Goal: Task Accomplishment & Management: Complete application form

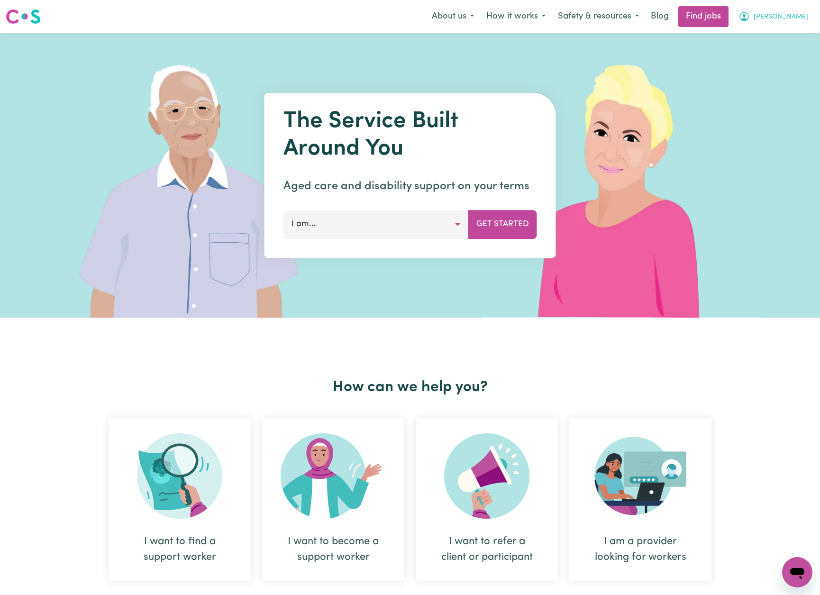
click at [793, 15] on span "[PERSON_NAME]" at bounding box center [781, 17] width 55 height 10
click at [783, 32] on link "My Account" at bounding box center [776, 37] width 75 height 18
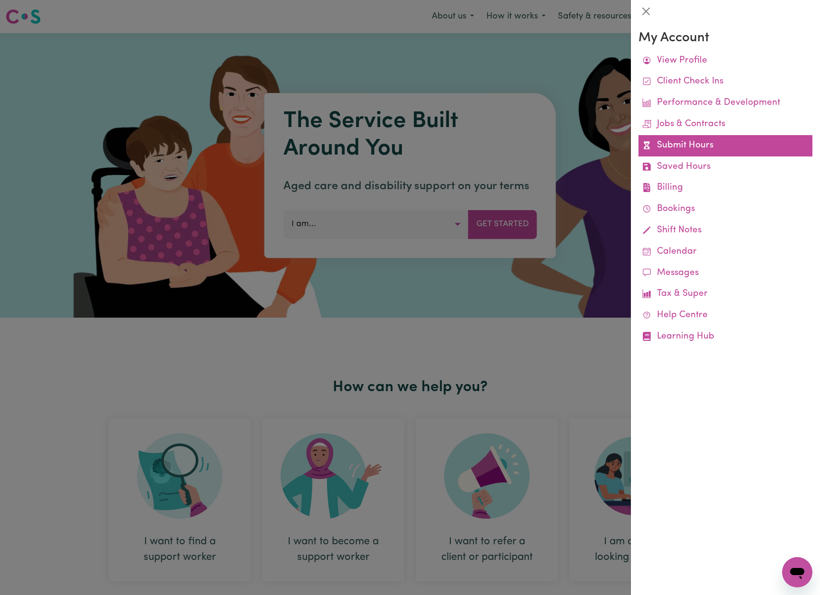
click at [695, 151] on link "Submit Hours" at bounding box center [725, 145] width 174 height 21
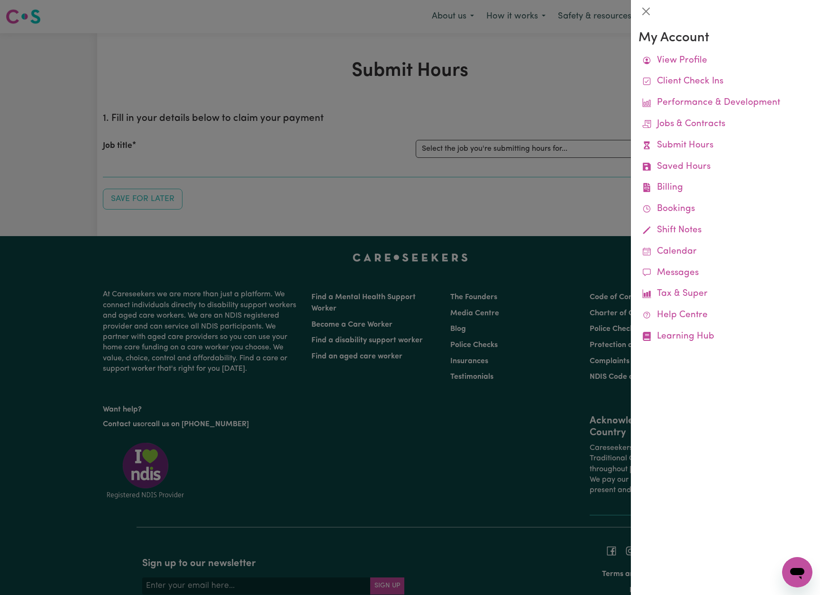
click at [574, 124] on div at bounding box center [410, 297] width 820 height 595
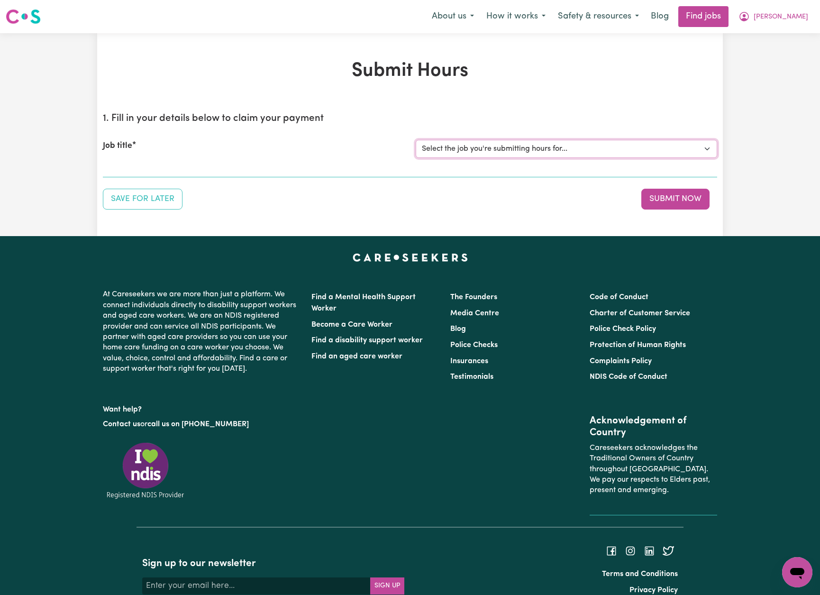
select select "13913"
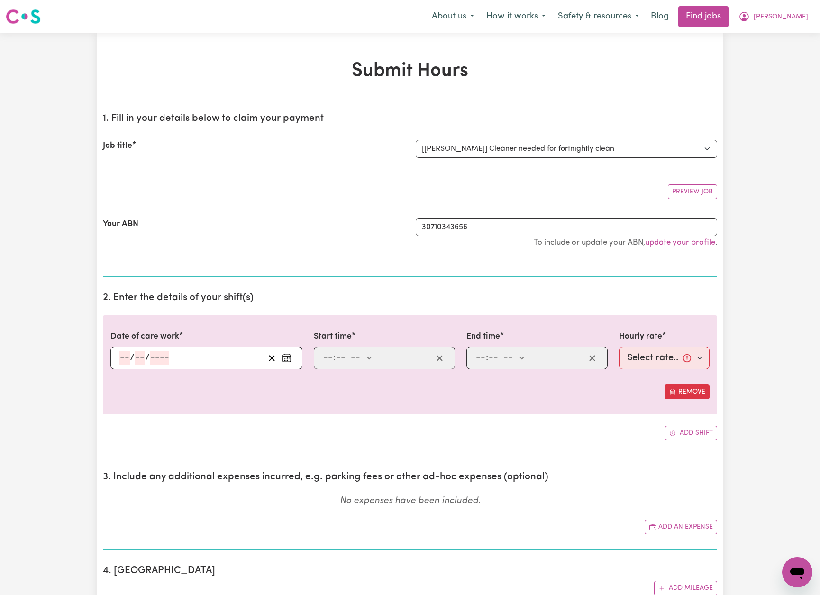
click at [286, 356] on icon "Enter the date of care work" at bounding box center [286, 357] width 9 height 9
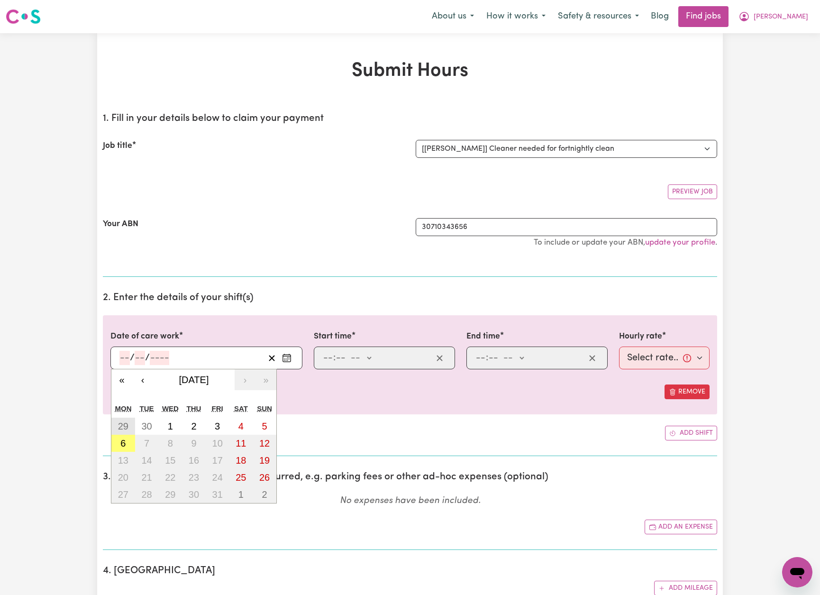
click at [125, 428] on abbr "29" at bounding box center [123, 426] width 10 height 10
type input "[DATE]"
type input "29"
type input "9"
type input "2025"
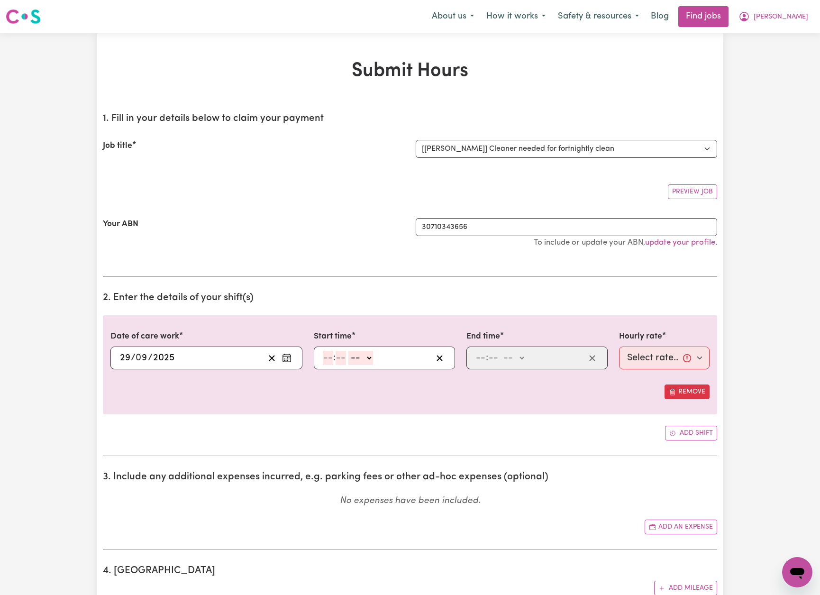
click at [326, 360] on input "number" at bounding box center [328, 358] width 10 height 14
type input "10"
type input "00"
select select "am"
type input "10:00"
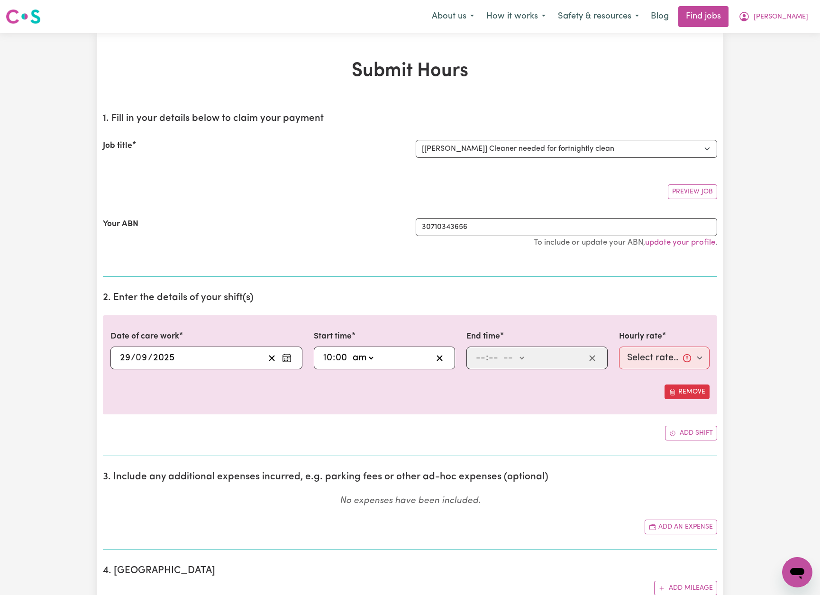
type input "0"
type input "1"
type input "00"
select select "pm"
type input "13:00"
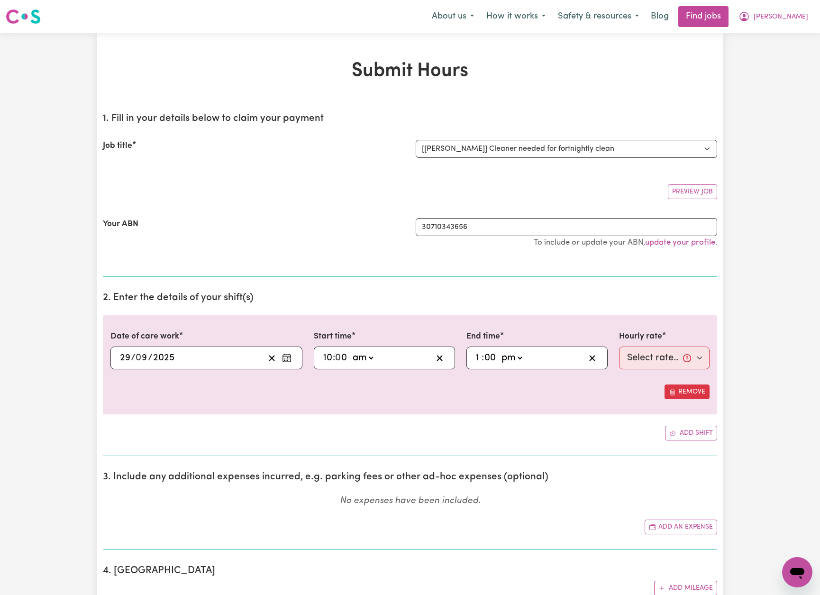
type input "0"
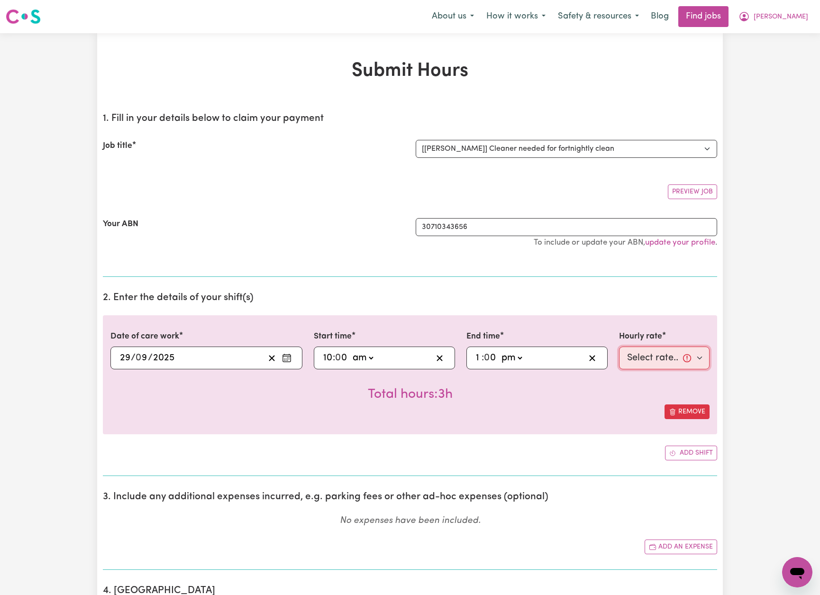
select select "50-Weekday"
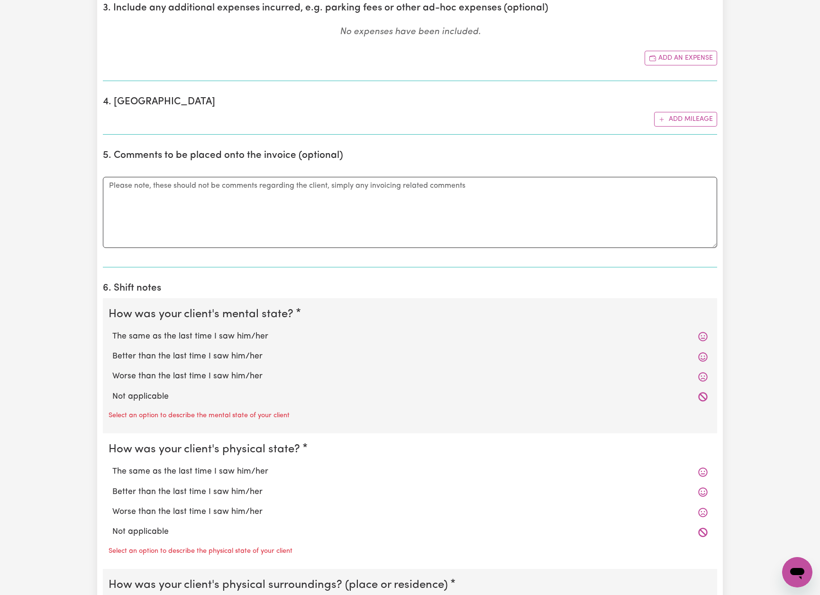
scroll to position [528, 0]
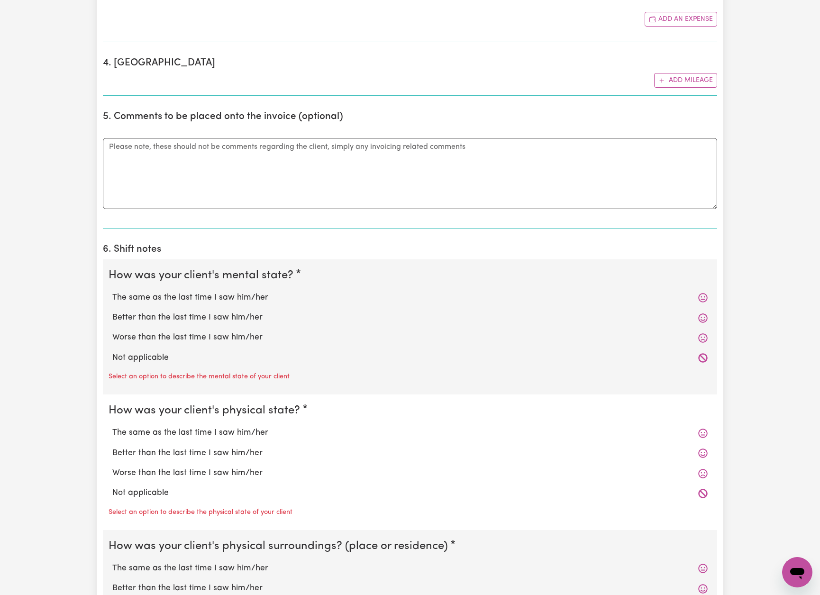
click at [224, 292] on label "The same as the last time I saw him/her" at bounding box center [409, 298] width 595 height 12
click at [112, 291] on input "The same as the last time I saw him/her" at bounding box center [112, 291] width 0 height 0
radio input "true"
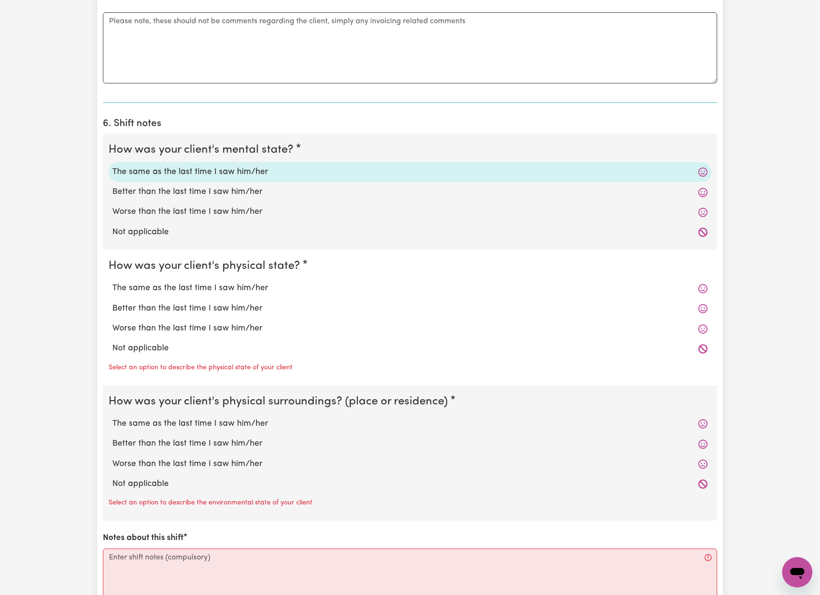
scroll to position [684, 0]
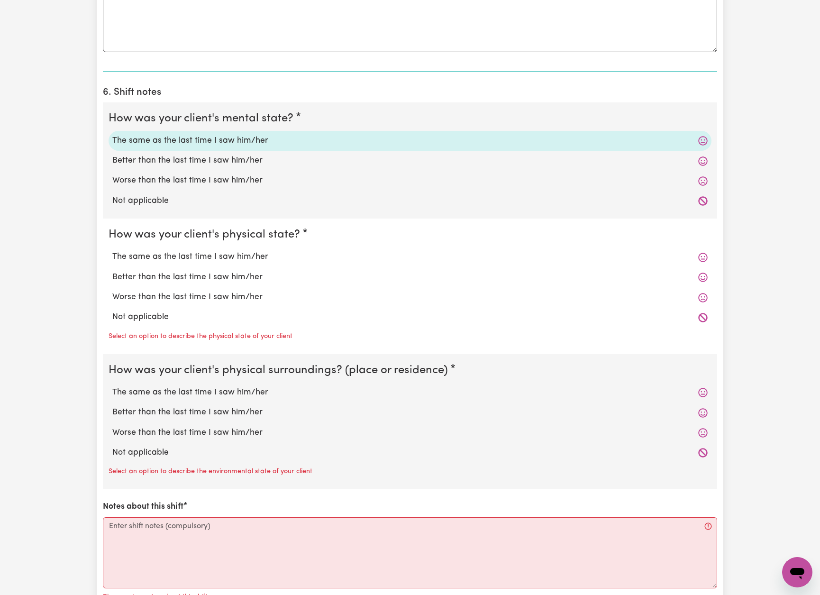
click at [243, 252] on label "The same as the last time I saw him/her" at bounding box center [409, 257] width 595 height 12
click at [112, 251] on input "The same as the last time I saw him/her" at bounding box center [112, 250] width 0 height 0
radio input "true"
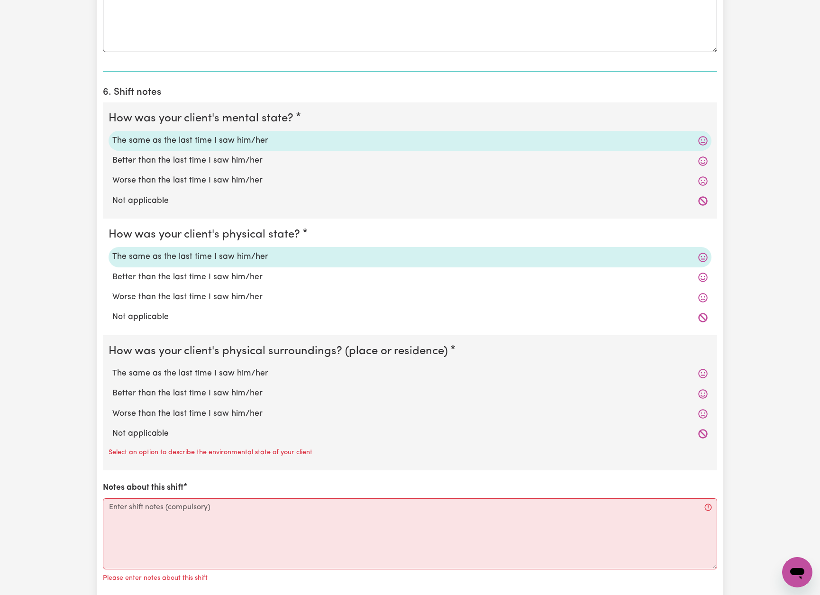
click at [232, 369] on label "The same as the last time I saw him/her" at bounding box center [409, 373] width 595 height 12
click at [112, 367] on input "The same as the last time I saw him/her" at bounding box center [112, 367] width 0 height 0
radio input "true"
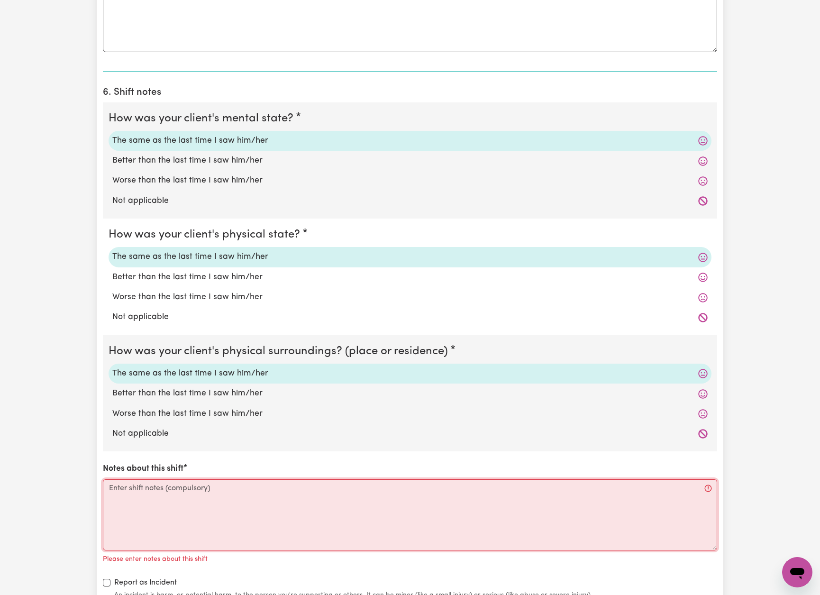
click at [277, 483] on textarea "Notes about this shift" at bounding box center [410, 514] width 614 height 71
paste textarea "[DATE] I supported [PERSON_NAME] with household tasks and chores during this sh…"
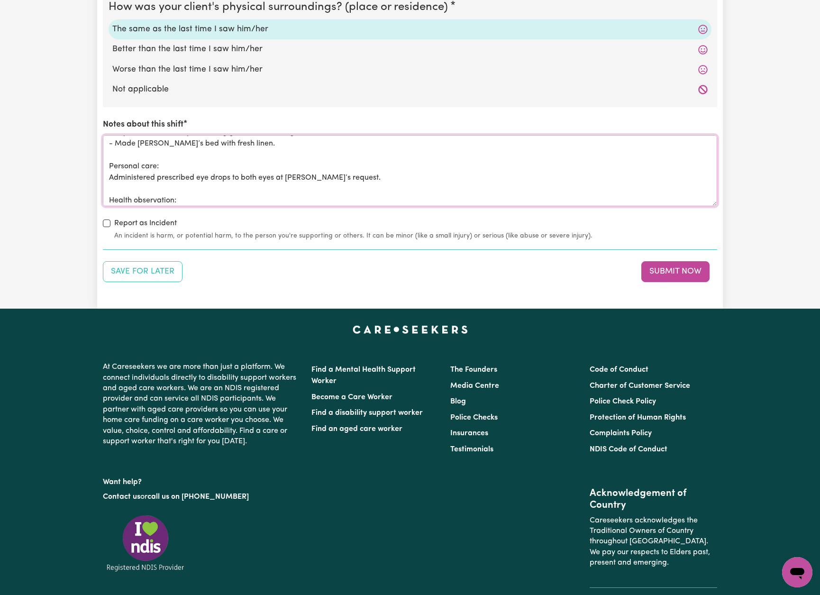
scroll to position [0, 0]
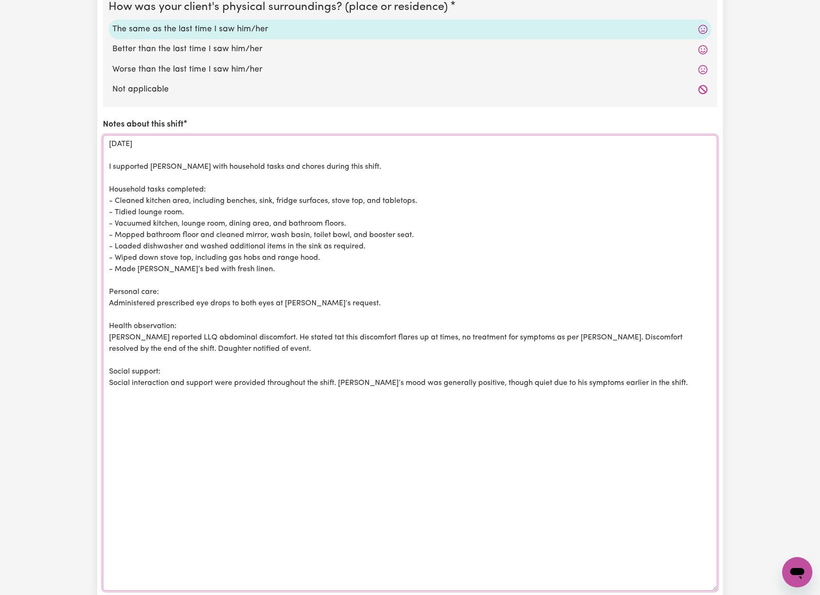
click at [704, 582] on textarea "[DATE] I supported [PERSON_NAME] with household tasks and chores during this sh…" at bounding box center [410, 363] width 614 height 456
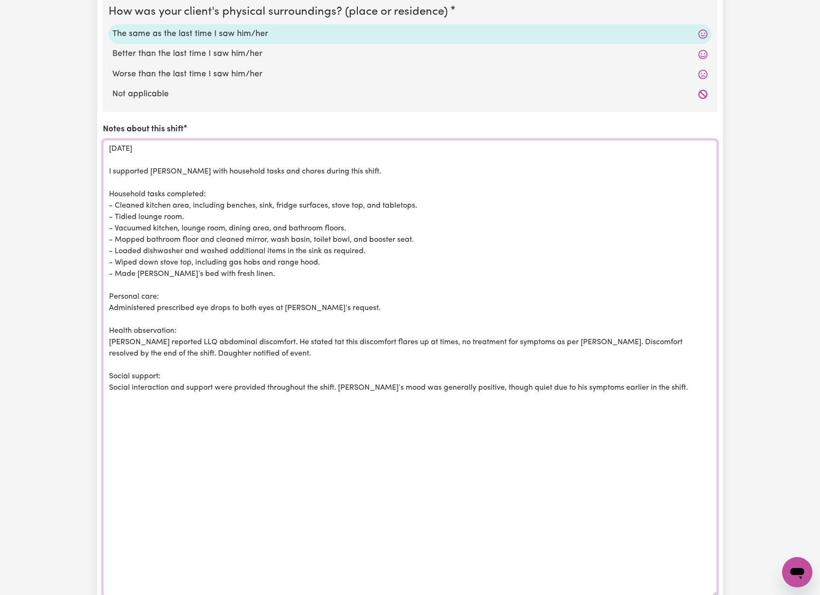
scroll to position [1028, 0]
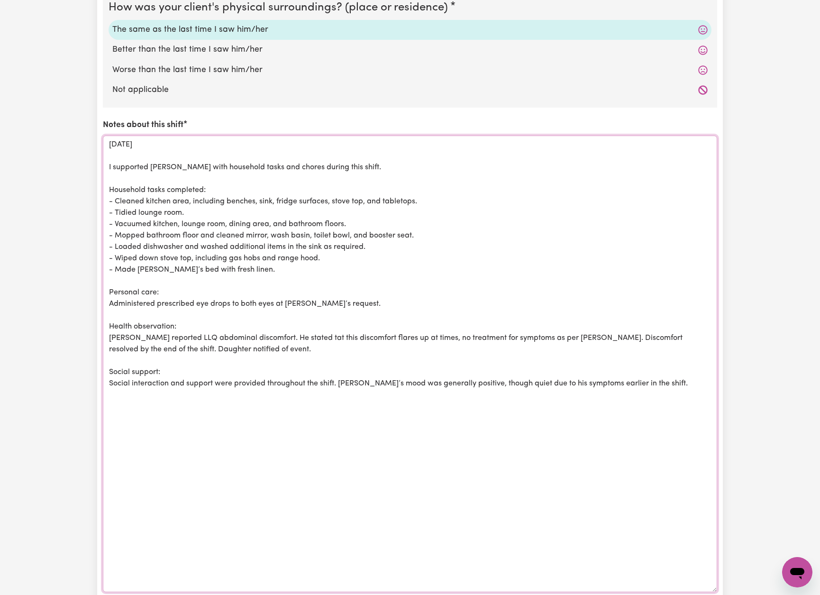
drag, startPoint x: 108, startPoint y: 158, endPoint x: 103, endPoint y: 130, distance: 28.8
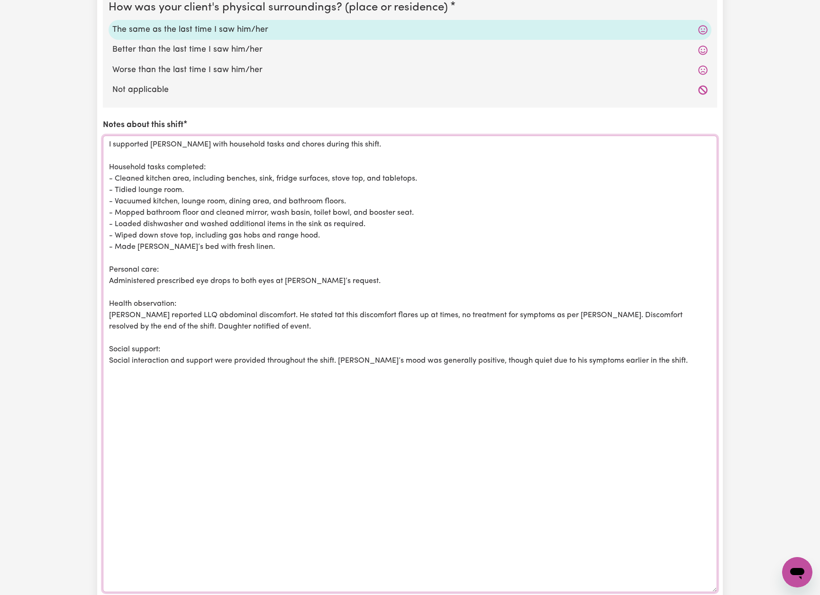
scroll to position [1028, 0]
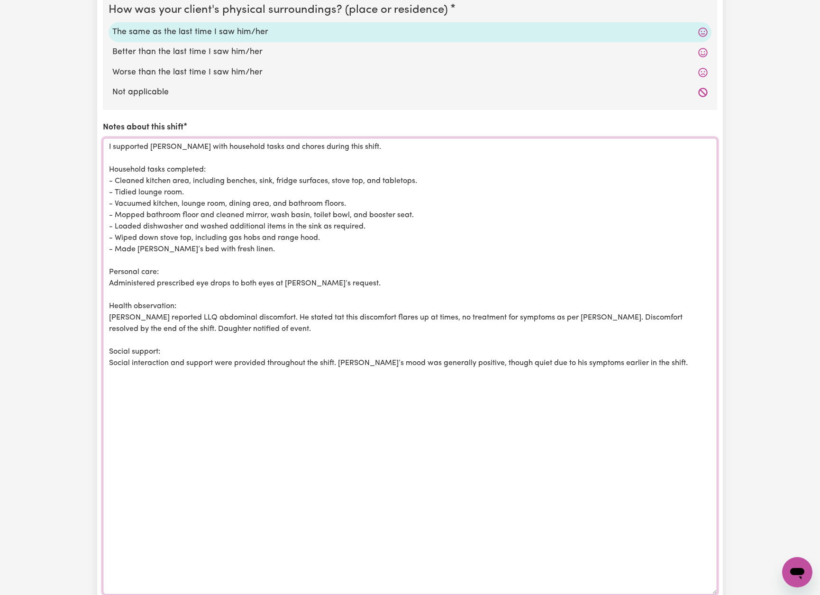
click at [182, 206] on textarea "I supported [PERSON_NAME] with household tasks and chores during this shift. Ho…" at bounding box center [410, 366] width 614 height 456
click at [241, 208] on textarea "I supported [PERSON_NAME] with household tasks and chores during this shift. Ho…" at bounding box center [410, 365] width 614 height 456
click at [424, 204] on textarea "I supported [PERSON_NAME] with household tasks and chores during this shift. Ho…" at bounding box center [410, 365] width 614 height 456
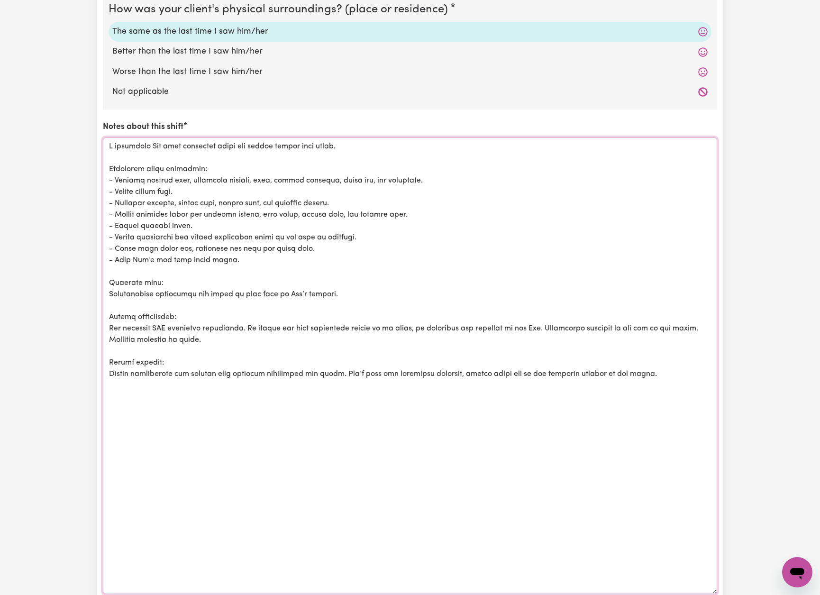
drag, startPoint x: 225, startPoint y: 255, endPoint x: 178, endPoint y: 255, distance: 46.9
click at [178, 255] on textarea "Notes about this shift" at bounding box center [410, 365] width 614 height 456
click at [352, 286] on textarea "I supported [PERSON_NAME] with household tasks and chores during this shift. Ho…" at bounding box center [410, 365] width 614 height 456
drag, startPoint x: 210, startPoint y: 334, endPoint x: 107, endPoint y: 321, distance: 103.6
click at [107, 321] on textarea "I supported [PERSON_NAME] with household tasks and chores during this shift. Ho…" at bounding box center [410, 365] width 614 height 456
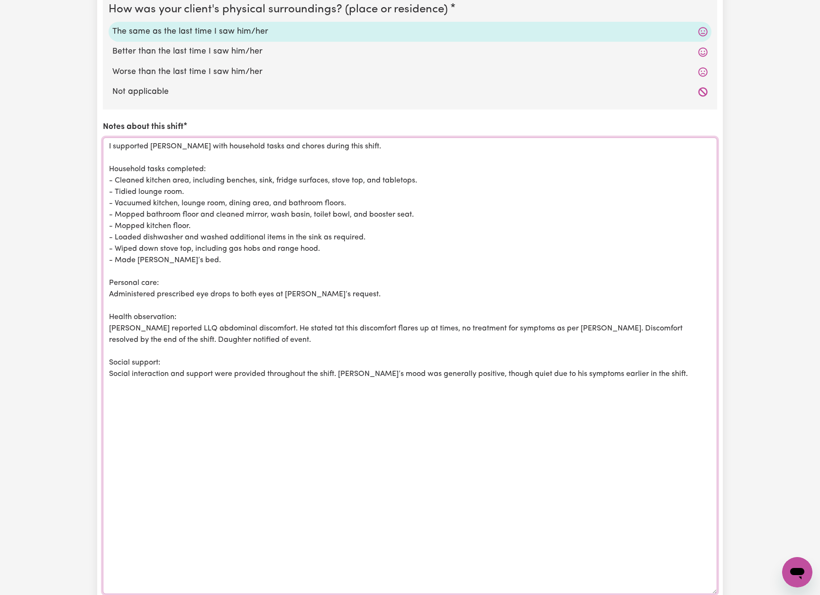
paste textarea "No acute health concerns were observed or reported."
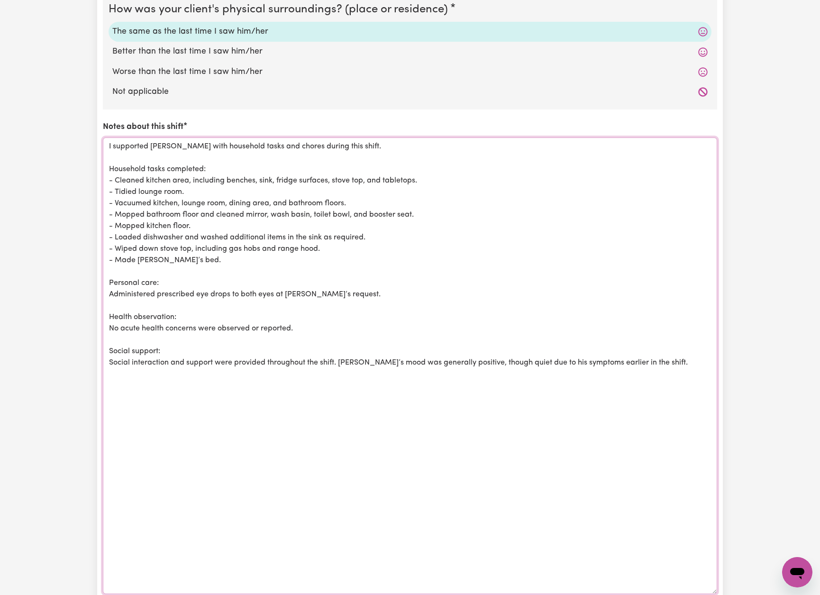
drag, startPoint x: 521, startPoint y: 357, endPoint x: 643, endPoint y: 365, distance: 121.6
click at [644, 363] on textarea "I supported [PERSON_NAME] with household tasks and chores during this shift. Ho…" at bounding box center [410, 365] width 614 height 456
click at [531, 356] on textarea "I supported [PERSON_NAME] with household tasks and chores during this shift. Ho…" at bounding box center [410, 365] width 614 height 456
click at [611, 356] on textarea "I supported [PERSON_NAME] with household tasks and chores during this shift. Ho…" at bounding box center [410, 365] width 614 height 456
click at [507, 298] on textarea "I supported [PERSON_NAME] with household tasks and chores during this shift. Ho…" at bounding box center [410, 365] width 614 height 456
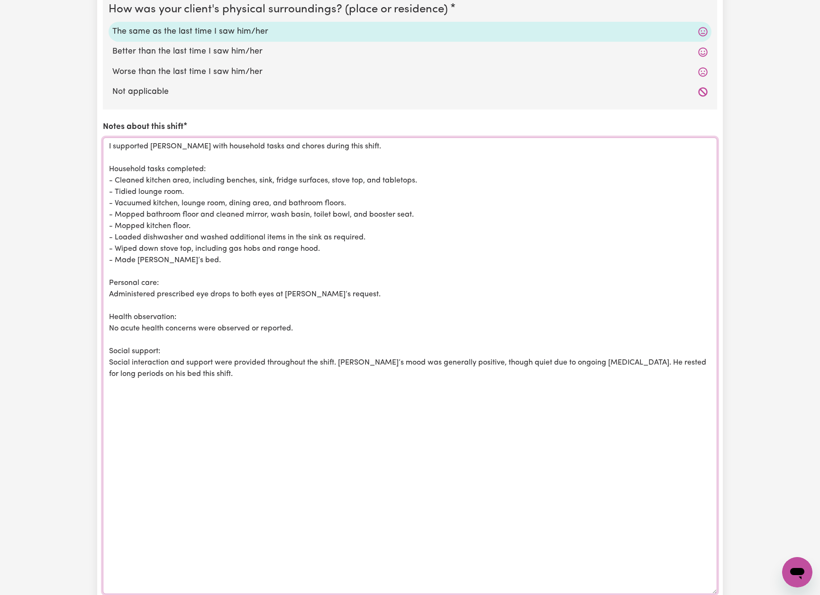
scroll to position [1022, 0]
drag, startPoint x: 124, startPoint y: 365, endPoint x: 58, endPoint y: 147, distance: 228.2
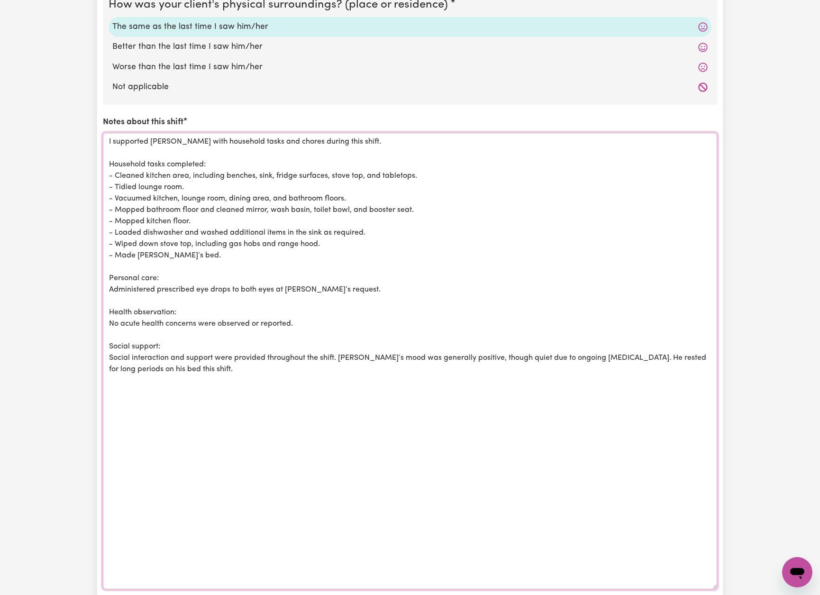
scroll to position [1031, 0]
click at [255, 373] on textarea "I supported [PERSON_NAME] with household tasks and chores during this shift. Ho…" at bounding box center [410, 360] width 614 height 456
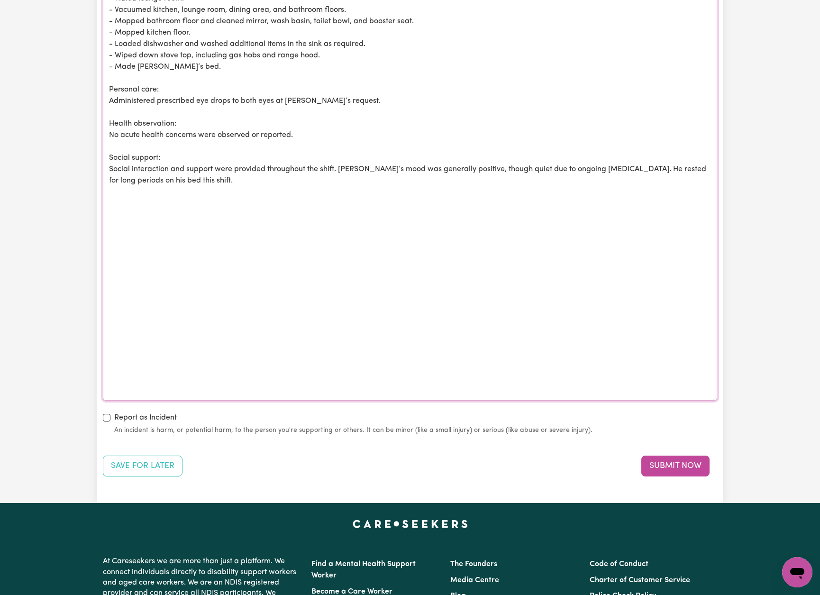
scroll to position [1348, 0]
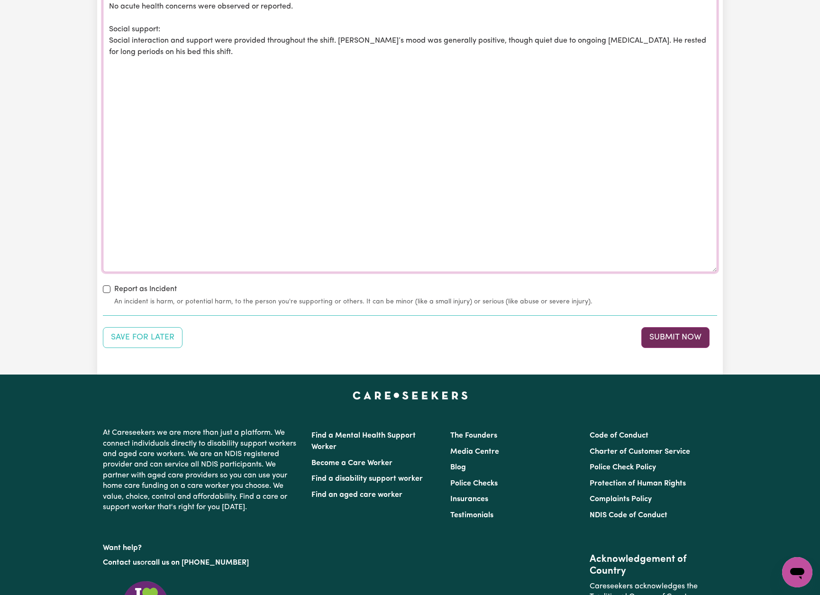
type textarea "I supported [PERSON_NAME] with household tasks and chores during this shift. Ho…"
click at [677, 329] on button "Submit Now" at bounding box center [675, 337] width 68 height 21
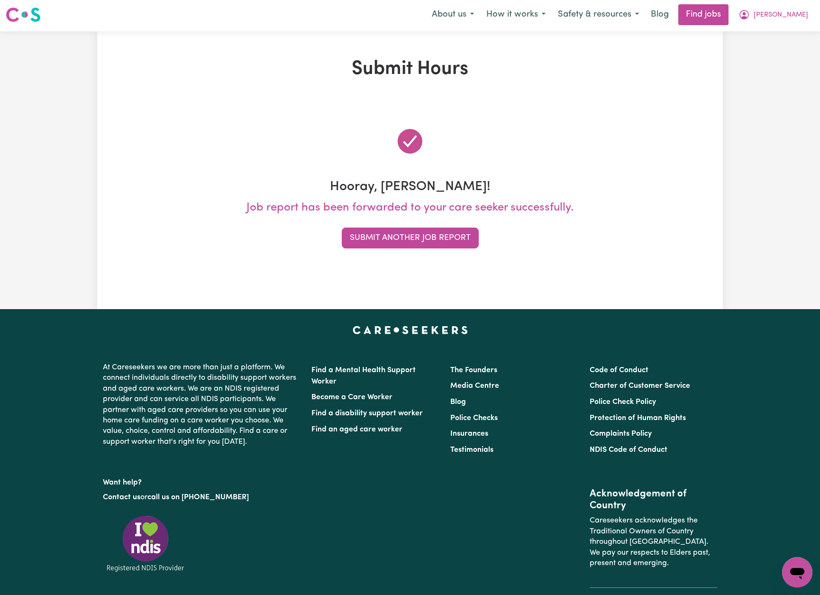
scroll to position [0, 0]
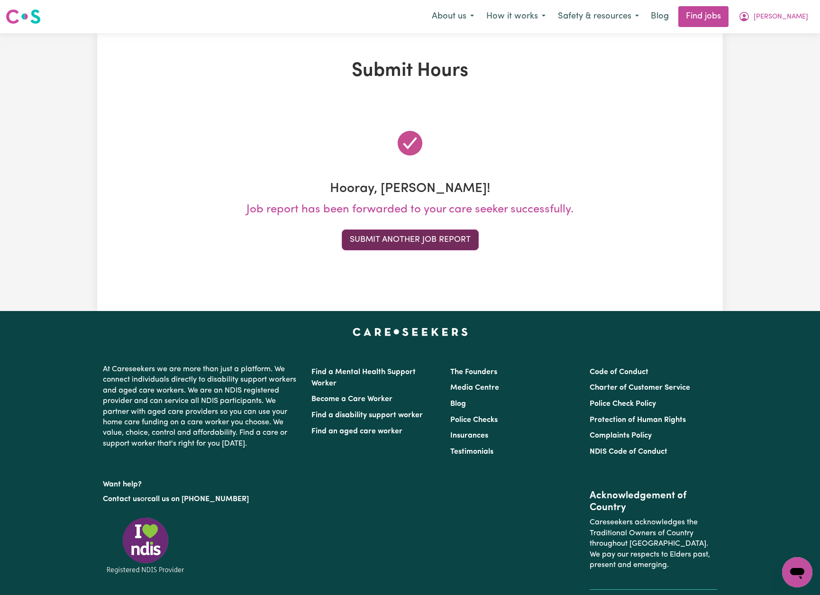
click at [462, 237] on button "Submit Another Job Report" at bounding box center [410, 239] width 137 height 21
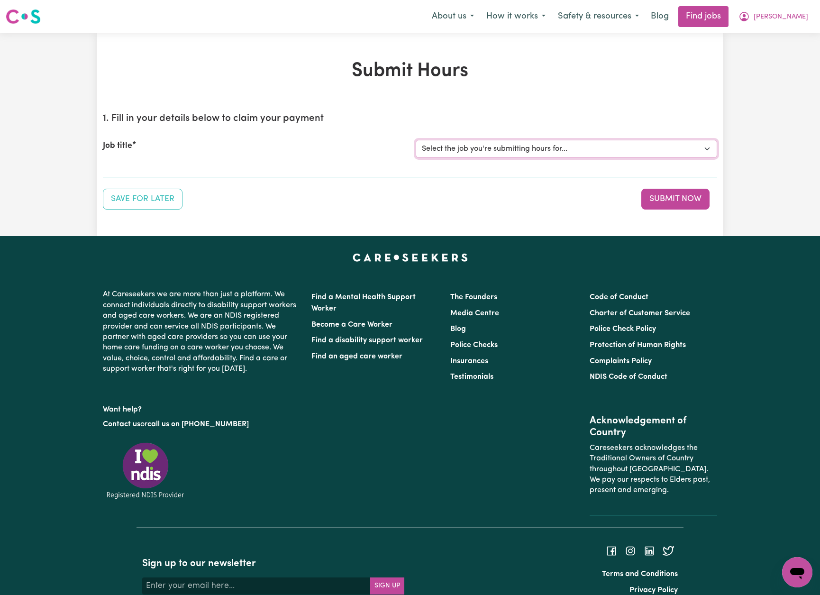
select select "13913"
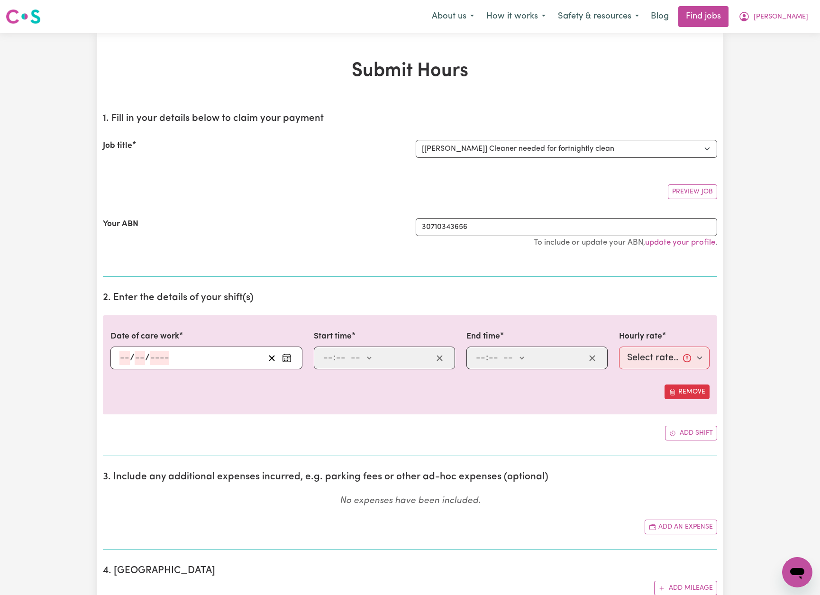
click at [285, 354] on icon "Enter the date of care work" at bounding box center [286, 357] width 9 height 9
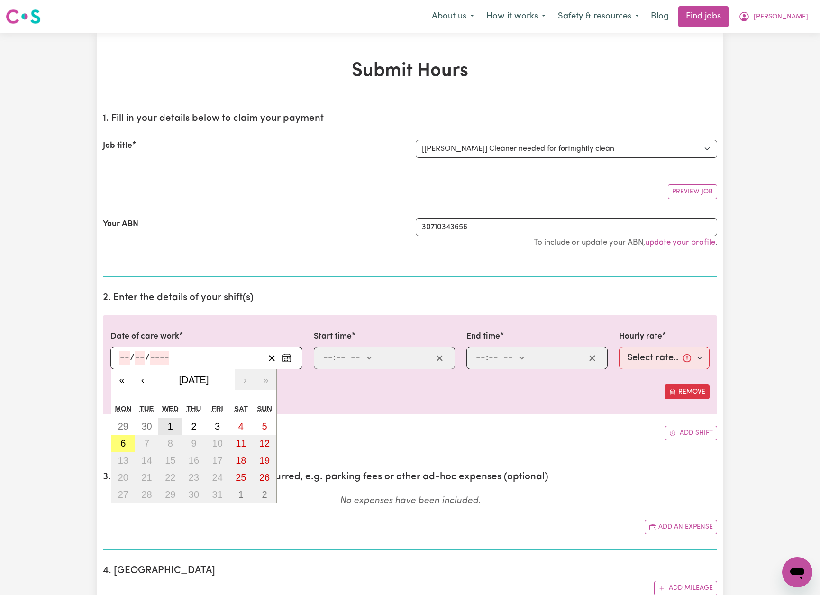
click at [176, 426] on button "1" at bounding box center [170, 426] width 24 height 17
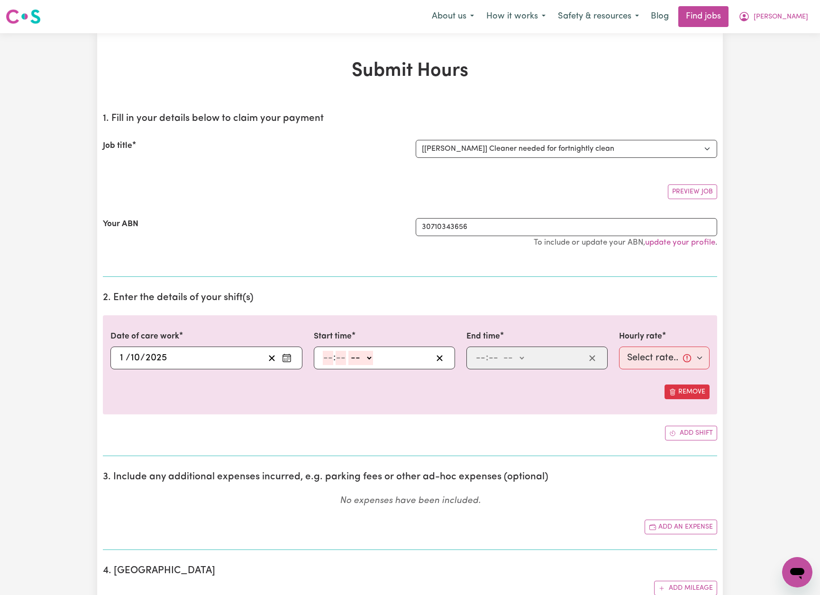
type input "[DATE]"
type input "1"
type input "10"
type input "2025"
click at [326, 355] on input "number" at bounding box center [328, 358] width 10 height 14
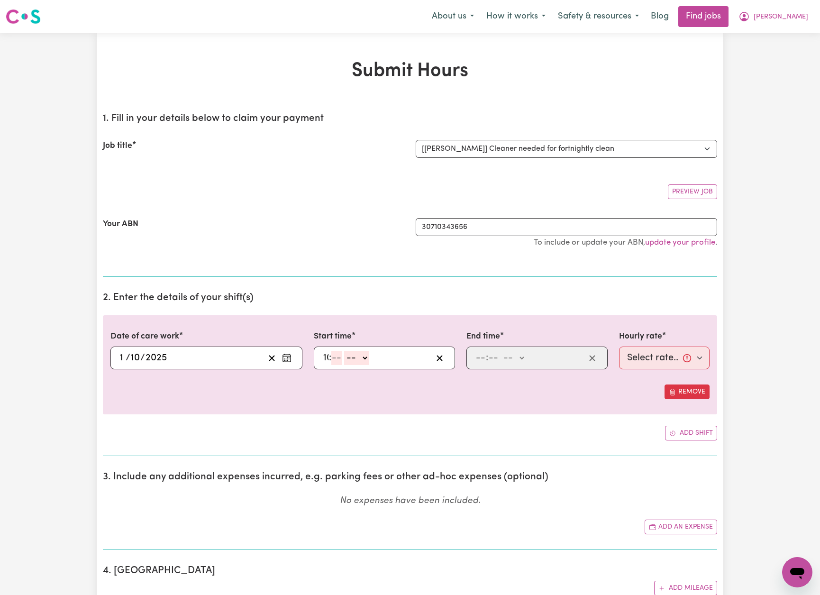
type input "10"
type input "00"
select select "am"
type input "10:00"
type input "0"
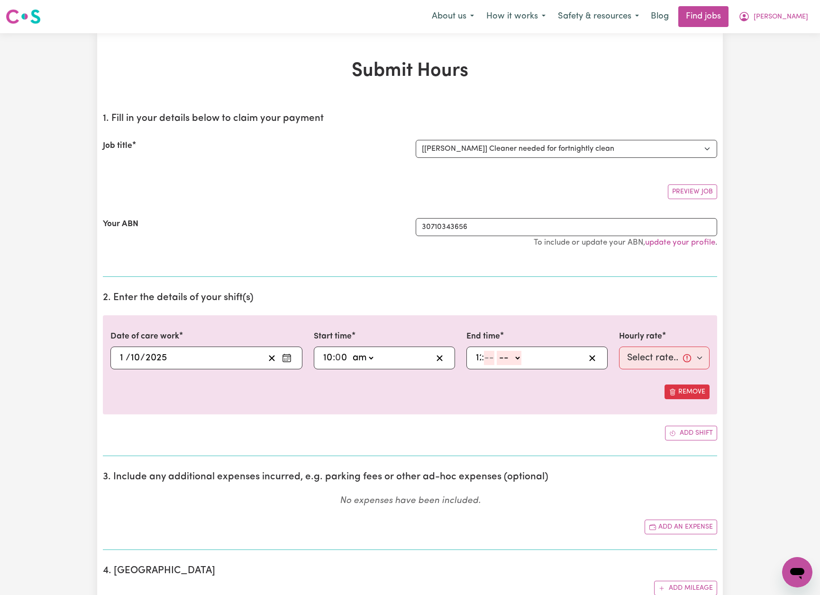
type input "12"
type input "00"
select select "pm"
type input "12:00"
type input "0"
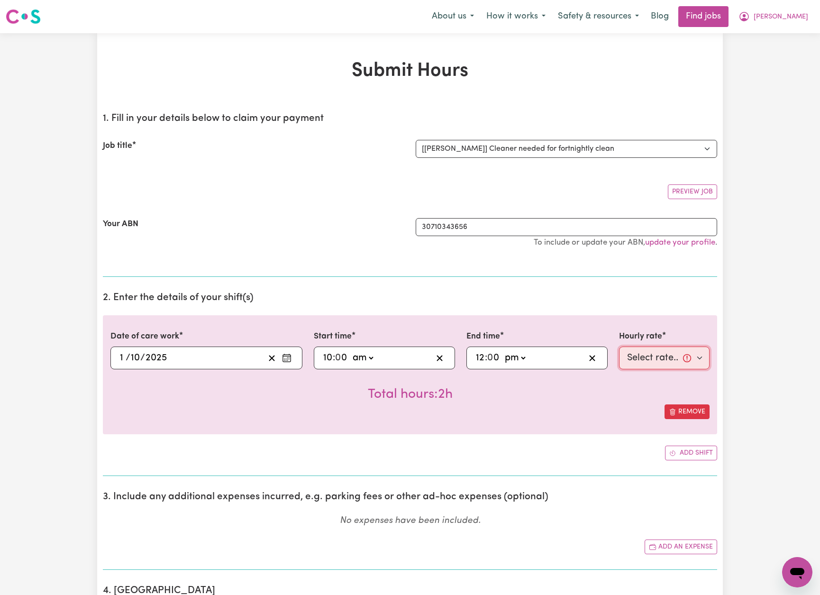
select select "50-Weekday"
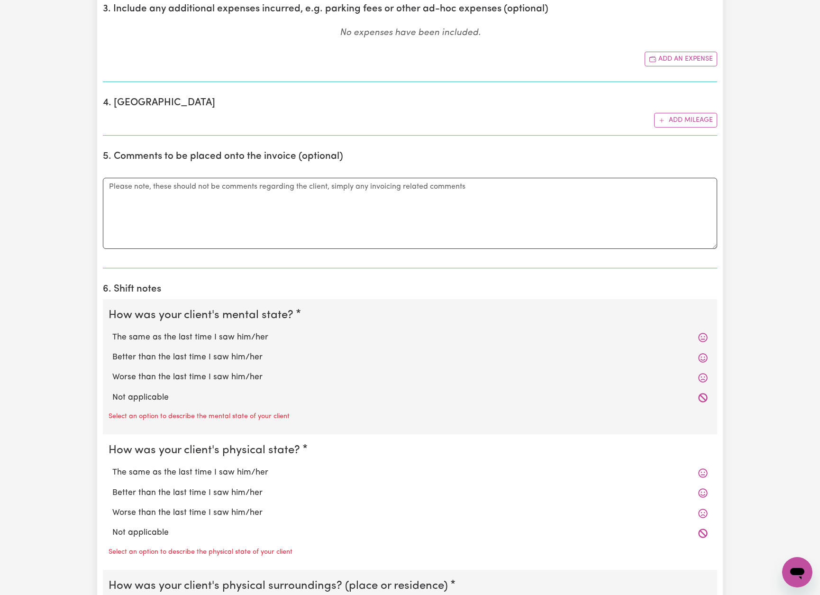
scroll to position [497, 0]
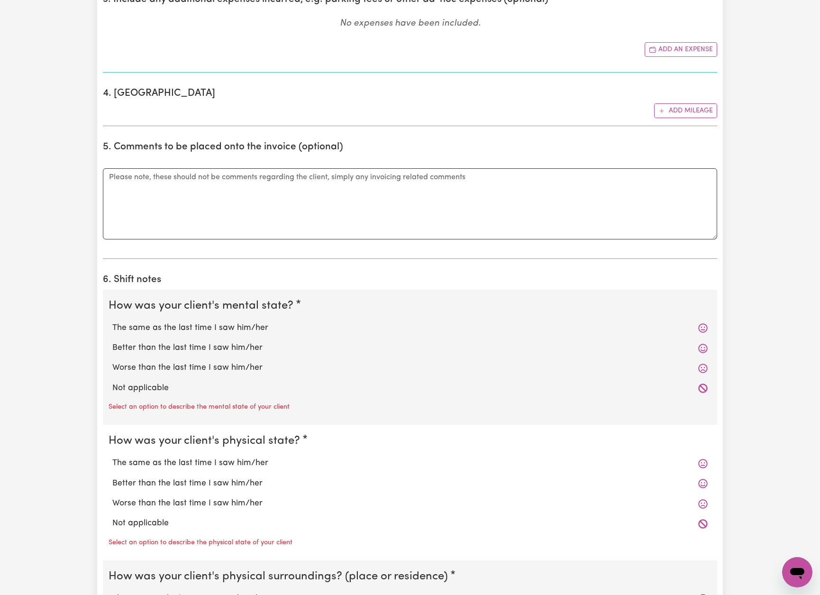
click at [241, 324] on label "The same as the last time I saw him/her" at bounding box center [409, 328] width 595 height 12
click at [112, 322] on input "The same as the last time I saw him/her" at bounding box center [112, 321] width 0 height 0
radio input "true"
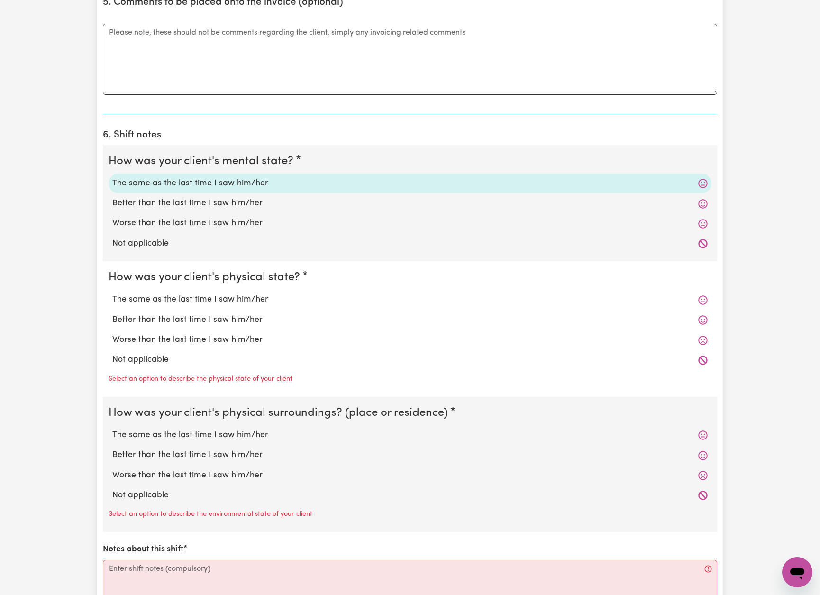
scroll to position [673, 0]
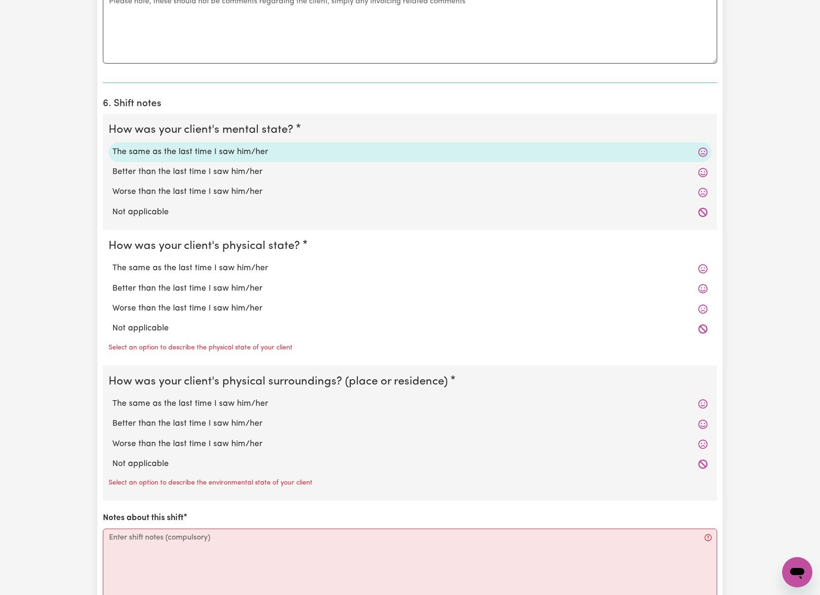
click at [237, 265] on label "The same as the last time I saw him/her" at bounding box center [409, 268] width 595 height 12
click at [112, 262] on input "The same as the last time I saw him/her" at bounding box center [112, 262] width 0 height 0
radio input "true"
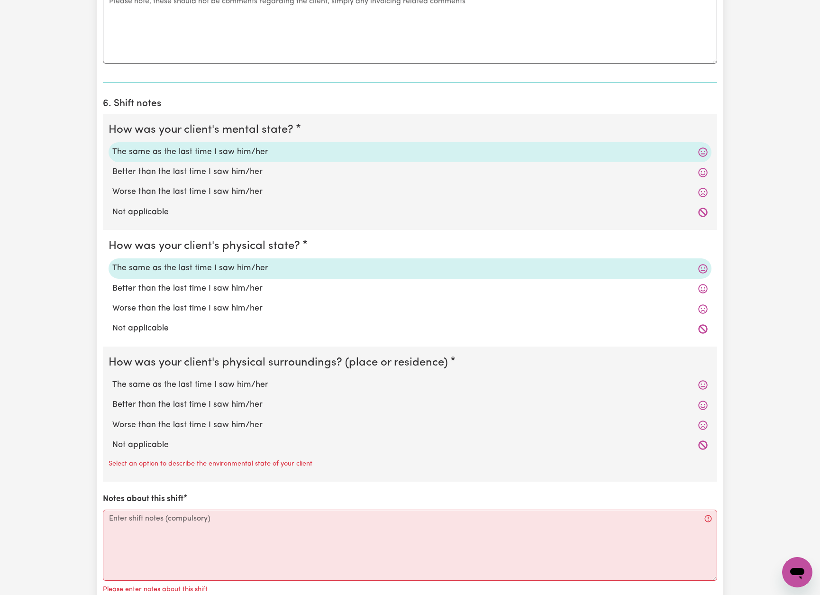
click at [229, 383] on label "The same as the last time I saw him/her" at bounding box center [409, 385] width 595 height 12
click at [112, 379] on input "The same as the last time I saw him/her" at bounding box center [112, 378] width 0 height 0
radio input "true"
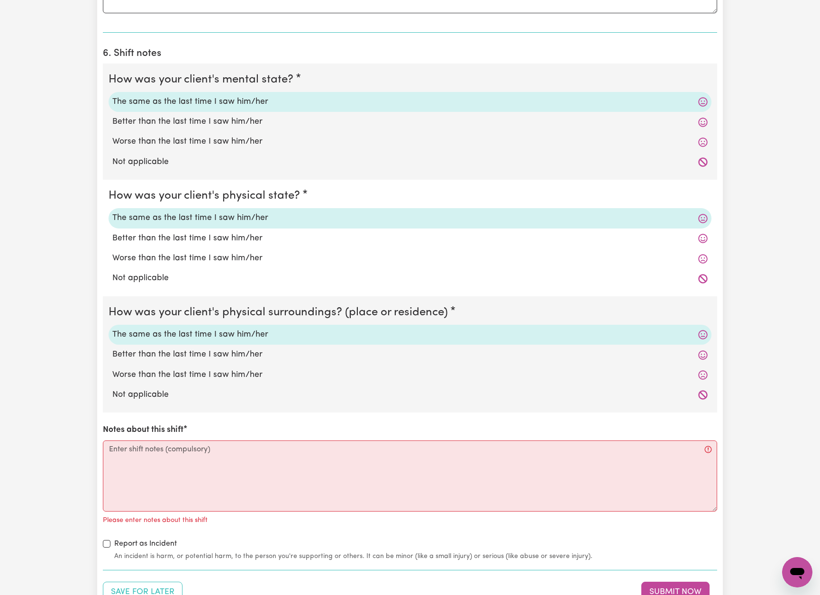
scroll to position [895, 0]
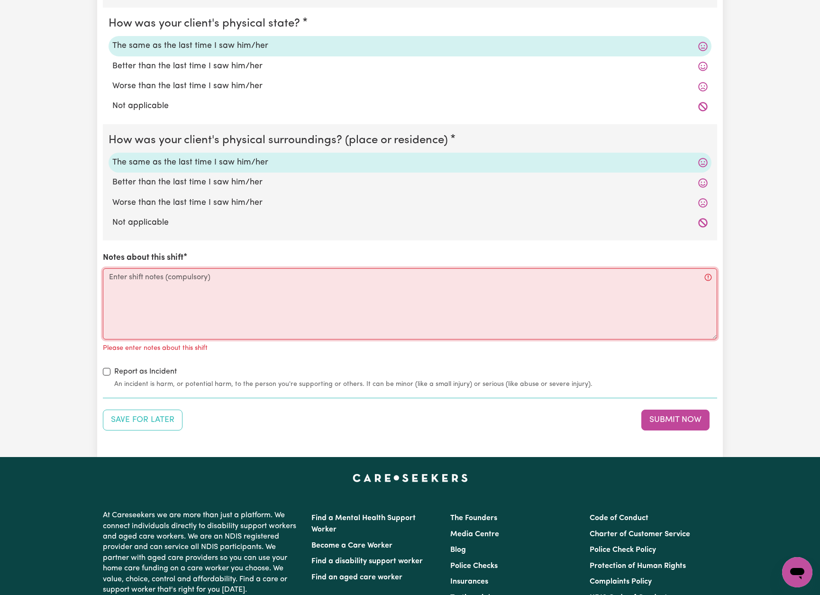
click at [366, 294] on textarea "Notes about this shift" at bounding box center [410, 303] width 614 height 71
paste textarea "********"
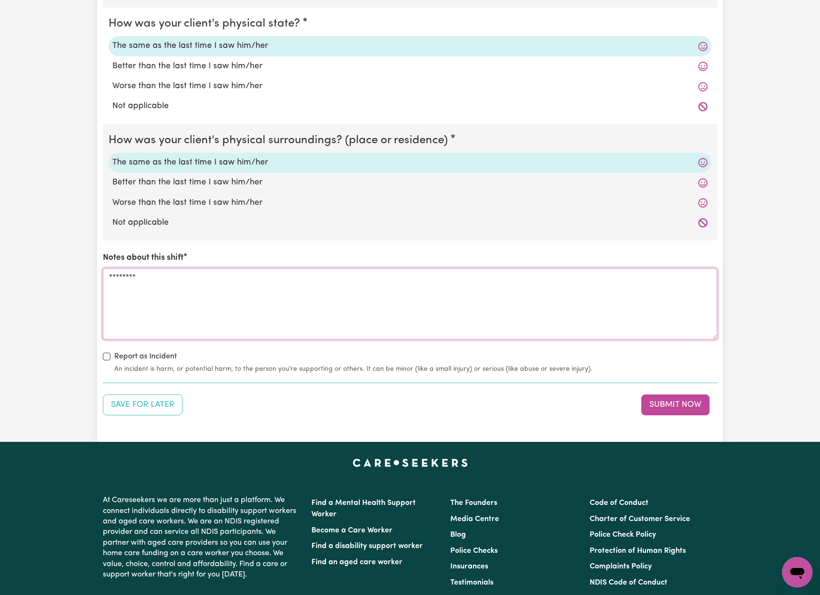
click at [146, 270] on textarea "********" at bounding box center [410, 303] width 614 height 71
drag, startPoint x: 146, startPoint y: 270, endPoint x: 95, endPoint y: 264, distance: 51.0
paste textarea "I supported [PERSON_NAME] with household tasks and chores during this shift. Ho…"
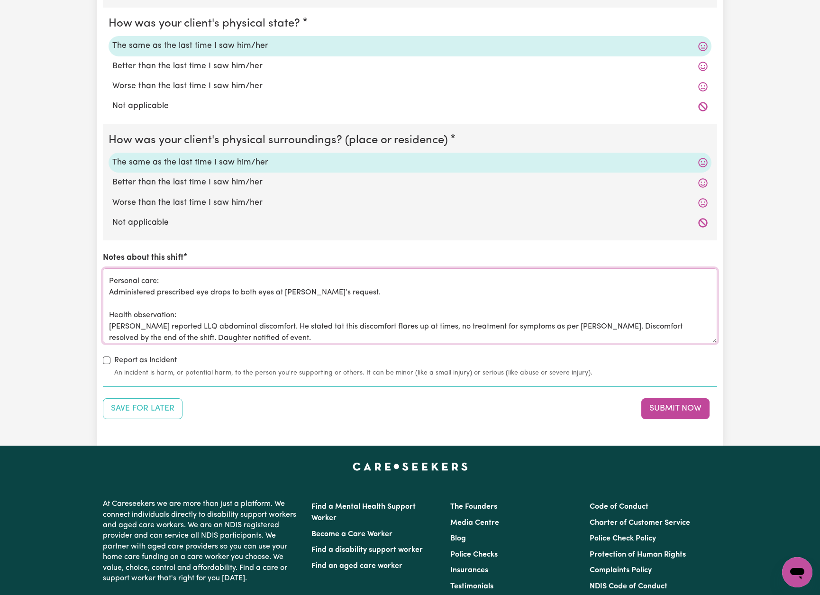
scroll to position [0, 0]
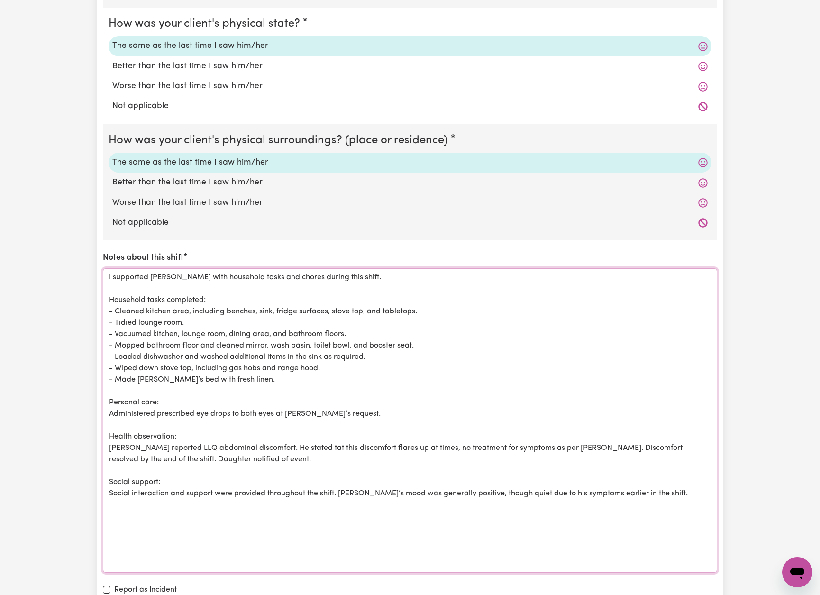
drag, startPoint x: 231, startPoint y: 374, endPoint x: 87, endPoint y: 307, distance: 158.6
paste textarea "Mopped kitchen floor. - Loaded dishwasher and washed additional items in the si…"
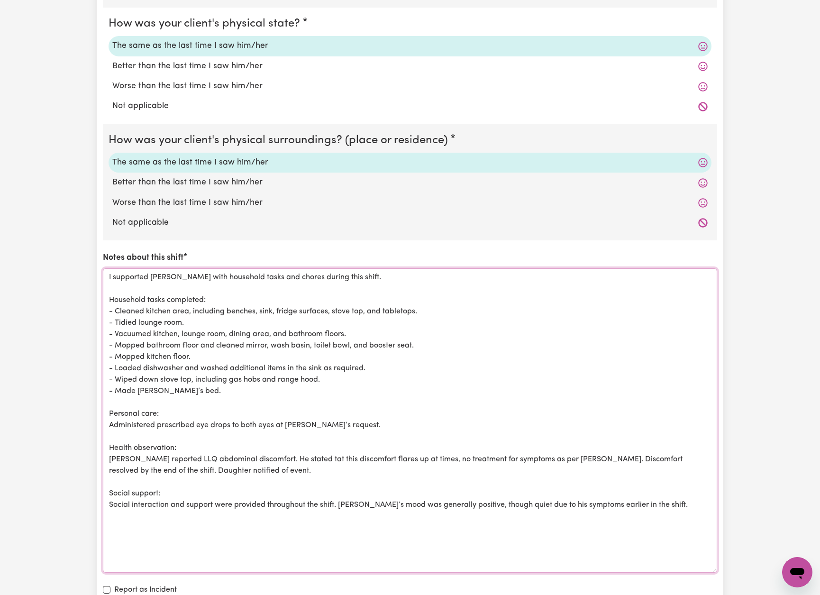
click at [172, 407] on textarea "I supported [PERSON_NAME] with household tasks and chores during this shift. Ho…" at bounding box center [410, 420] width 614 height 304
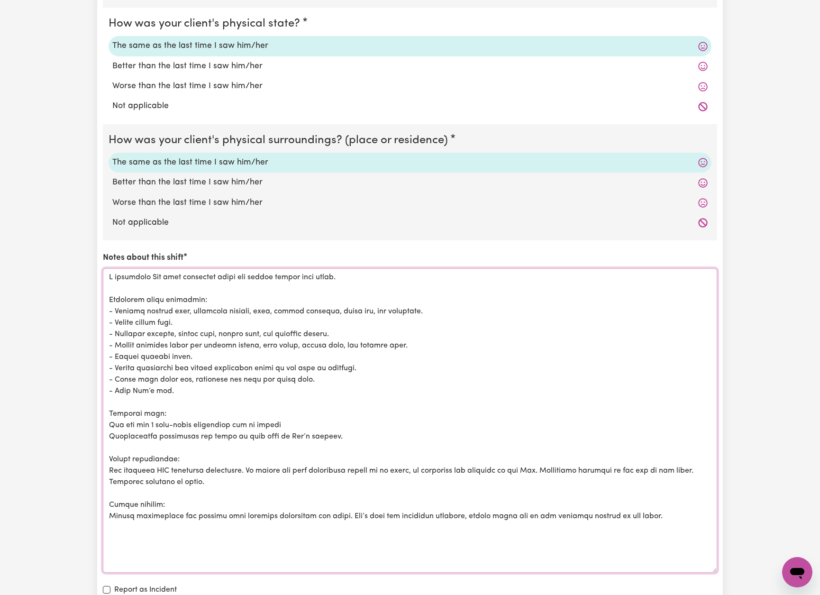
click at [109, 419] on textarea "Notes about this shift" at bounding box center [410, 420] width 614 height 304
drag, startPoint x: 143, startPoint y: 419, endPoint x: 94, endPoint y: 417, distance: 49.3
click at [262, 418] on textarea "Notes about this shift" at bounding box center [410, 420] width 614 height 304
click at [461, 417] on textarea "Notes about this shift" at bounding box center [410, 420] width 614 height 304
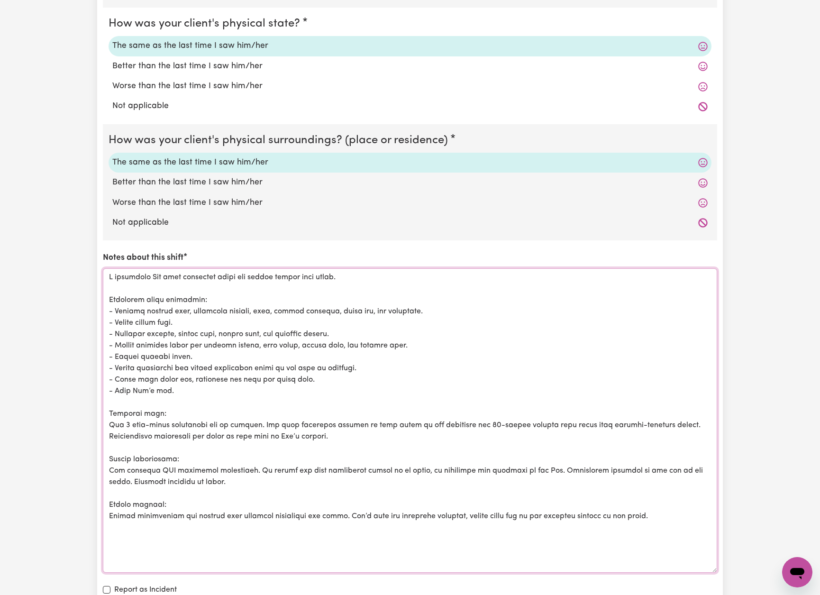
click at [108, 416] on textarea "Notes about this shift" at bounding box center [410, 420] width 614 height 304
click at [109, 431] on textarea "Notes about this shift" at bounding box center [410, 420] width 614 height 304
drag, startPoint x: 207, startPoint y: 475, endPoint x: 105, endPoint y: 467, distance: 102.7
click at [105, 467] on textarea "Notes about this shift" at bounding box center [410, 420] width 614 height 304
click at [440, 468] on textarea "Notes about this shift" at bounding box center [410, 420] width 614 height 304
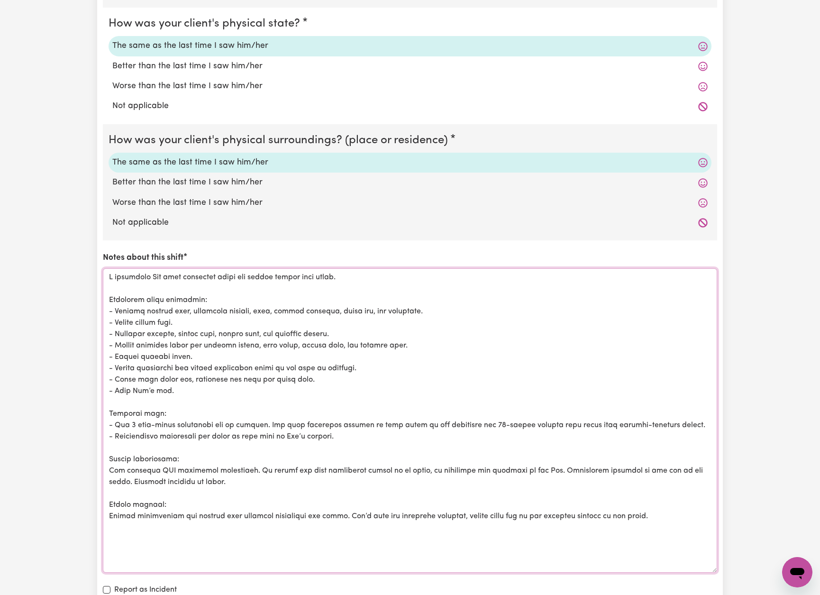
drag, startPoint x: 677, startPoint y: 419, endPoint x: 5, endPoint y: 418, distance: 672.1
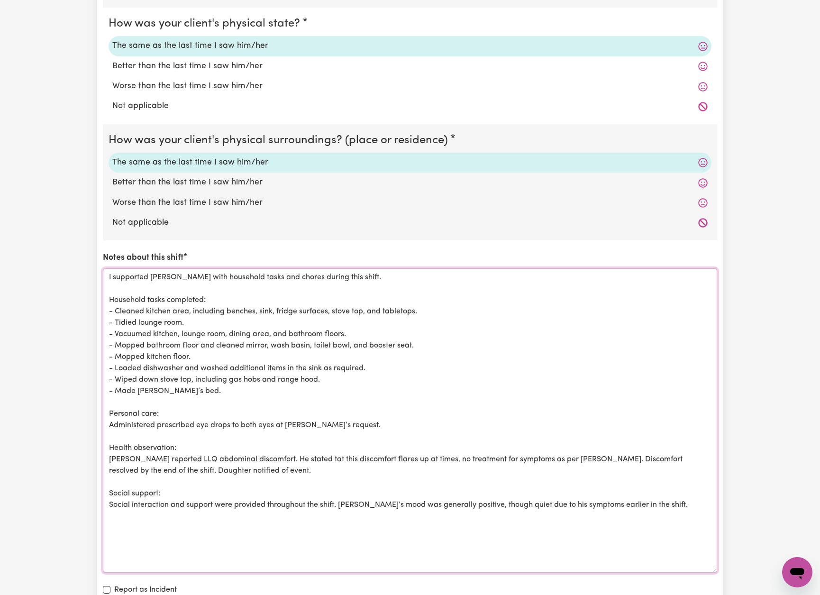
scroll to position [898, 0]
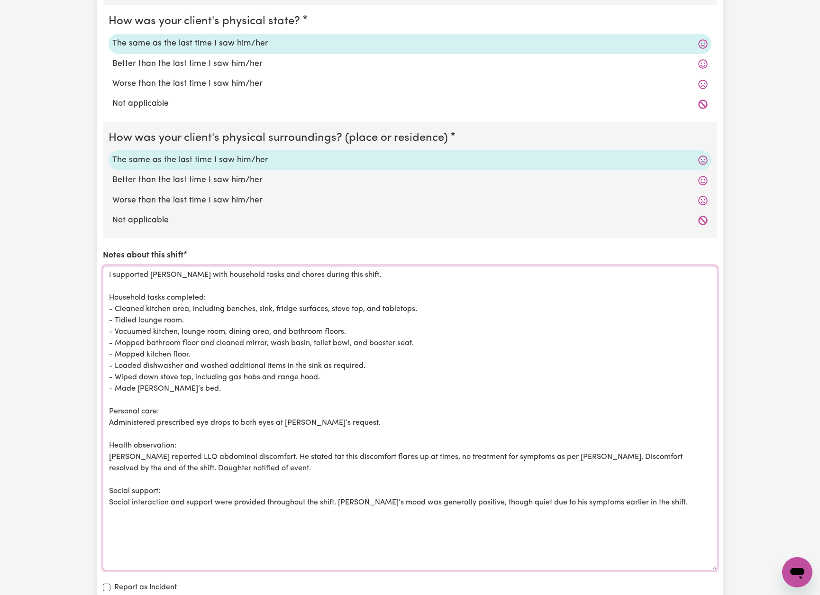
click at [346, 416] on textarea "I supported [PERSON_NAME] with household tasks and chores during this shift. Ho…" at bounding box center [410, 418] width 614 height 304
drag, startPoint x: 228, startPoint y: 458, endPoint x: 103, endPoint y: 453, distance: 124.8
click at [103, 453] on textarea "I supported [PERSON_NAME] with household tasks and chores during this shift. Ho…" at bounding box center [410, 418] width 614 height 304
paste textarea "- Day 1 post-tooth extraction due to [MEDICAL_DATA]. [MEDICAL_DATA] treatment a…"
click at [115, 450] on textarea "I supported [PERSON_NAME] with household tasks and chores during this shift. Ho…" at bounding box center [410, 418] width 614 height 304
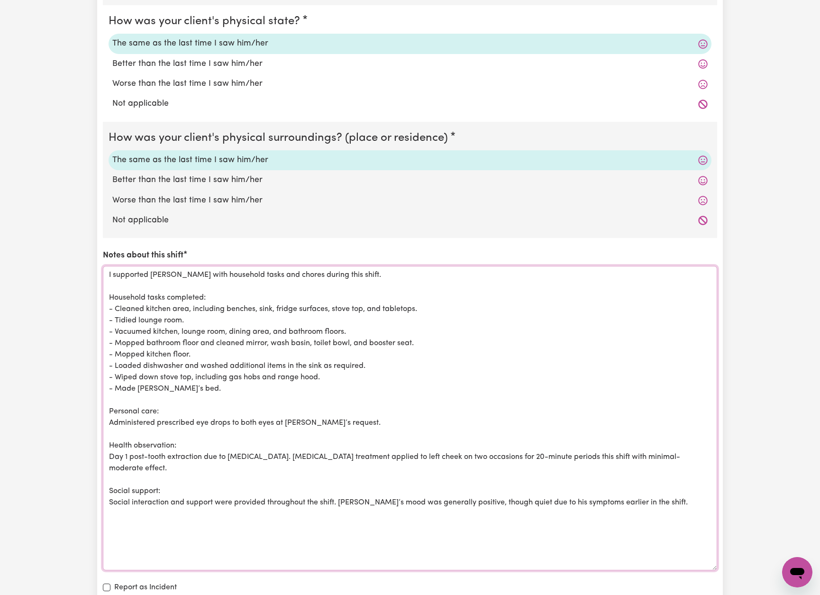
click at [228, 451] on textarea "I supported [PERSON_NAME] with household tasks and chores during this shift. Ho…" at bounding box center [410, 418] width 614 height 304
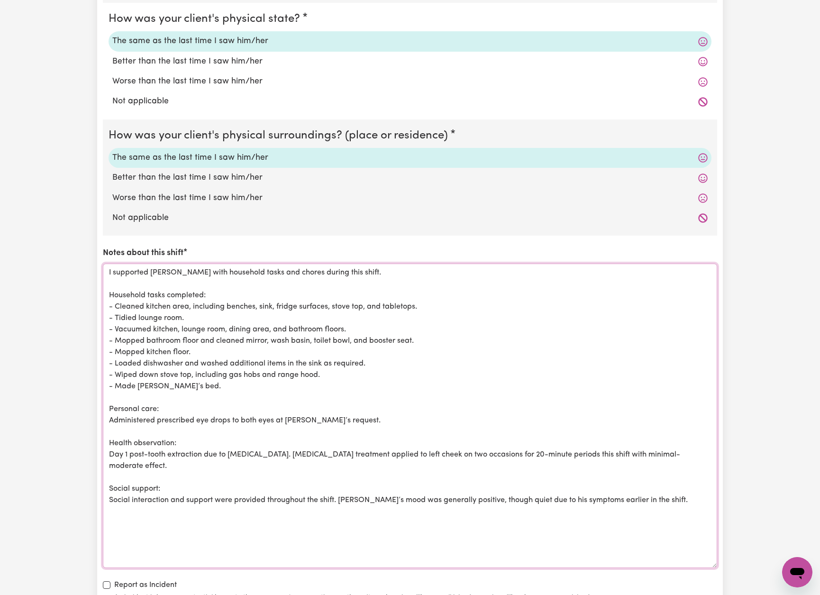
click at [279, 447] on textarea "I supported [PERSON_NAME] with household tasks and chores during this shift. Ho…" at bounding box center [410, 416] width 614 height 304
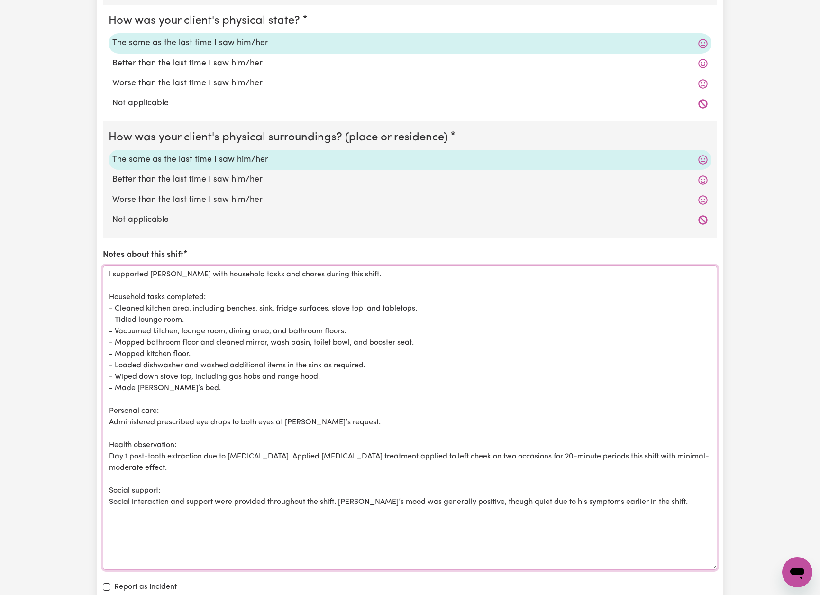
scroll to position [898, 0]
drag, startPoint x: 402, startPoint y: 449, endPoint x: 375, endPoint y: 450, distance: 27.0
click at [375, 450] on textarea "I supported [PERSON_NAME] with household tasks and chores during this shift. Ho…" at bounding box center [410, 418] width 614 height 304
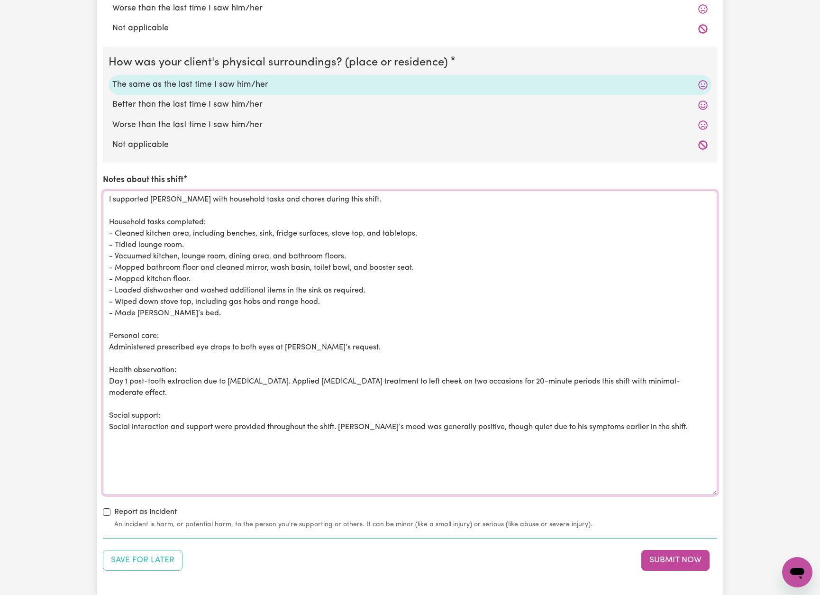
scroll to position [981, 0]
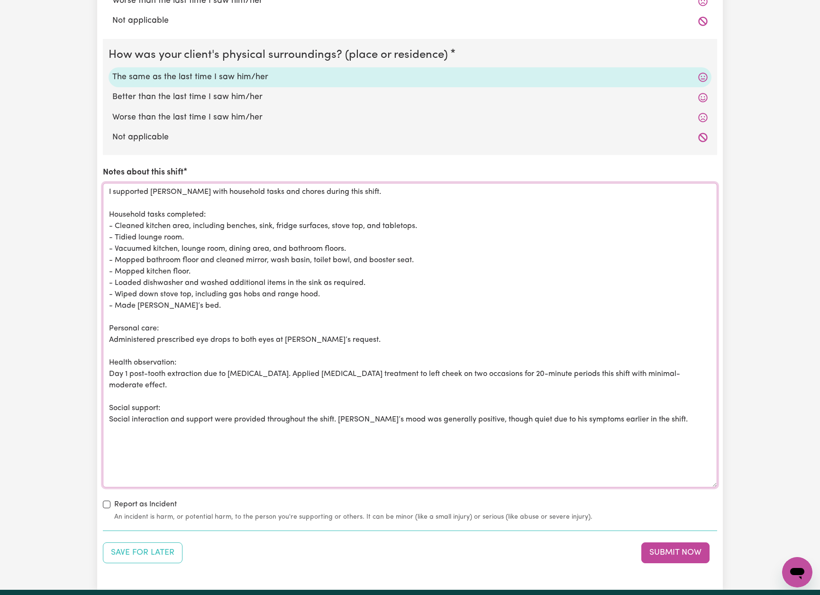
click at [705, 368] on textarea "I supported [PERSON_NAME] with household tasks and chores during this shift. Ho…" at bounding box center [410, 335] width 614 height 304
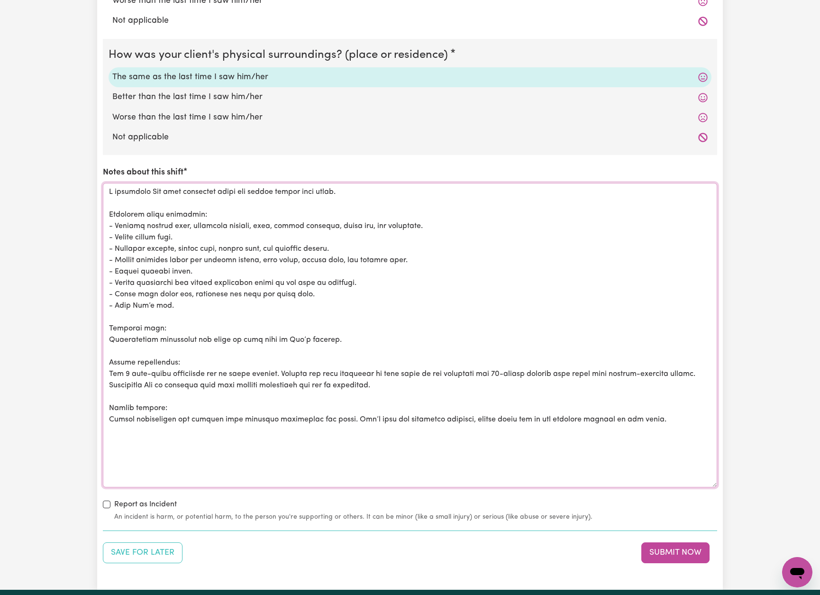
click at [336, 415] on textarea "Notes about this shift" at bounding box center [410, 335] width 614 height 304
drag, startPoint x: 392, startPoint y: 413, endPoint x: 712, endPoint y: 410, distance: 320.9
click at [712, 410] on textarea "Notes about this shift" at bounding box center [410, 335] width 614 height 304
drag, startPoint x: 120, startPoint y: 427, endPoint x: 90, endPoint y: 359, distance: 74.3
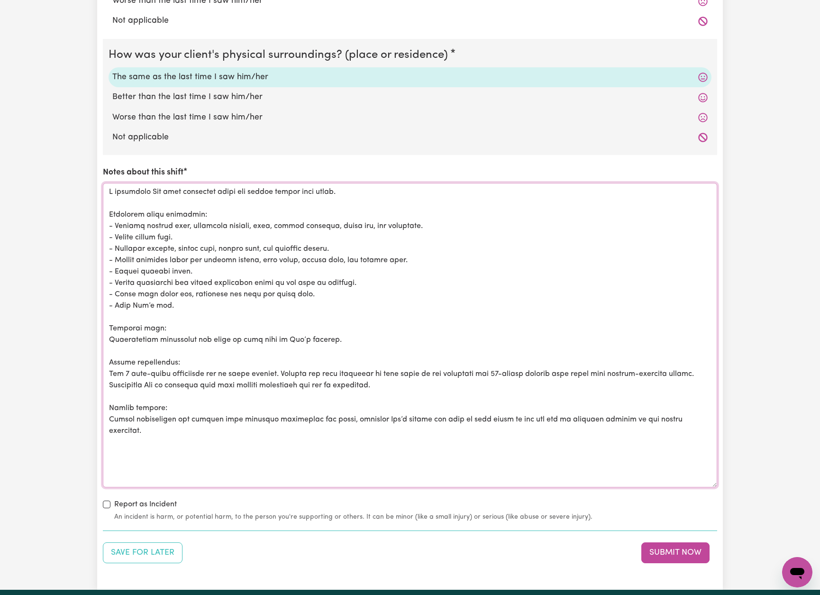
drag, startPoint x: 310, startPoint y: 370, endPoint x: 324, endPoint y: 373, distance: 14.1
click at [313, 371] on textarea "Notes about this shift" at bounding box center [410, 335] width 614 height 304
drag, startPoint x: 383, startPoint y: 378, endPoint x: 78, endPoint y: 371, distance: 304.4
paste textarea "(due to [MEDICAL_DATA]). Applied [MEDICAL_DATA] to left cheek on two occasions …"
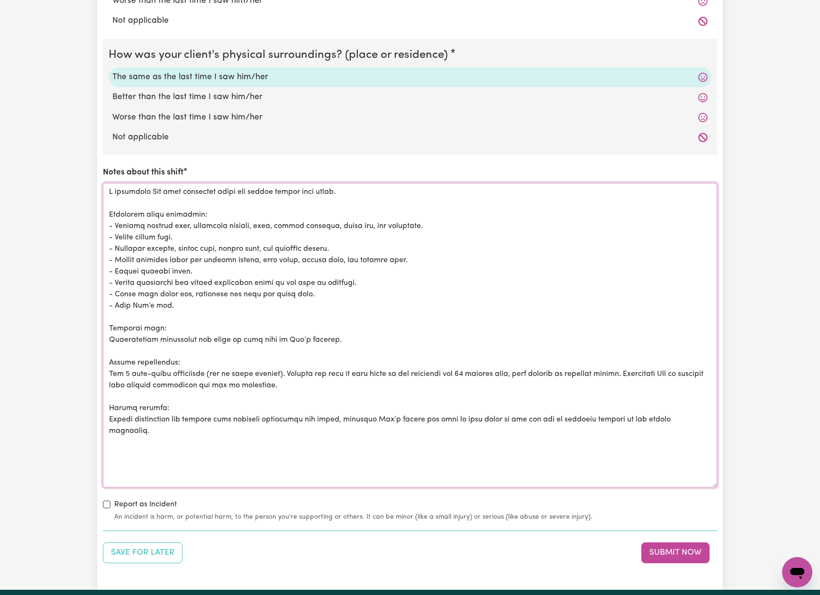
drag, startPoint x: 691, startPoint y: 414, endPoint x: 109, endPoint y: 410, distance: 582.6
click at [109, 410] on textarea "Notes about this shift" at bounding box center [410, 335] width 614 height 304
paste textarea ". [PERSON_NAME] rested for most of the time on his bed due to symptoms related …"
drag, startPoint x: 128, startPoint y: 420, endPoint x: 72, endPoint y: 182, distance: 245.0
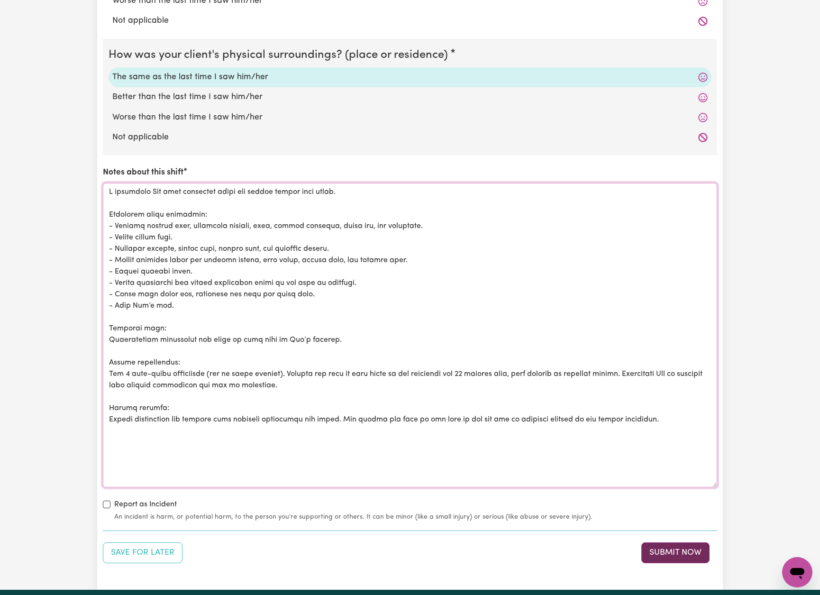
type textarea "L ipsumdolo Sit amet consectet adipi eli seddoe tempor inci utlab. Etdolorem al…"
click at [692, 548] on button "Submit Now" at bounding box center [675, 552] width 68 height 21
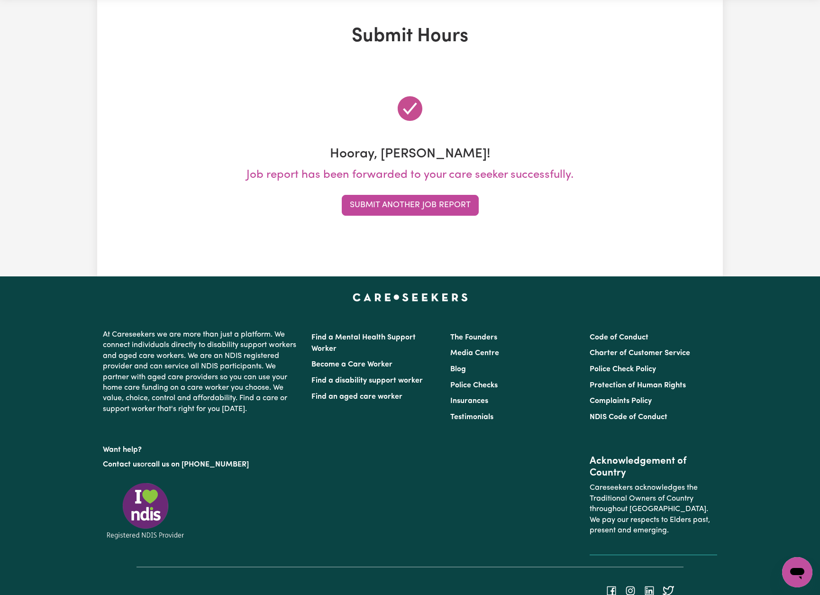
scroll to position [0, 0]
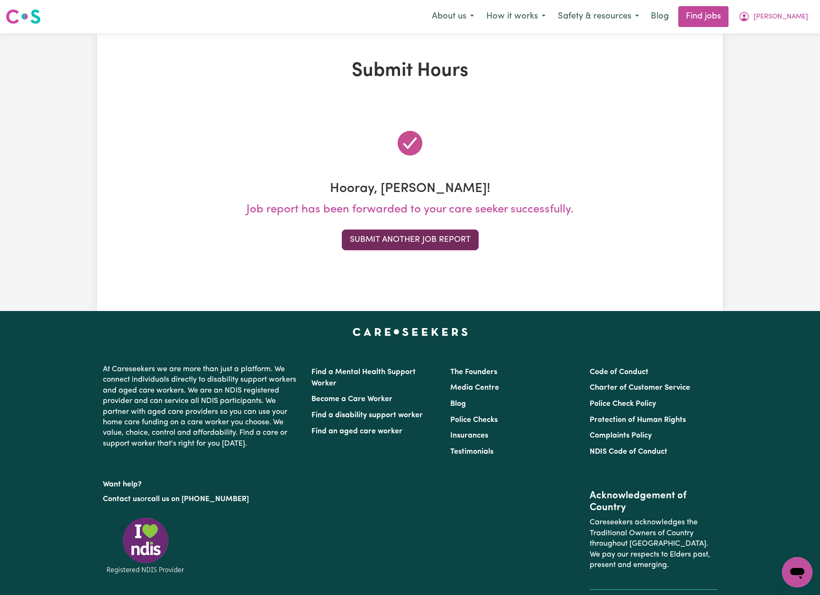
click at [453, 243] on button "Submit Another Job Report" at bounding box center [410, 239] width 137 height 21
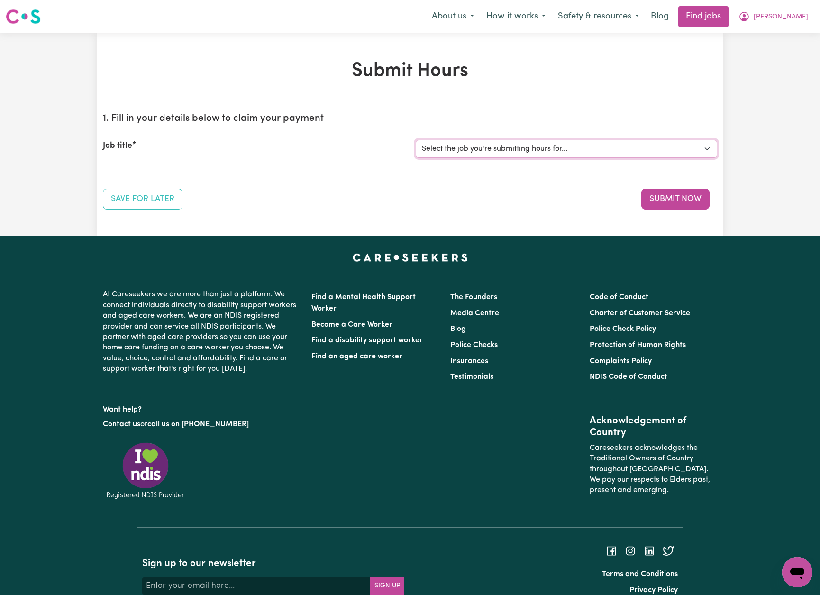
select select "14193"
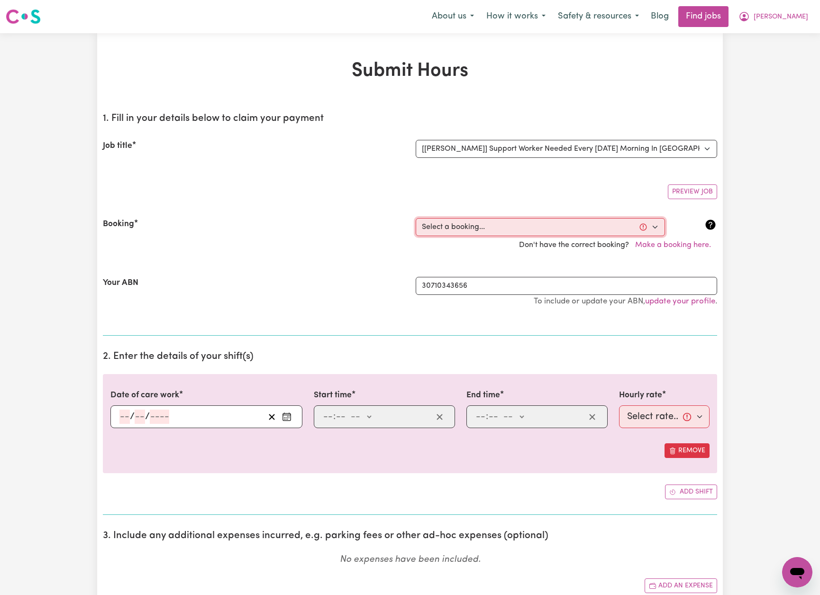
select select "356539"
type input "[DATE]"
type input "30"
type input "9"
type input "2025"
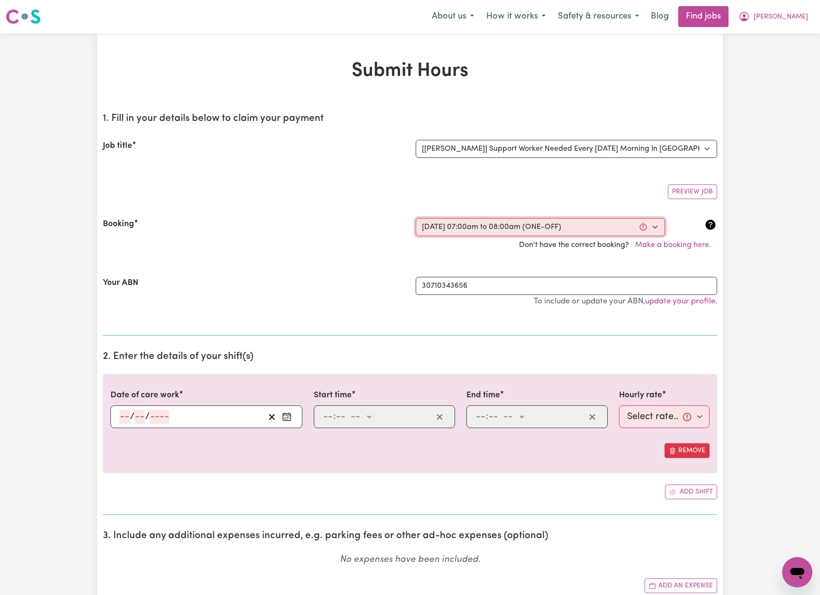
type input "07:00"
type input "7"
type input "0"
select select "am"
type input "08:00"
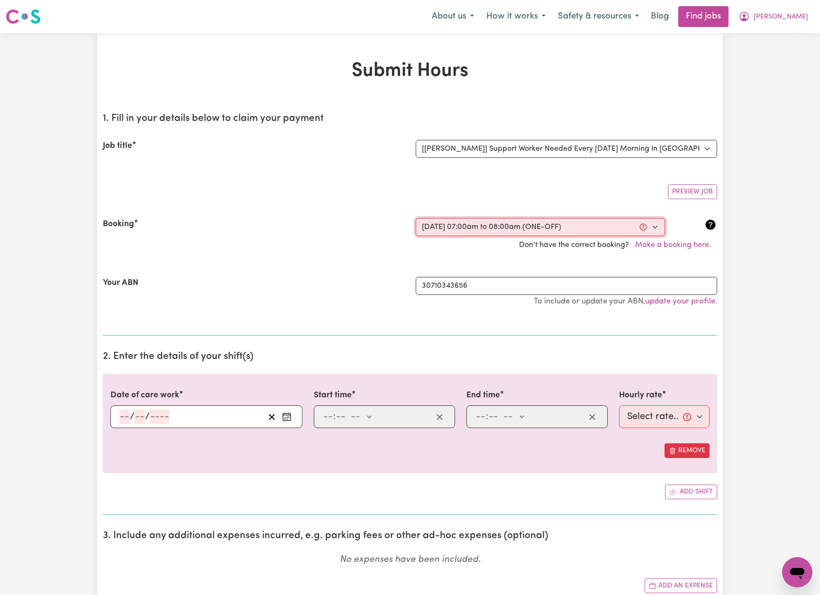
type input "8"
type input "0"
select select "am"
select select "54-Weekday"
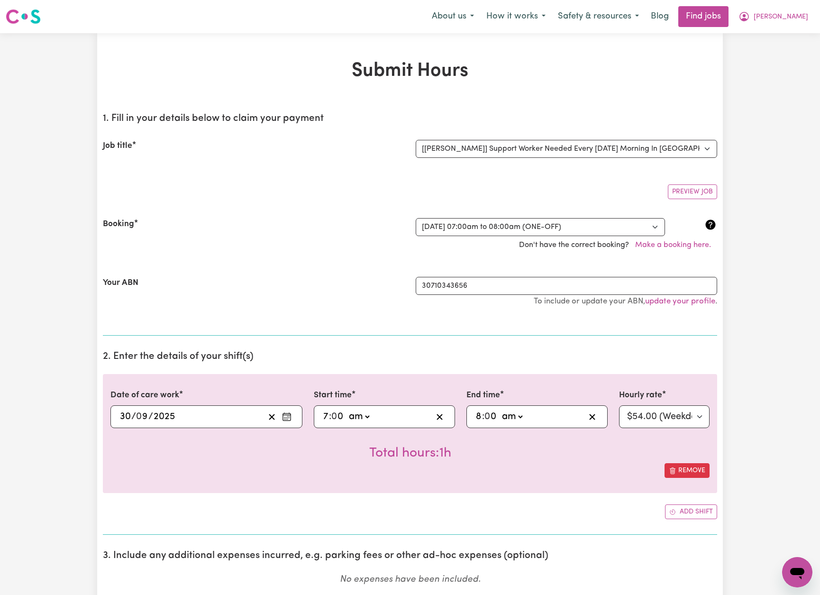
click at [327, 415] on input "7" at bounding box center [326, 417] width 6 height 14
click at [326, 415] on input "7" at bounding box center [326, 416] width 6 height 14
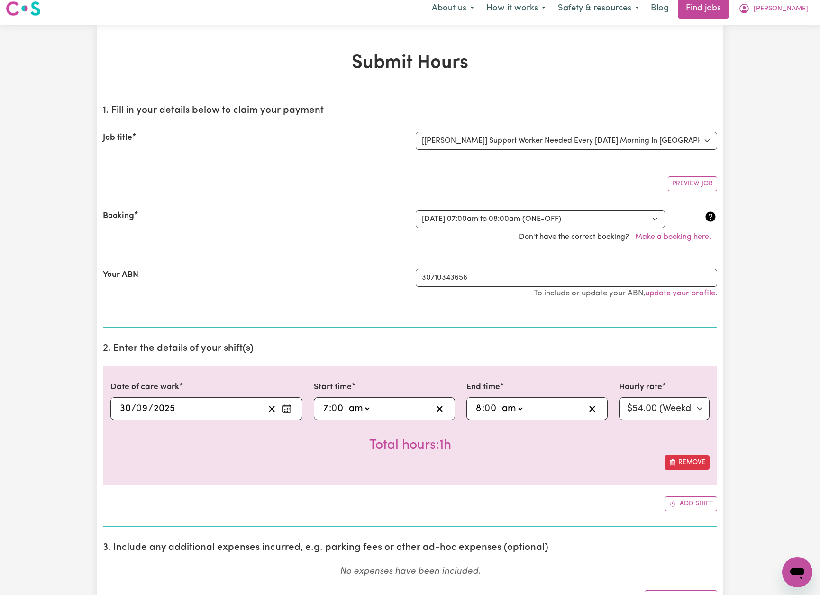
scroll to position [11, 0]
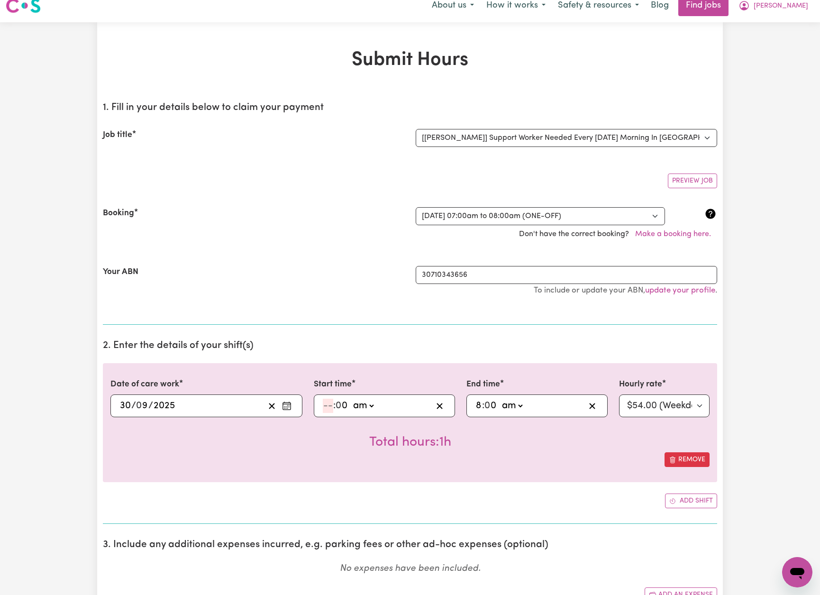
type input "00:00"
type input "12"
type input "00:06"
type input "6"
type input "12"
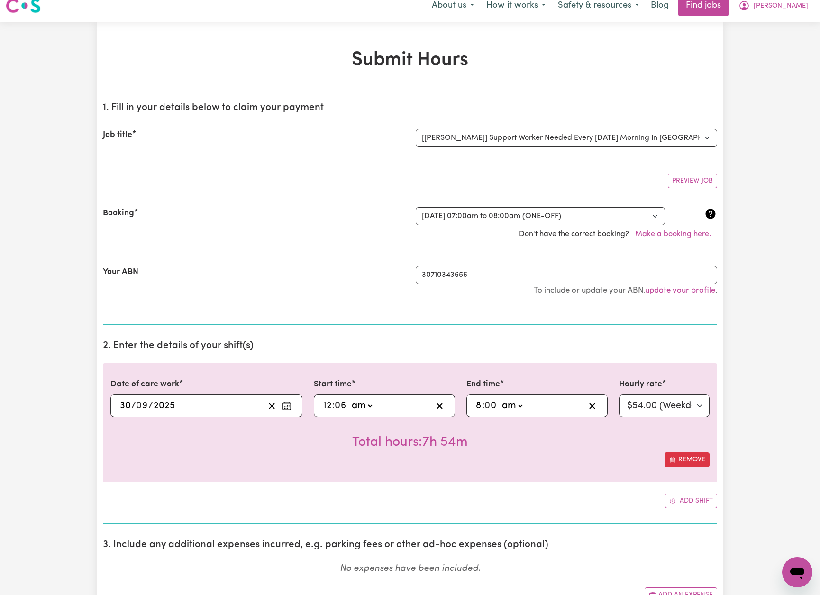
click at [331, 404] on input "12" at bounding box center [327, 406] width 9 height 14
type input "01:06"
type input "1"
type input "00:06"
type input "12"
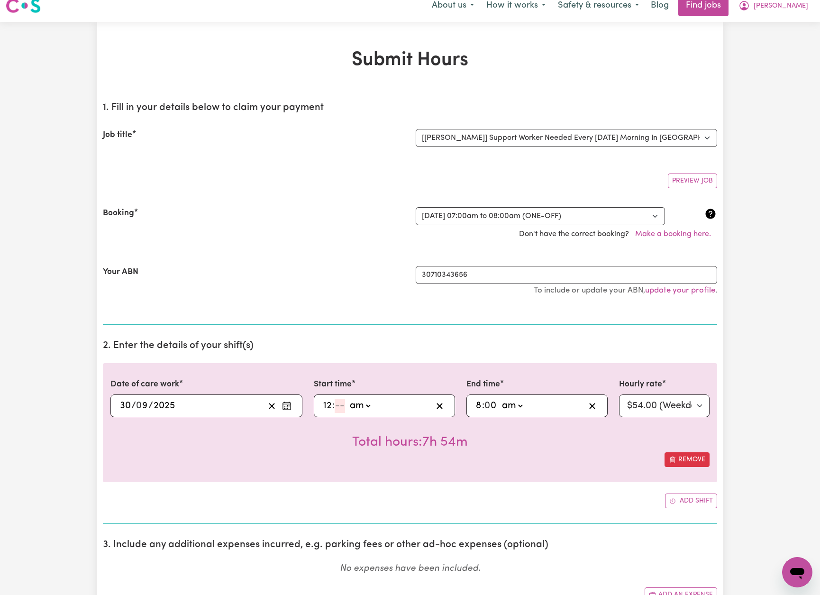
type input "00:04"
type input "4"
type input "00:45"
type input "45"
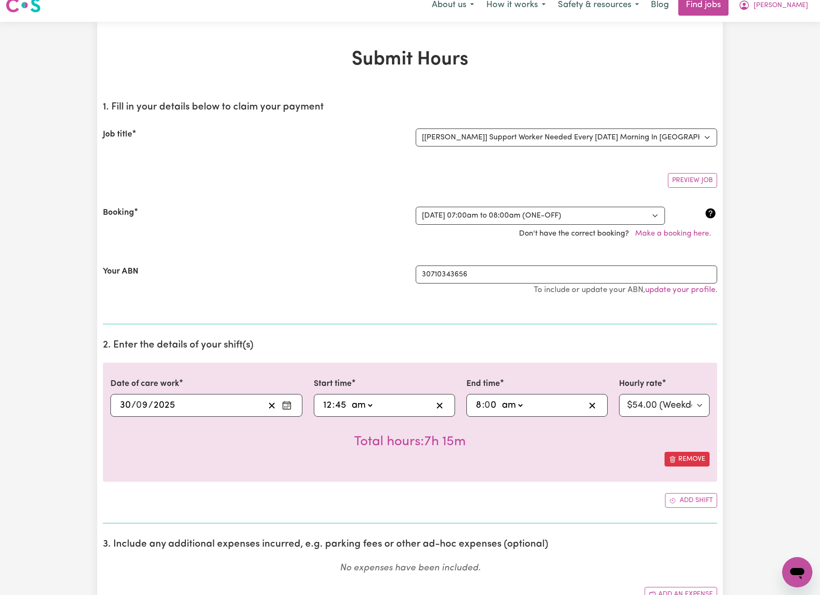
click at [323, 405] on input "12" at bounding box center [327, 405] width 9 height 14
click at [246, 404] on div "[DATE] 30 / 0 9 / 2025" at bounding box center [192, 405] width 146 height 14
type input "12"
type input "00:06"
type input "6"
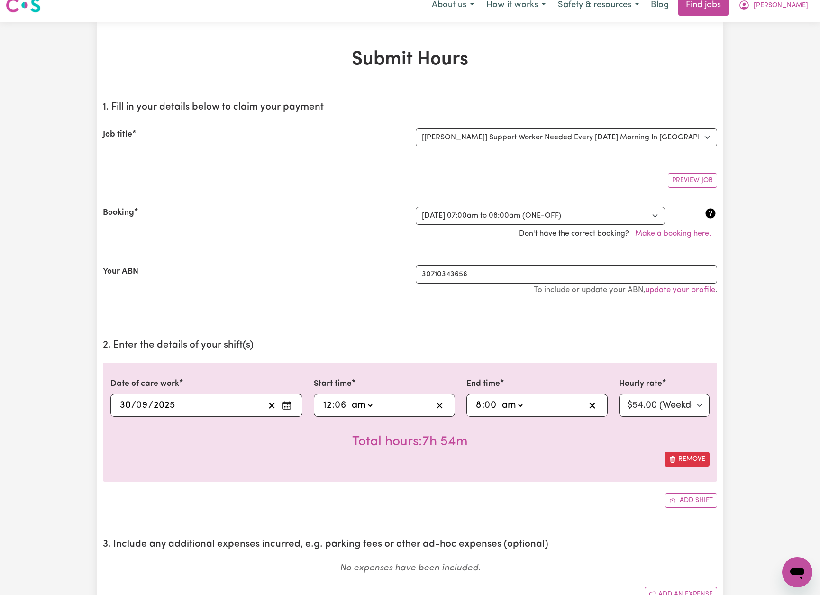
click at [329, 402] on input "12" at bounding box center [327, 405] width 9 height 14
click at [249, 402] on div "[DATE] 30 / 0 9 / 2025" at bounding box center [192, 405] width 146 height 14
type input "06:06"
type input "6"
type input "06:04"
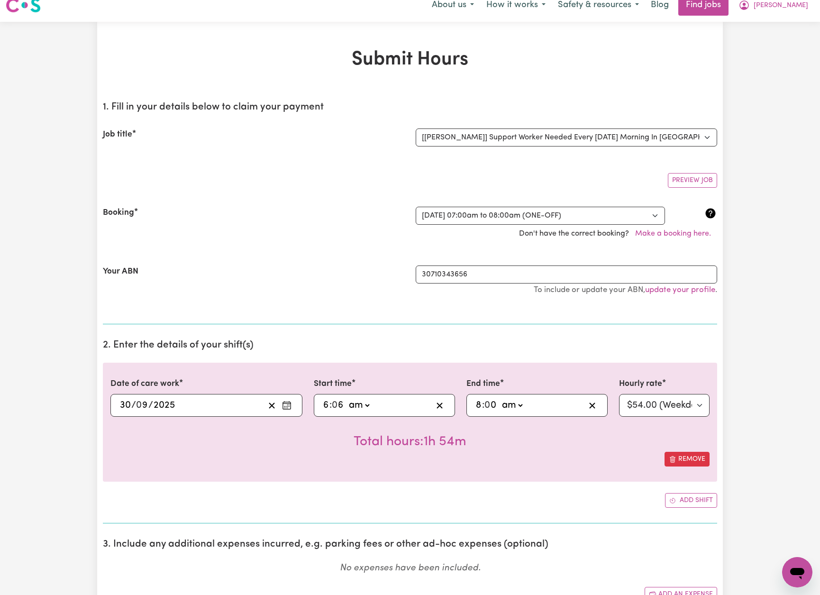
type input "4"
type input "06:45"
type input "45"
type input "07:00"
type input "7"
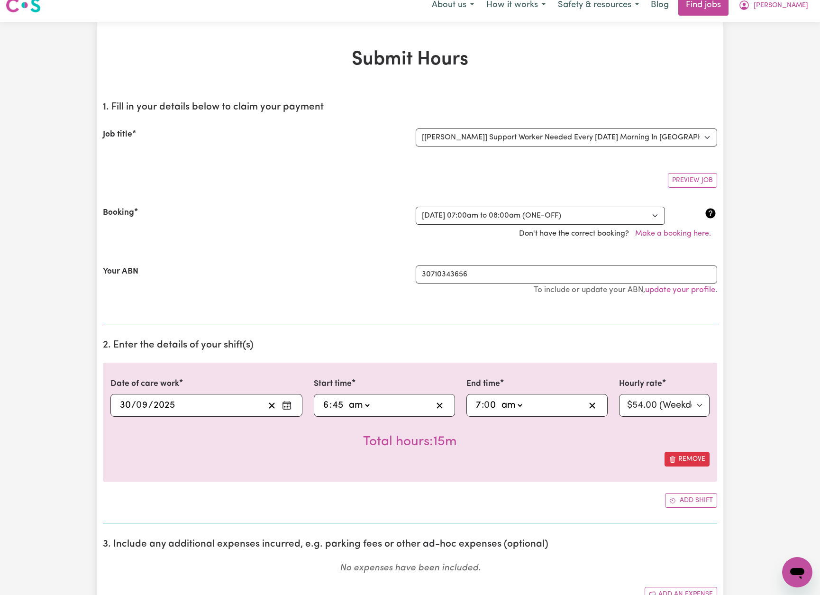
type input "07:04"
type input "4"
type input "07:45"
type input "45"
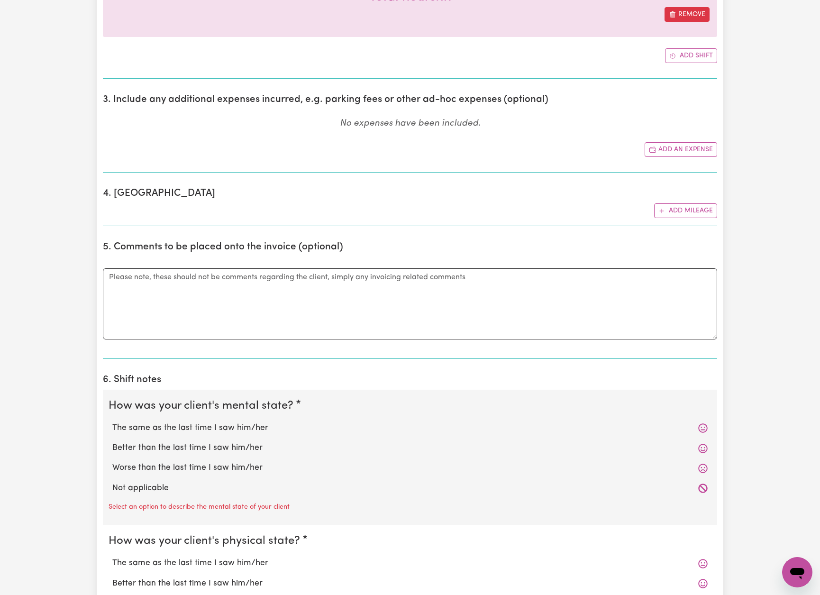
scroll to position [501, 0]
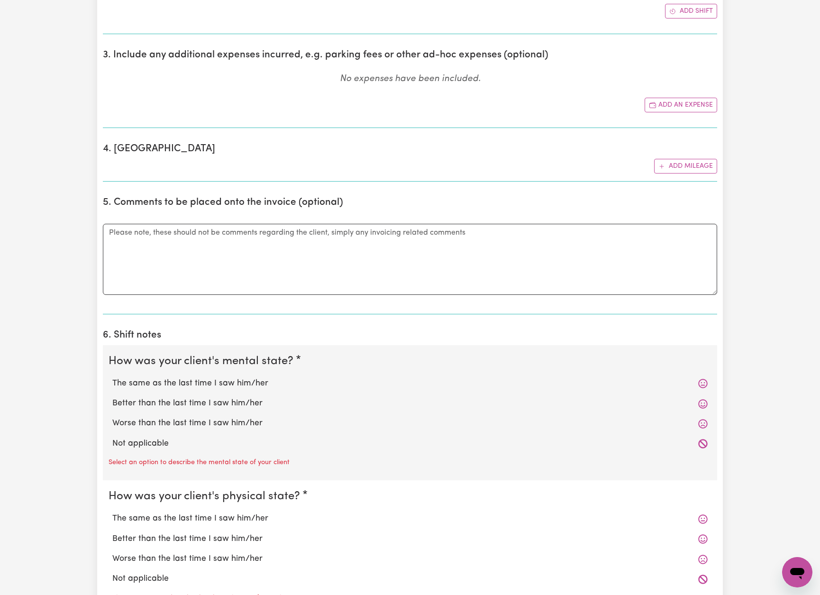
click at [227, 377] on label "The same as the last time I saw him/her" at bounding box center [409, 383] width 595 height 12
click at [112, 377] on input "The same as the last time I saw him/her" at bounding box center [112, 377] width 0 height 0
radio input "true"
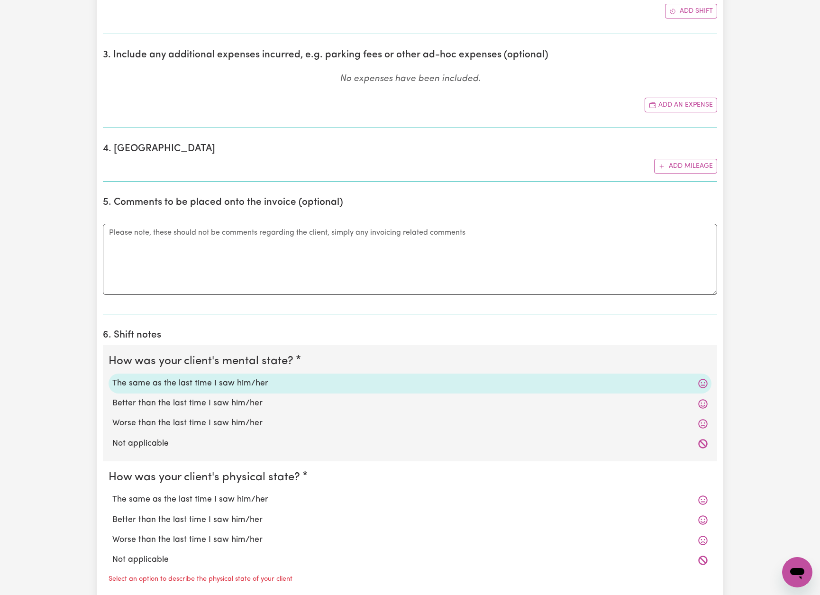
click at [225, 493] on label "The same as the last time I saw him/her" at bounding box center [409, 499] width 595 height 12
click at [112, 493] on input "The same as the last time I saw him/her" at bounding box center [112, 493] width 0 height 0
radio input "true"
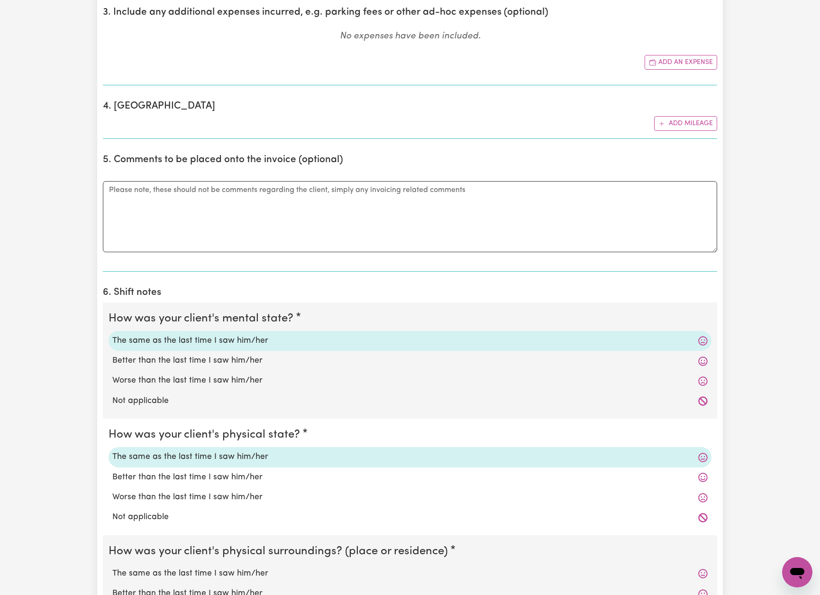
scroll to position [658, 0]
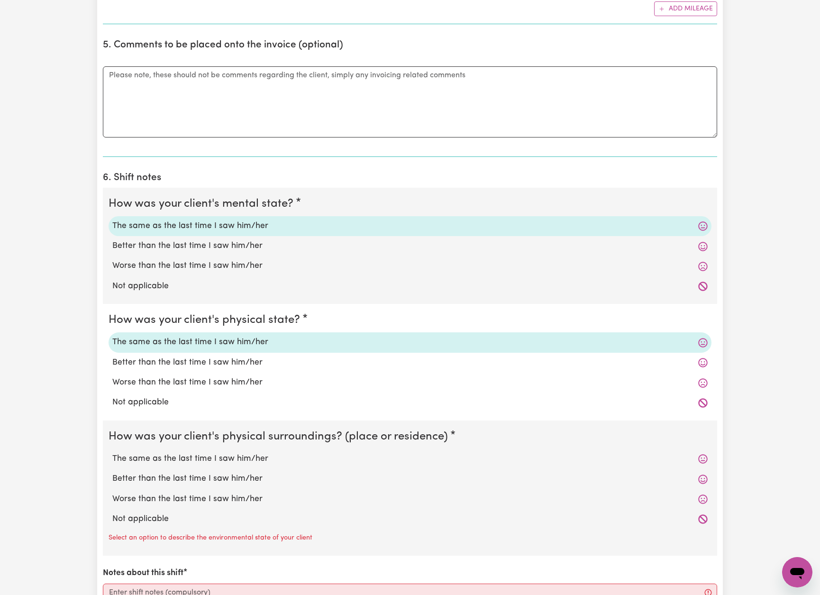
click at [226, 454] on label "The same as the last time I saw him/her" at bounding box center [409, 459] width 595 height 12
click at [112, 453] on input "The same as the last time I saw him/her" at bounding box center [112, 452] width 0 height 0
radio input "true"
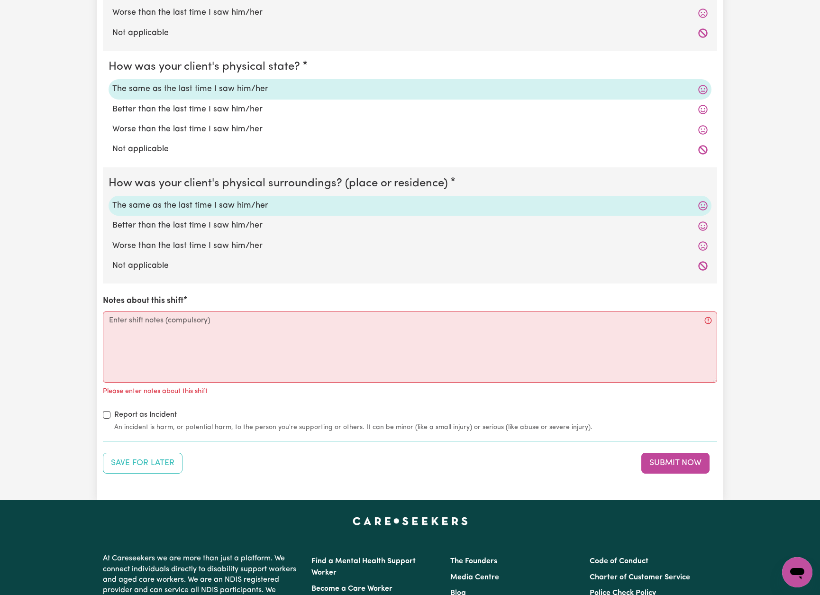
scroll to position [964, 0]
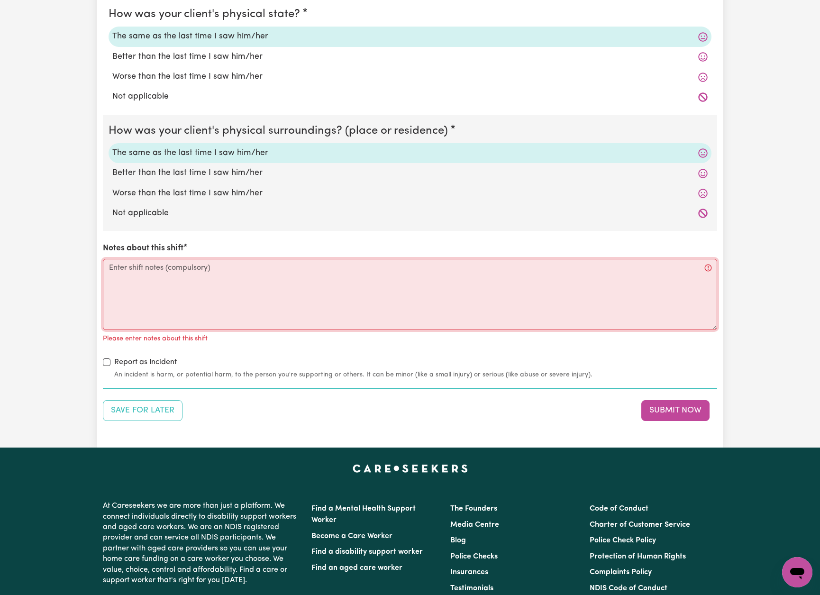
click at [513, 277] on textarea "Notes about this shift" at bounding box center [410, 294] width 614 height 71
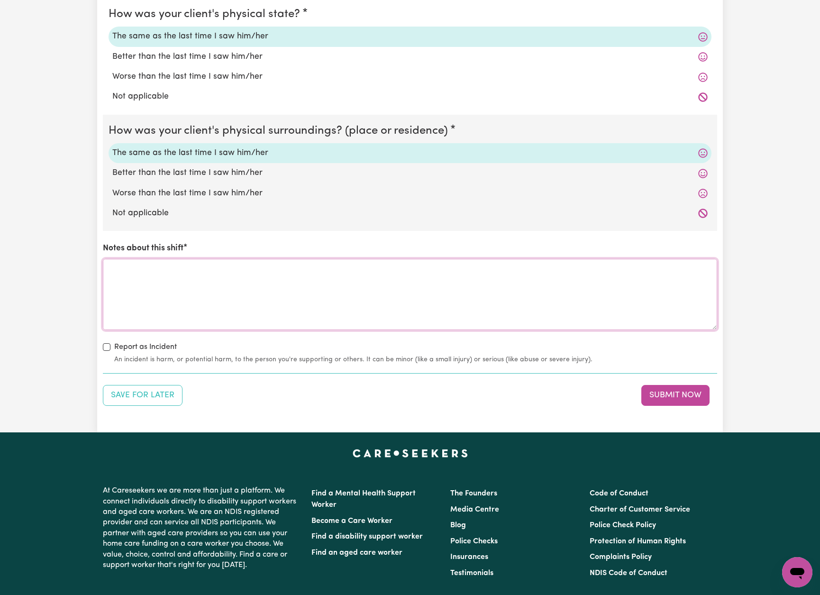
paste textarea "Right leg: Skin tear on lower shin still remains as it appears to have re-torn,…"
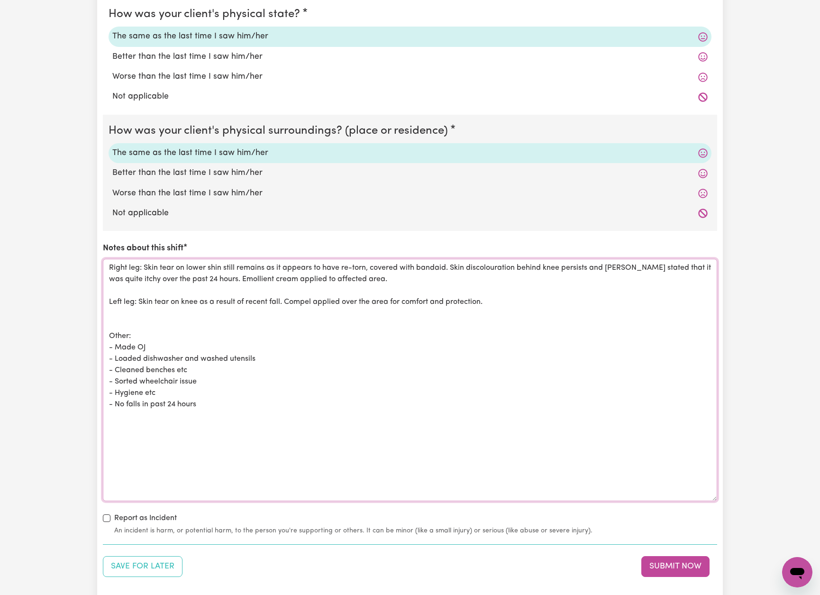
scroll to position [0, 0]
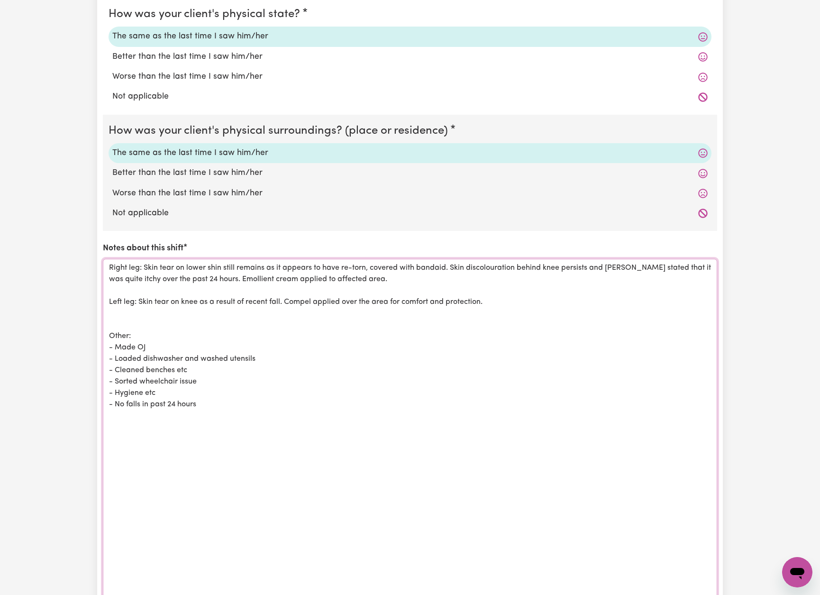
click at [732, 594] on html "Menu About us How it works Safety & resources Blog Find jobs [PERSON_NAME] Subm…" at bounding box center [410, 85] width 820 height 2099
click at [173, 266] on textarea "Right leg: Skin tear on lower shin still remains as it appears to have re-torn,…" at bounding box center [410, 442] width 614 height 366
paste textarea "I assisted [PERSON_NAME] with his morning routine. Personal care: - Required mi…"
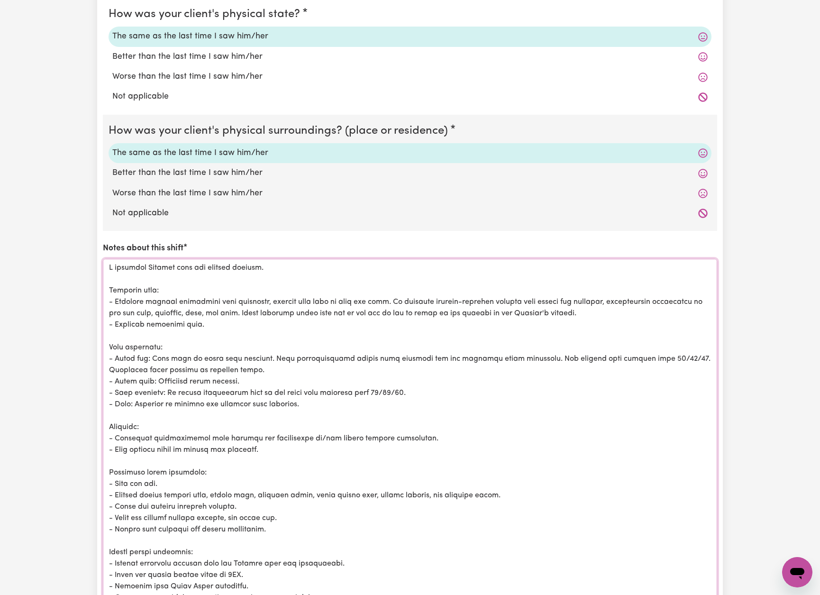
click at [173, 266] on textarea "Notes about this shift" at bounding box center [410, 442] width 614 height 366
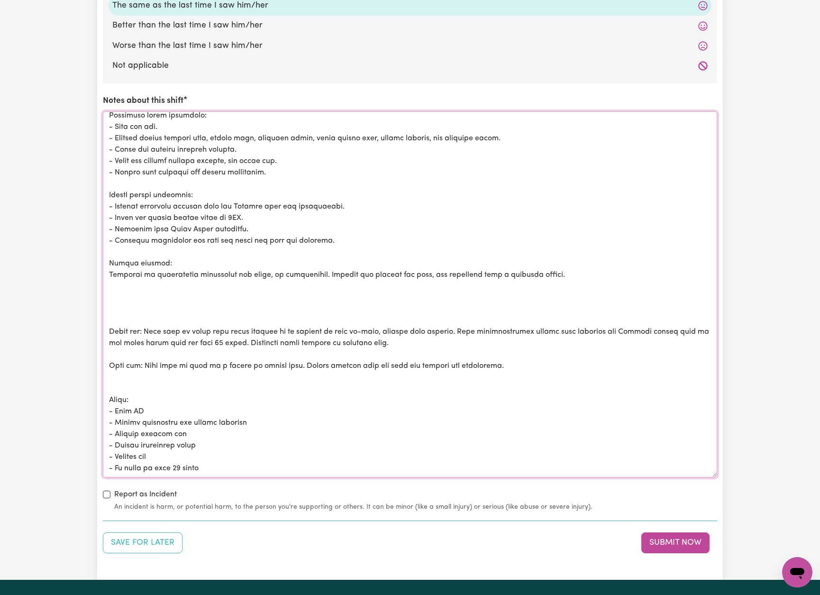
scroll to position [221, 0]
drag, startPoint x: 383, startPoint y: 326, endPoint x: 145, endPoint y: 310, distance: 238.5
click at [145, 310] on textarea "Notes about this shift" at bounding box center [410, 294] width 614 height 366
click at [503, 351] on textarea "Notes about this shift" at bounding box center [410, 294] width 614 height 366
drag, startPoint x: 501, startPoint y: 350, endPoint x: 109, endPoint y: 308, distance: 393.4
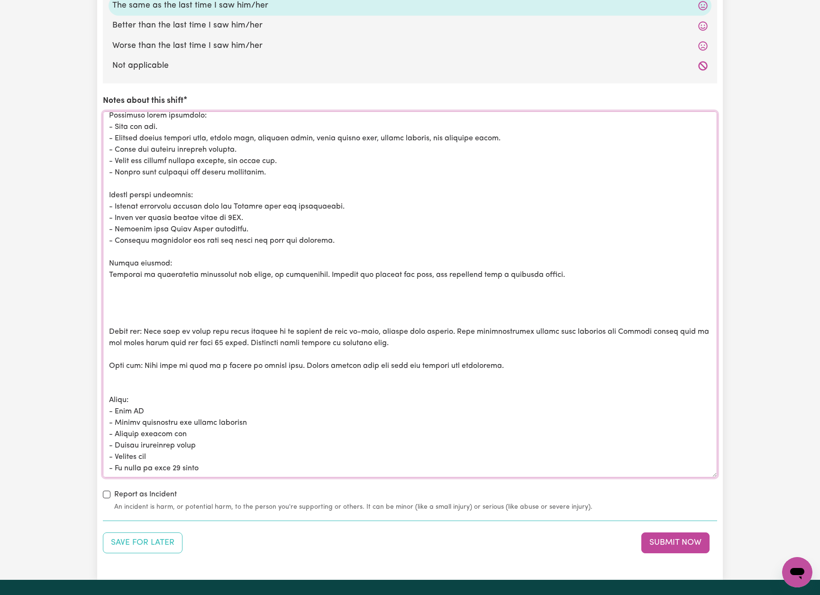
click at [109, 308] on textarea "Notes about this shift" at bounding box center [410, 294] width 614 height 366
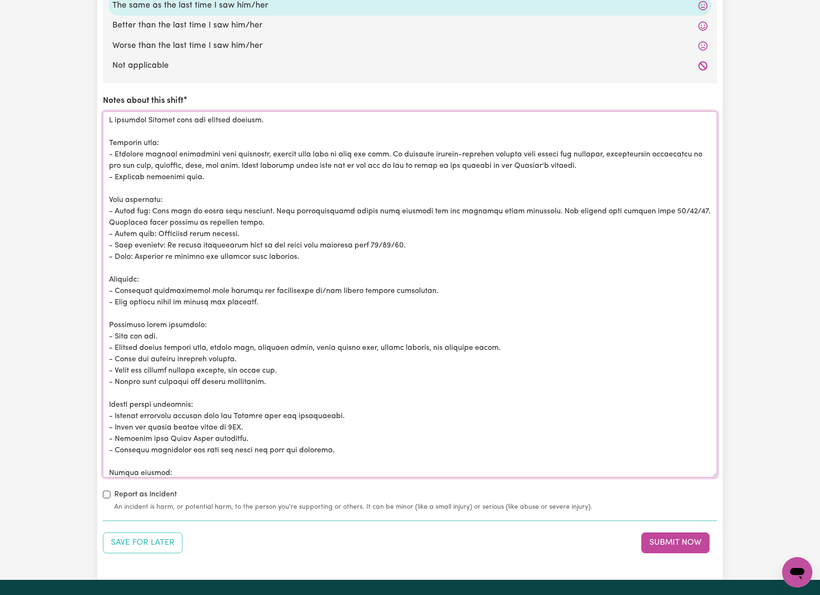
scroll to position [0, 0]
drag, startPoint x: 199, startPoint y: 222, endPoint x: 96, endPoint y: 200, distance: 105.2
paste textarea "Right leg: Skin tear on lower shin still remains as it appears to have re-torn,…"
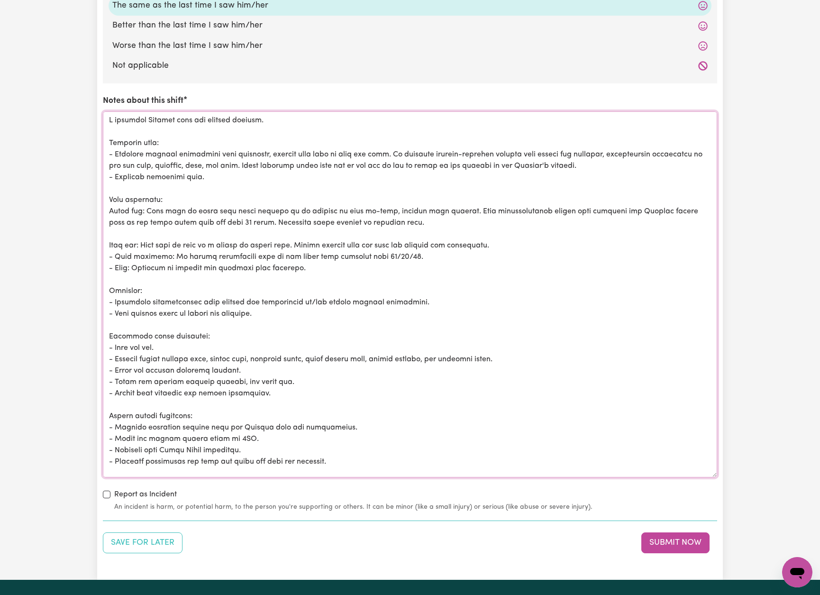
click at [109, 205] on textarea "Notes about this shift" at bounding box center [410, 294] width 614 height 366
click at [114, 229] on textarea "Notes about this shift" at bounding box center [410, 294] width 614 height 366
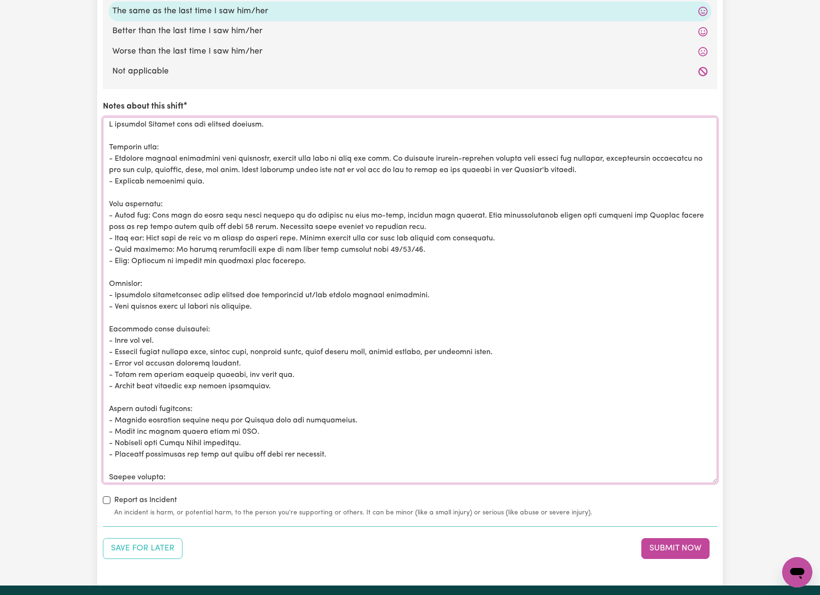
scroll to position [2, 0]
drag, startPoint x: 452, startPoint y: 209, endPoint x: 273, endPoint y: 210, distance: 178.7
click at [273, 210] on textarea "Notes about this shift" at bounding box center [410, 300] width 614 height 366
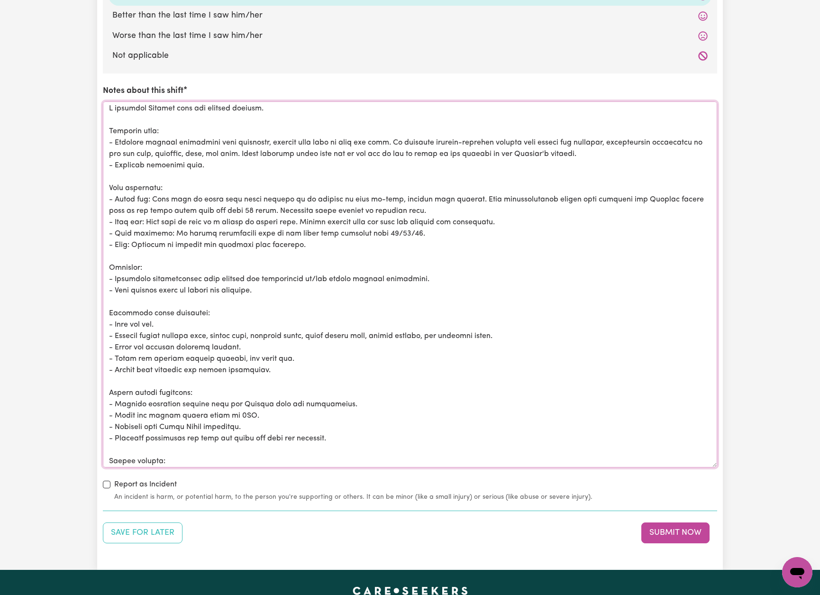
scroll to position [1128, 0]
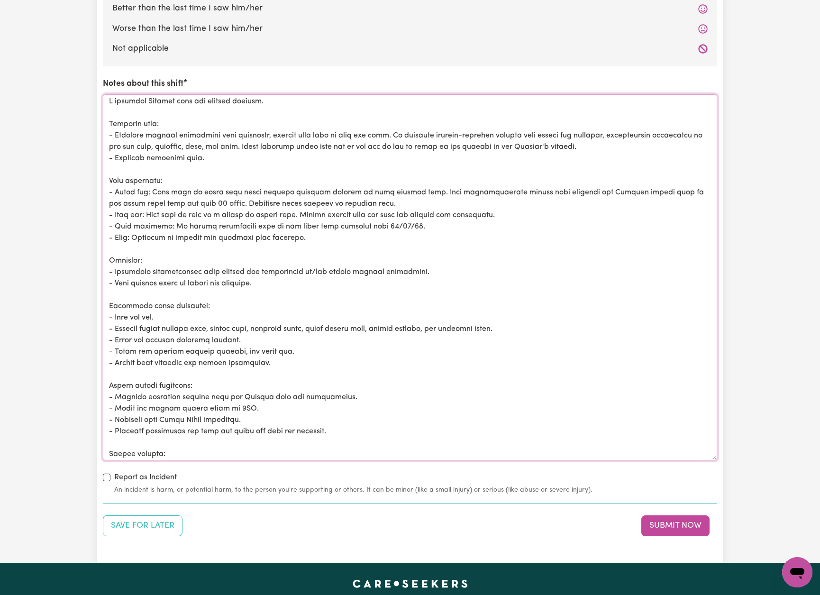
click at [553, 187] on textarea "Notes about this shift" at bounding box center [410, 277] width 614 height 366
drag, startPoint x: 560, startPoint y: 188, endPoint x: 680, endPoint y: 188, distance: 119.4
click at [680, 188] on textarea "Notes about this shift" at bounding box center [410, 277] width 614 height 366
click at [311, 209] on textarea "Notes about this shift" at bounding box center [410, 277] width 614 height 366
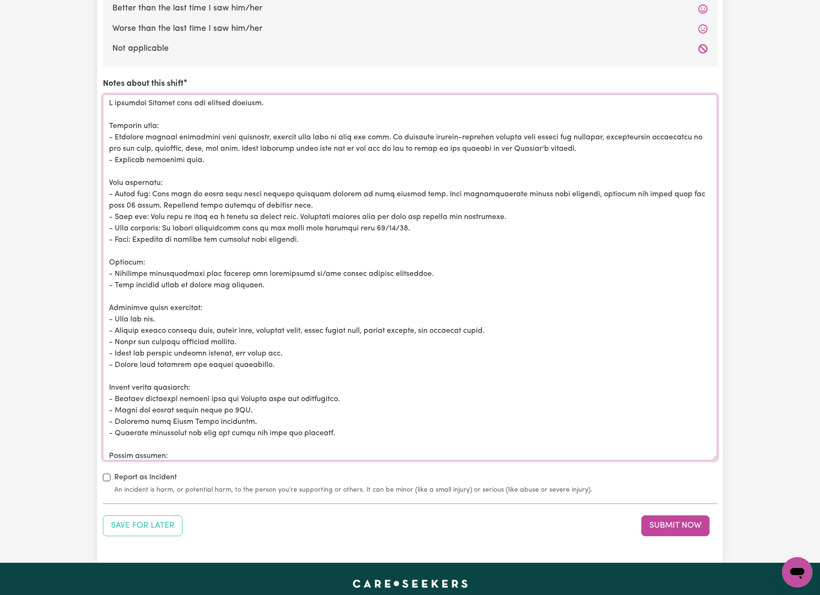
scroll to position [0, 0]
click at [310, 211] on textarea "Notes about this shift" at bounding box center [410, 277] width 614 height 366
click at [380, 224] on textarea "Notes about this shift" at bounding box center [410, 277] width 614 height 366
click at [323, 212] on textarea "Notes about this shift" at bounding box center [410, 277] width 614 height 366
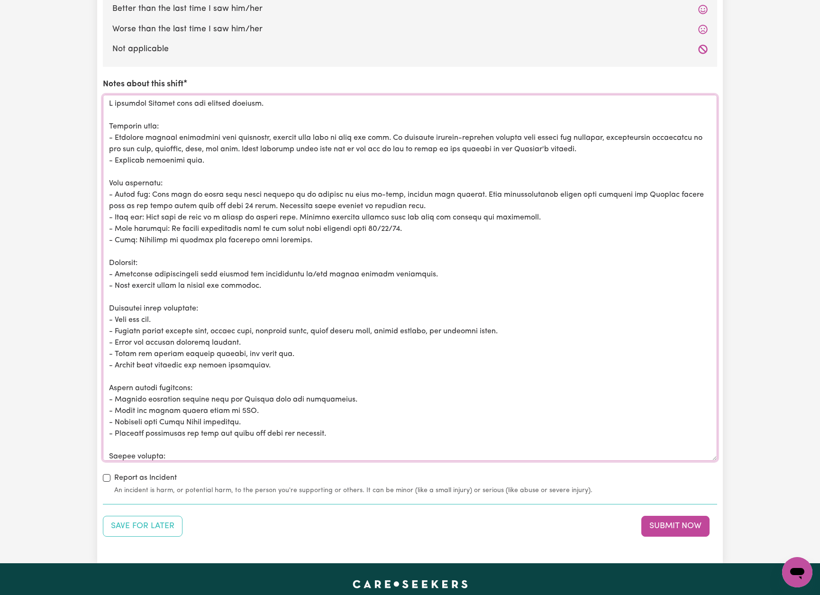
scroll to position [1126, 0]
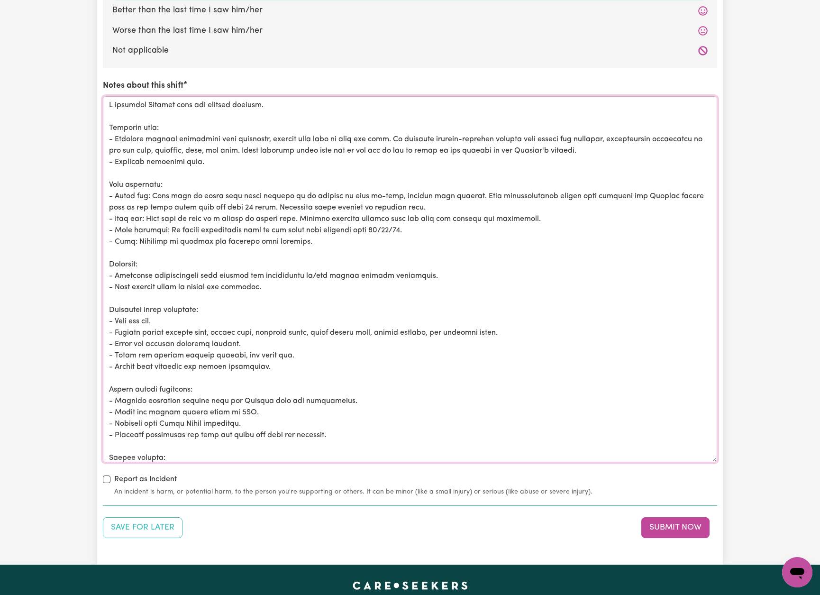
drag, startPoint x: 426, startPoint y: 326, endPoint x: 371, endPoint y: 326, distance: 54.5
click at [371, 326] on textarea "Notes about this shift" at bounding box center [410, 279] width 614 height 366
click at [318, 325] on textarea "Notes about this shift" at bounding box center [410, 279] width 614 height 366
drag, startPoint x: 256, startPoint y: 336, endPoint x: 107, endPoint y: 339, distance: 149.8
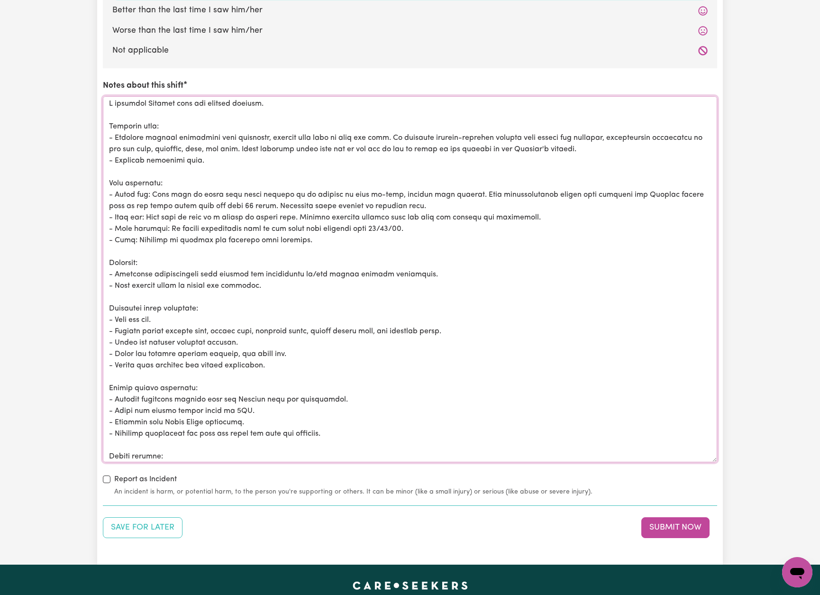
click at [107, 338] on textarea "Notes about this shift" at bounding box center [410, 279] width 614 height 366
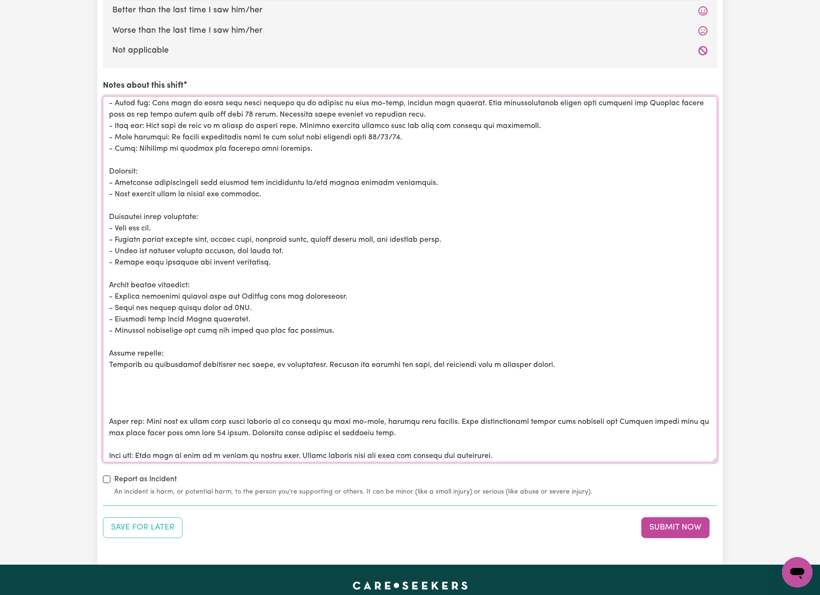
scroll to position [93, 0]
click at [356, 322] on textarea "Notes about this shift" at bounding box center [410, 279] width 614 height 366
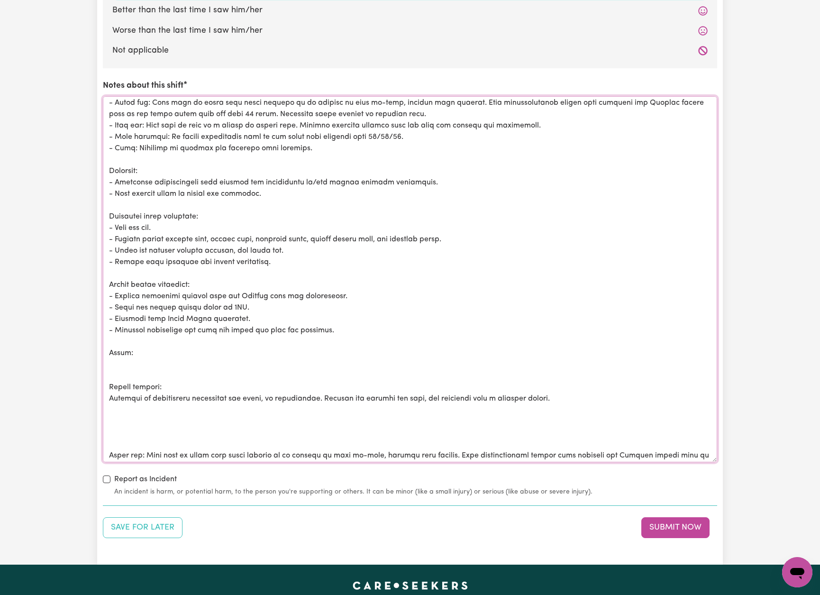
click at [186, 348] on textarea "Notes about this shift" at bounding box center [410, 279] width 614 height 366
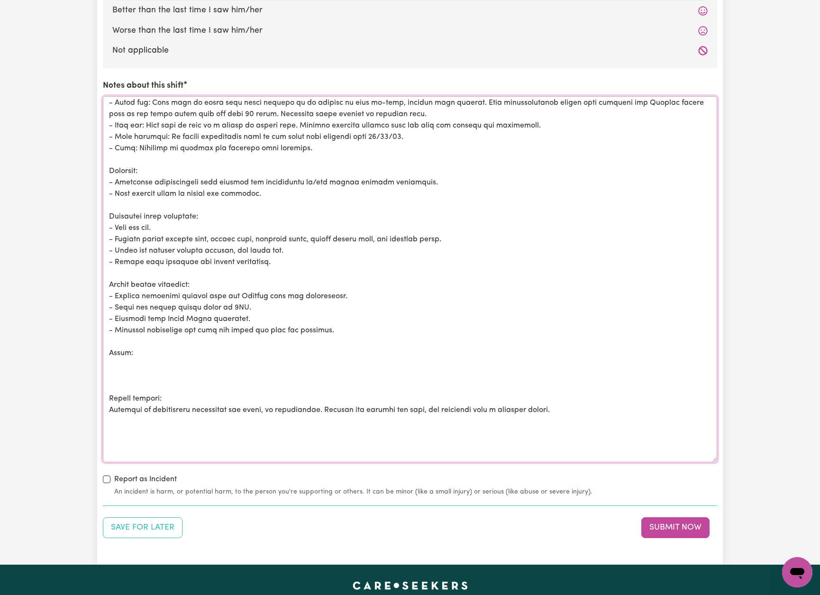
paste textarea "At [PERSON_NAME]’s request, the scooter seat issue was addressed, as it was not…"
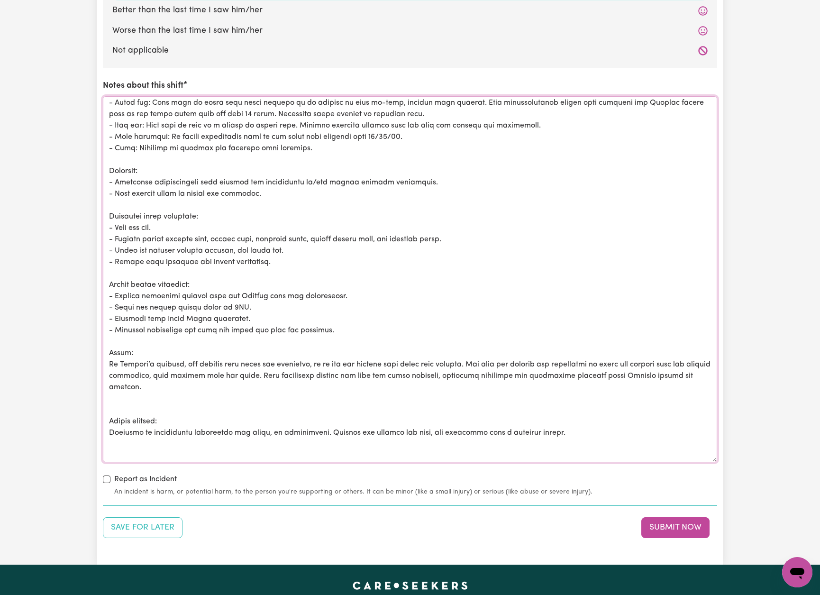
drag, startPoint x: 212, startPoint y: 358, endPoint x: 182, endPoint y: 359, distance: 30.4
click at [181, 359] on textarea "Notes about this shift" at bounding box center [410, 279] width 614 height 366
click at [300, 357] on textarea "Notes about this shift" at bounding box center [410, 279] width 614 height 366
click at [161, 402] on textarea "Notes about this shift" at bounding box center [410, 279] width 614 height 366
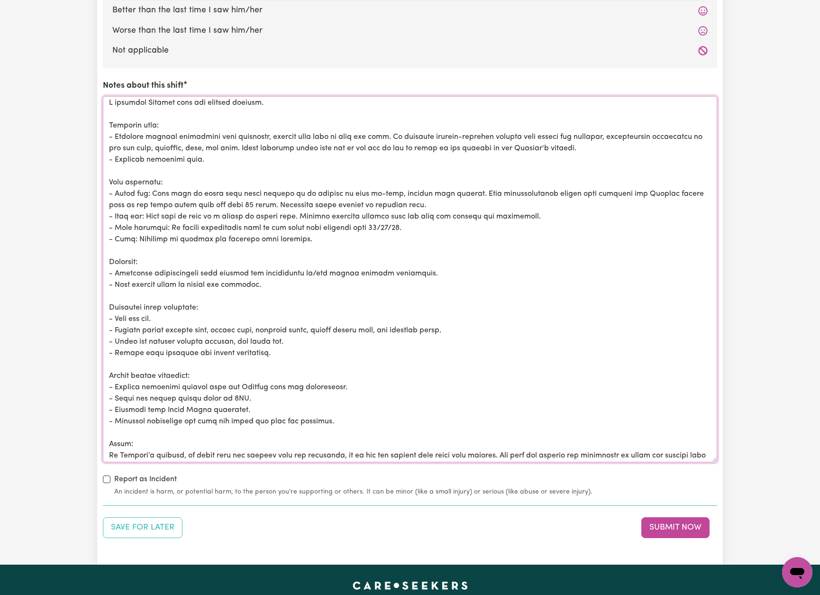
scroll to position [0, 0]
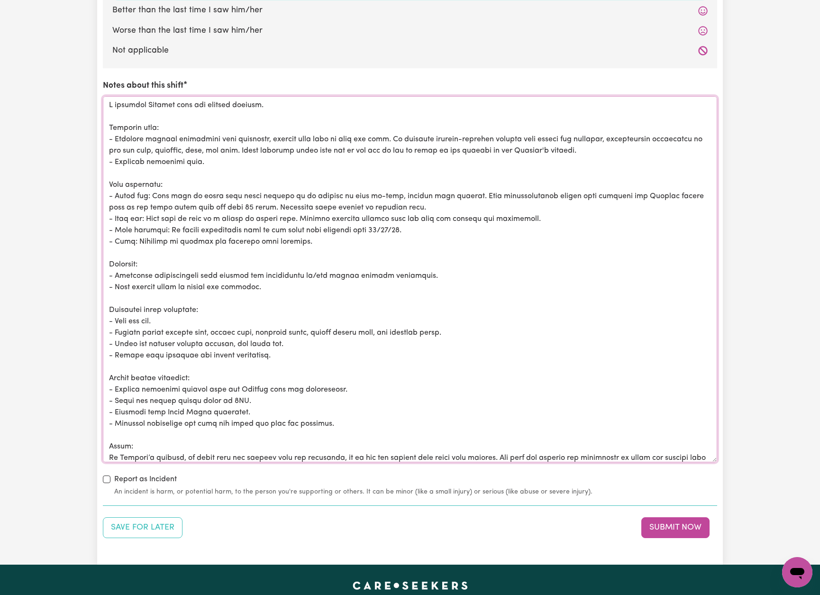
drag, startPoint x: 578, startPoint y: 420, endPoint x: 43, endPoint y: 82, distance: 633.3
type textarea "I assisted [PERSON_NAME] with his morning routine. Personal care: - Required mi…"
click at [690, 520] on button "Submit Now" at bounding box center [675, 527] width 68 height 21
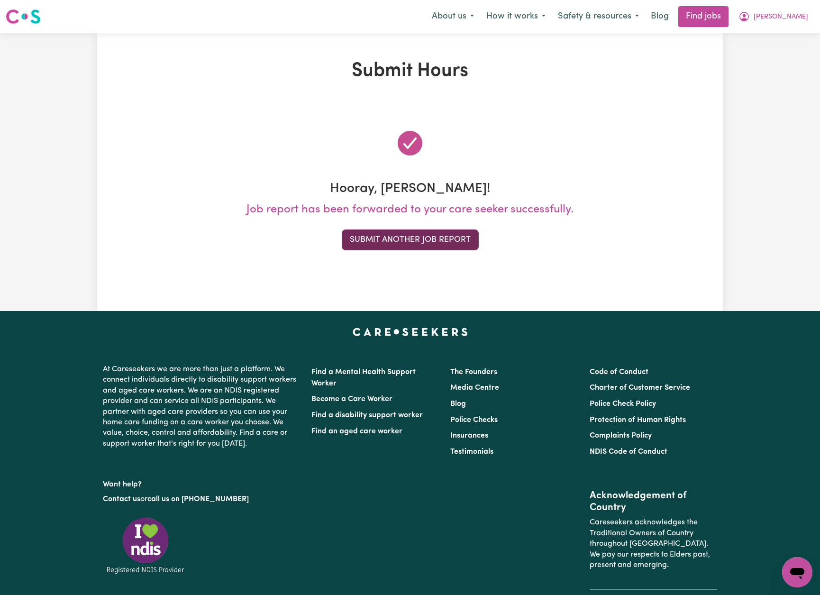
click at [415, 238] on button "Submit Another Job Report" at bounding box center [410, 239] width 137 height 21
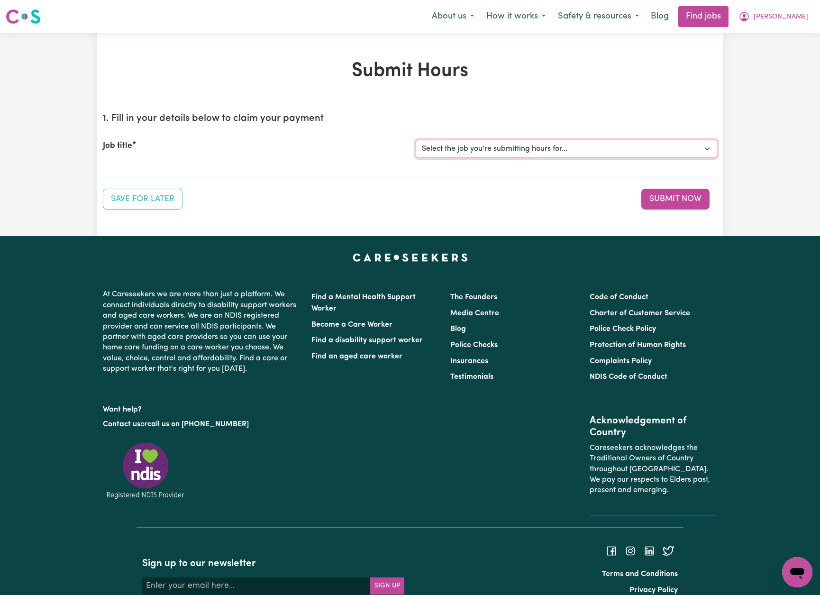
select select "14193"
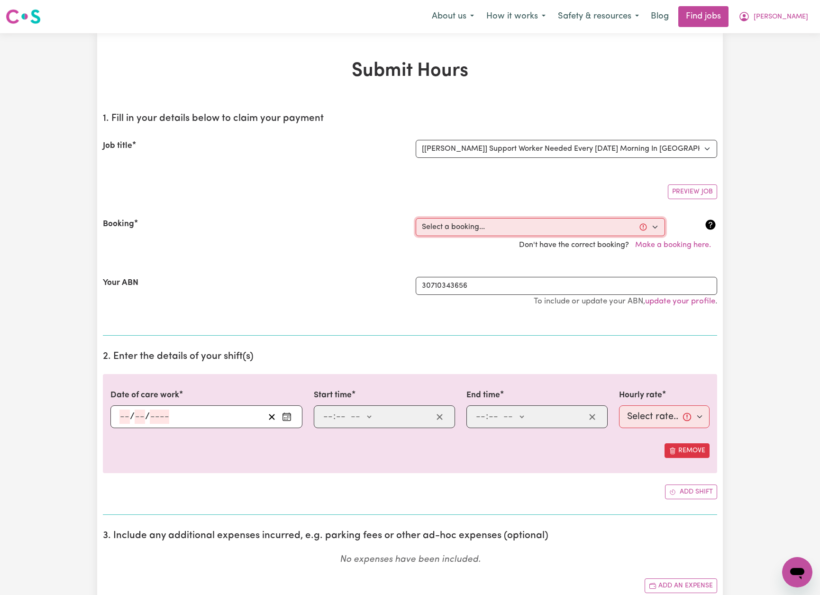
select select "354237"
type input "[DATE]"
type input "5"
type input "10"
type input "2025"
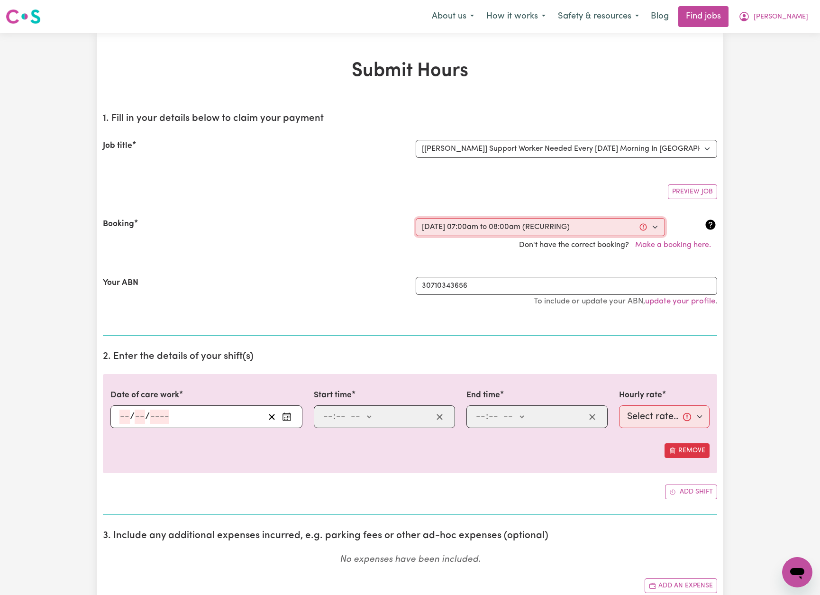
type input "07:00"
type input "7"
type input "0"
select select "am"
type input "08:00"
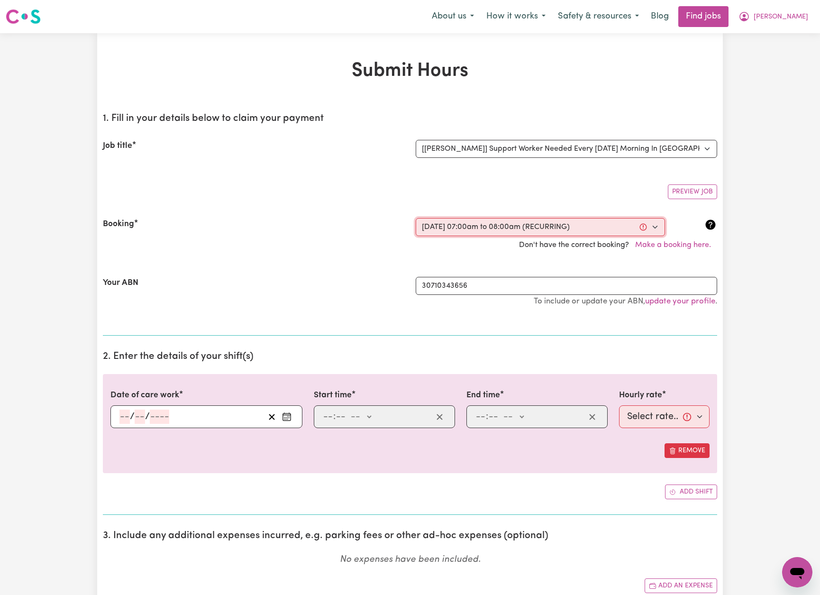
type input "8"
type input "0"
select select "am"
select select "79-[DATE]"
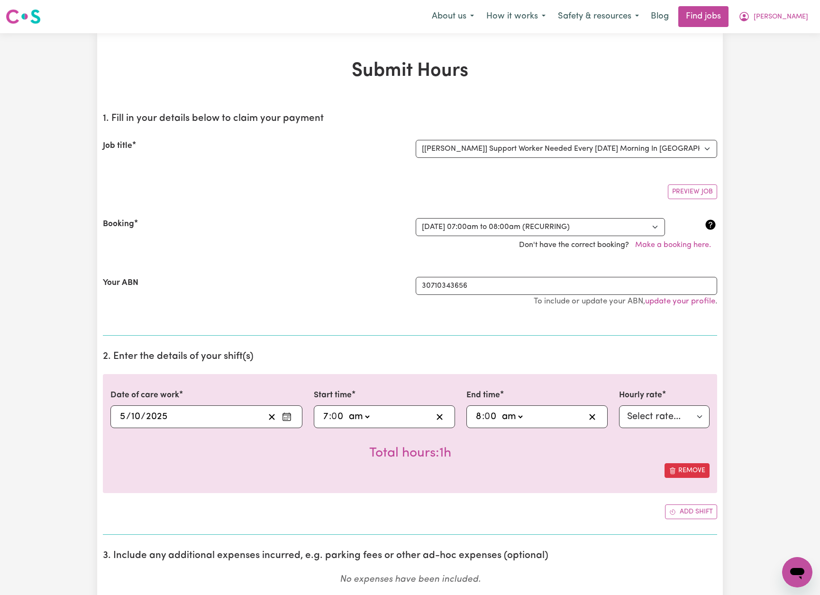
click at [323, 411] on input "7" at bounding box center [326, 417] width 6 height 14
type input "03:00"
type input "3"
click at [238, 415] on div "[DATE] [DATE]" at bounding box center [192, 417] width 146 height 14
type input "08:00"
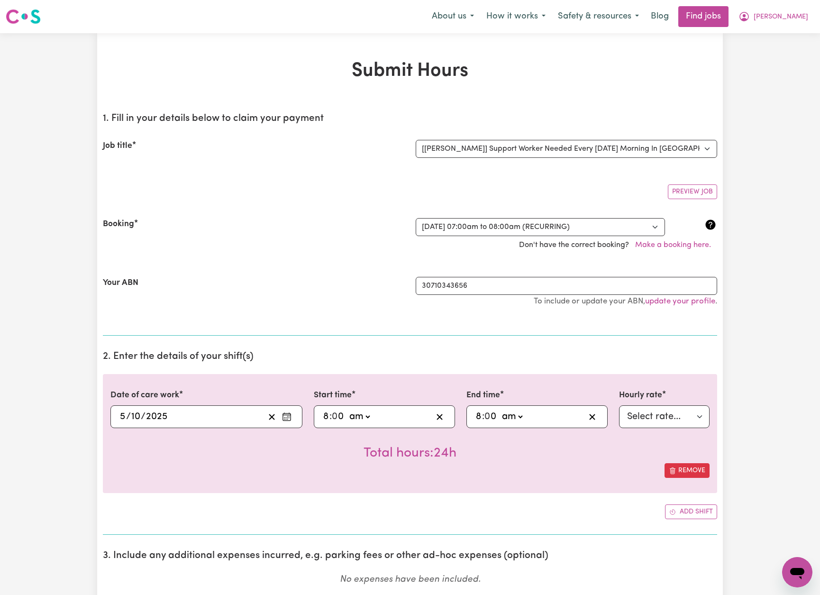
type input "8"
type input "09:00"
type input "9"
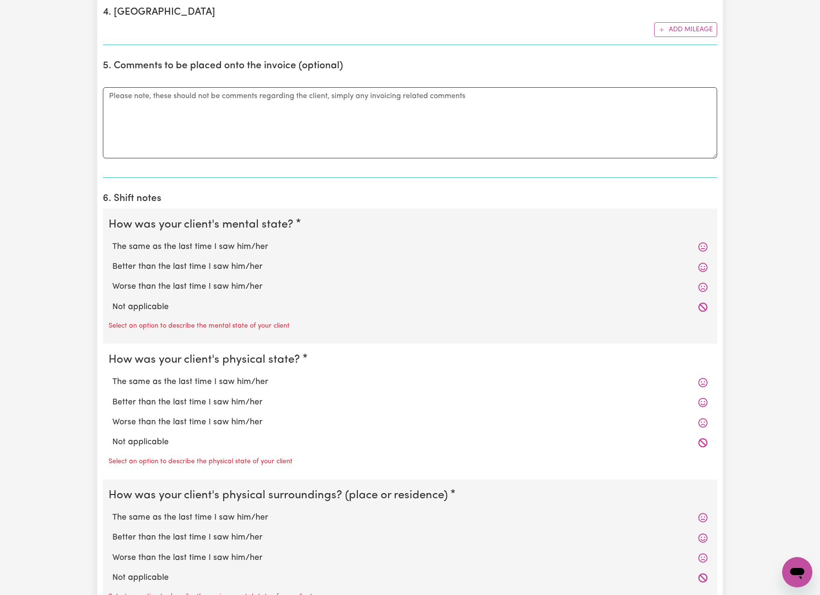
scroll to position [657, 0]
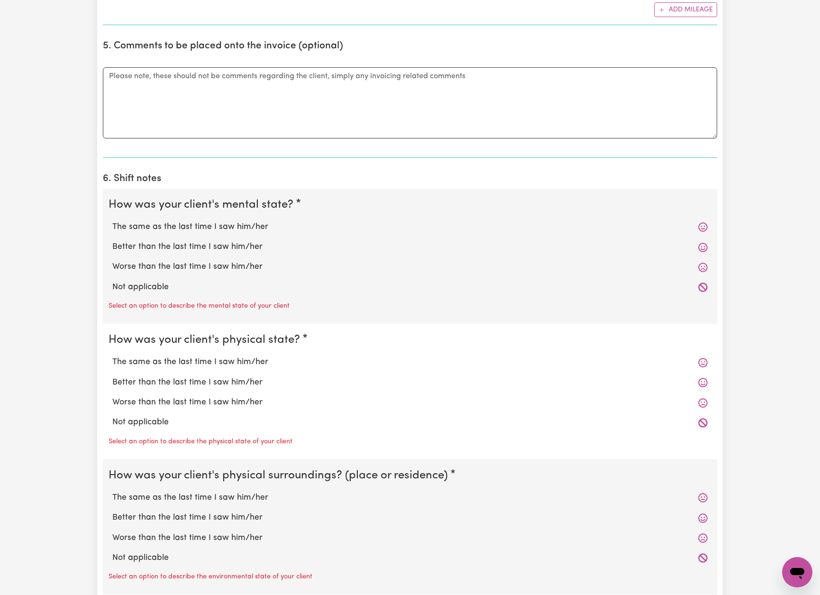
click at [246, 221] on label "The same as the last time I saw him/her" at bounding box center [409, 227] width 595 height 12
click at [112, 220] on input "The same as the last time I saw him/her" at bounding box center [112, 220] width 0 height 0
radio input "true"
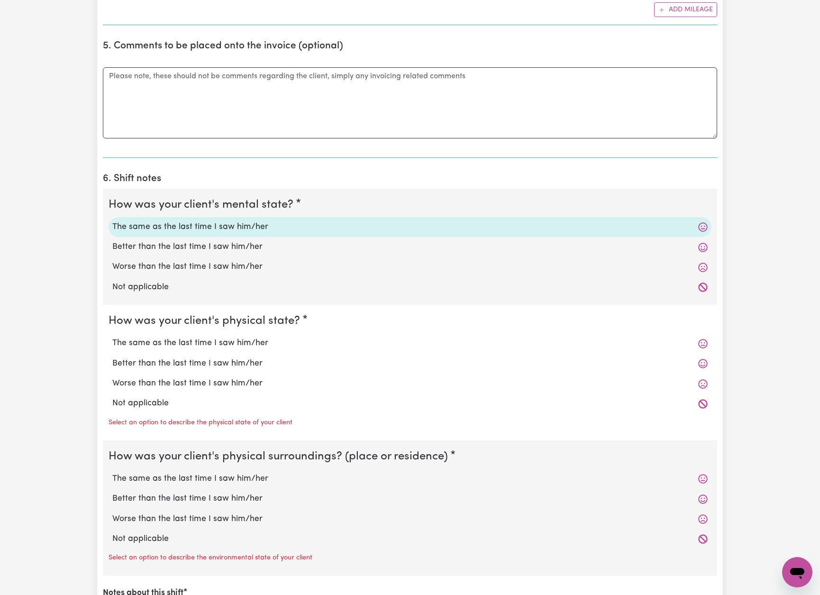
click at [252, 340] on label "The same as the last time I saw him/her" at bounding box center [409, 343] width 595 height 12
click at [112, 337] on input "The same as the last time I saw him/her" at bounding box center [112, 337] width 0 height 0
radio input "true"
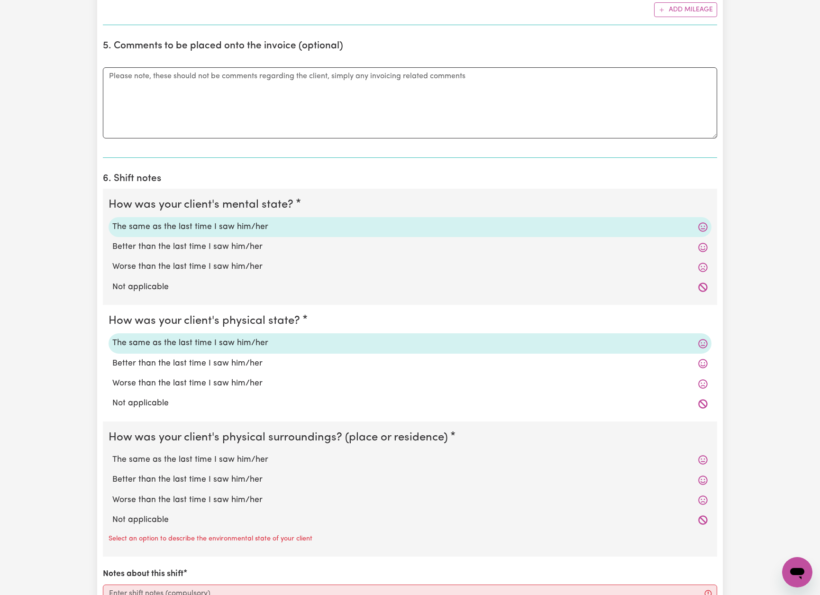
click at [242, 456] on label "The same as the last time I saw him/her" at bounding box center [409, 460] width 595 height 12
click at [112, 454] on input "The same as the last time I saw him/her" at bounding box center [112, 453] width 0 height 0
radio input "true"
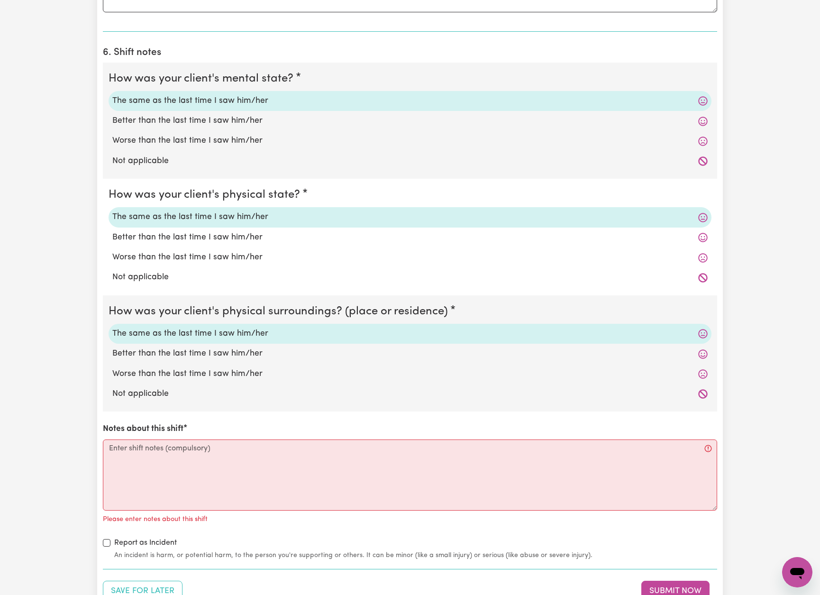
scroll to position [799, 0]
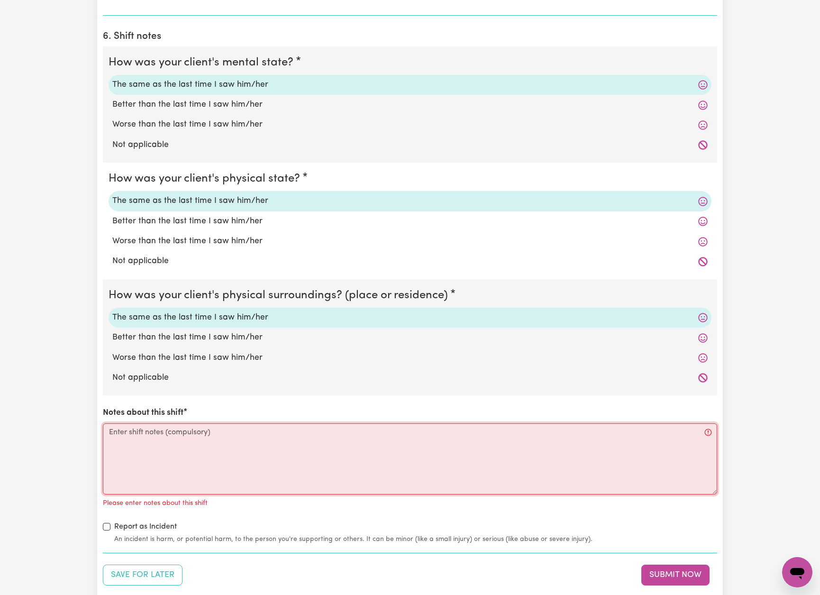
click at [336, 429] on textarea "Notes about this shift" at bounding box center [410, 458] width 614 height 71
paste textarea "I assisted [PERSON_NAME] with his morning routine. Personal care: - Required mi…"
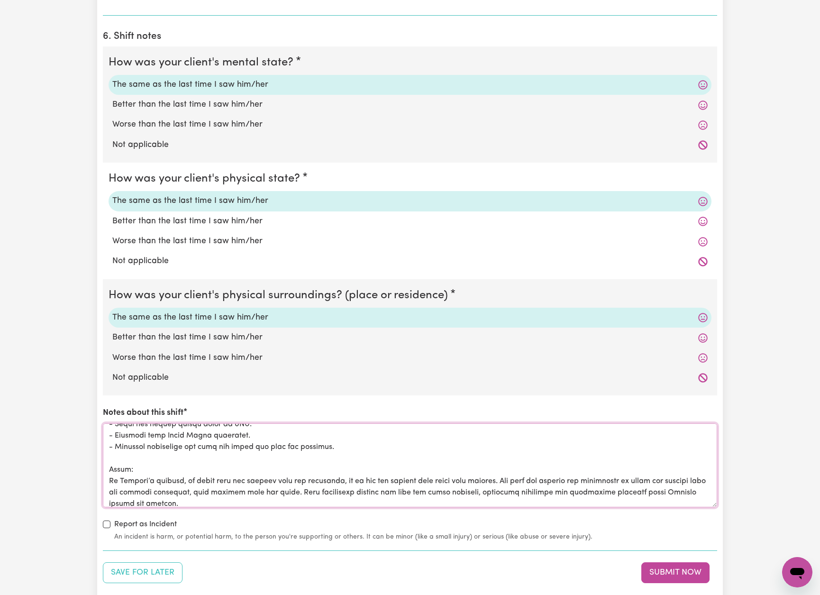
scroll to position [220, 0]
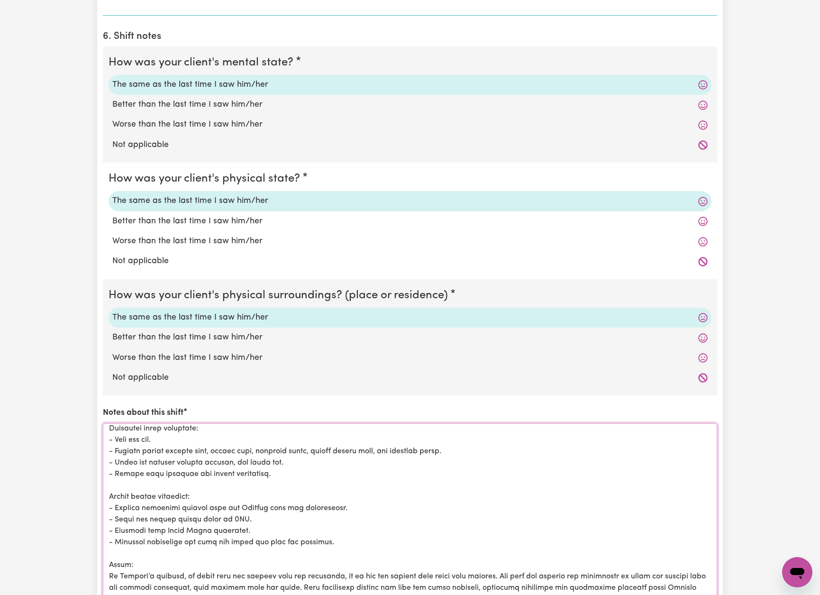
click at [717, 594] on html "Menu About us How it works Safety & resources Blog Find jobs [PERSON_NAME] Subm…" at bounding box center [410, 177] width 820 height 1953
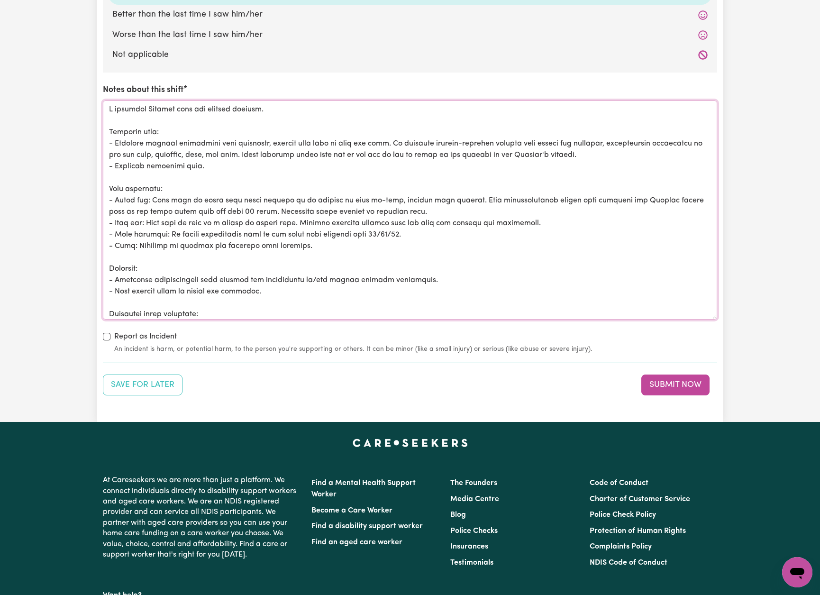
scroll to position [0, 0]
click at [142, 100] on textarea "Notes about this shift" at bounding box center [410, 209] width 614 height 219
drag, startPoint x: 573, startPoint y: 150, endPoint x: 240, endPoint y: 149, distance: 332.3
click at [241, 149] on textarea "Notes about this shift" at bounding box center [410, 209] width 614 height 219
paste textarea "He required moderate support with drying and dressing, specifically assistance …"
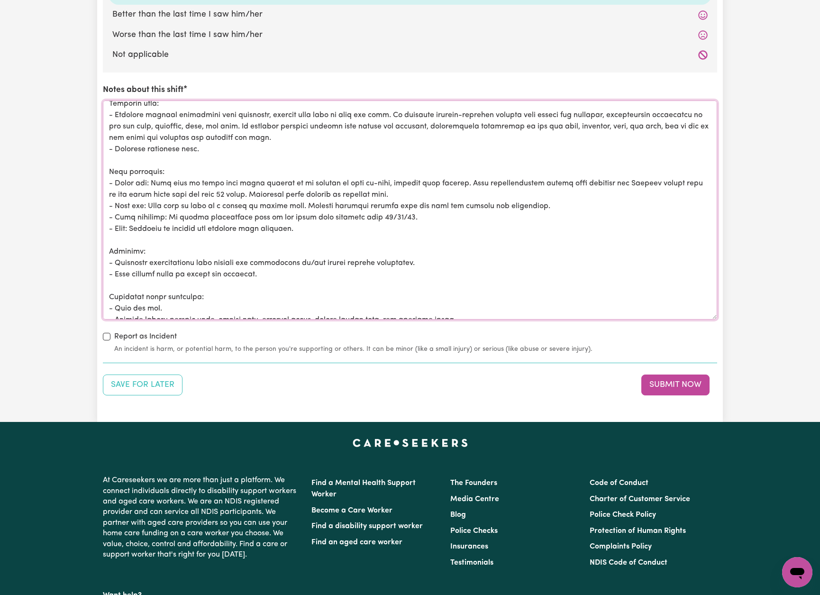
scroll to position [27, 0]
drag, startPoint x: 230, startPoint y: 178, endPoint x: 452, endPoint y: 179, distance: 221.8
click at [451, 180] on textarea "Notes about this shift" at bounding box center [410, 209] width 614 height 219
drag, startPoint x: 428, startPoint y: 176, endPoint x: 615, endPoint y: 177, distance: 187.2
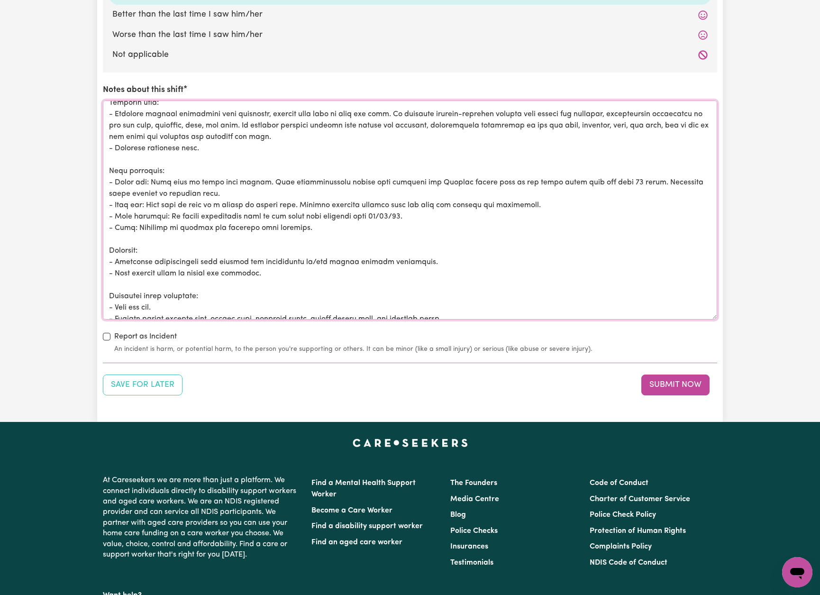
click at [615, 177] on textarea "Notes about this shift" at bounding box center [410, 209] width 614 height 219
drag, startPoint x: 207, startPoint y: 188, endPoint x: 535, endPoint y: 184, distance: 328.5
click at [535, 184] on textarea "Notes about this shift" at bounding box center [410, 209] width 614 height 219
click at [380, 198] on textarea "Notes about this shift" at bounding box center [410, 209] width 614 height 219
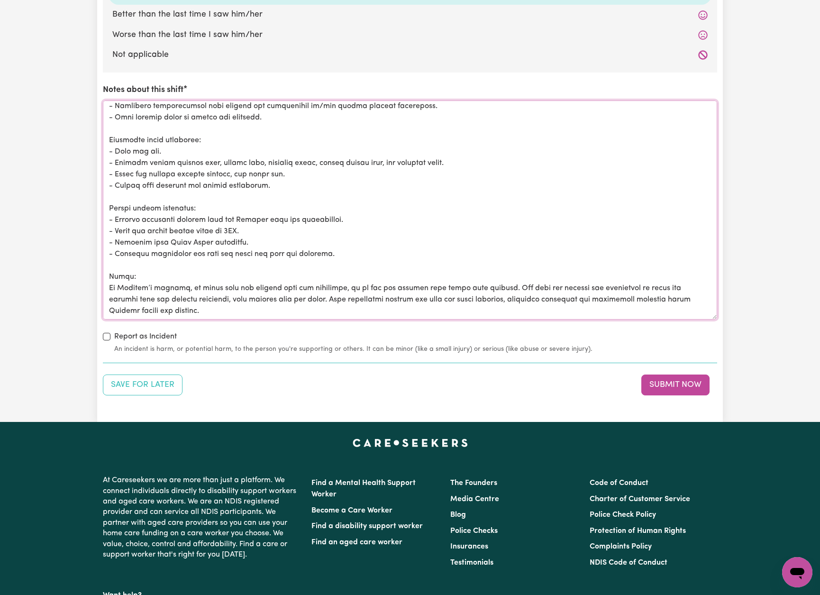
scroll to position [187, 0]
click at [290, 167] on textarea "Notes about this shift" at bounding box center [410, 209] width 614 height 219
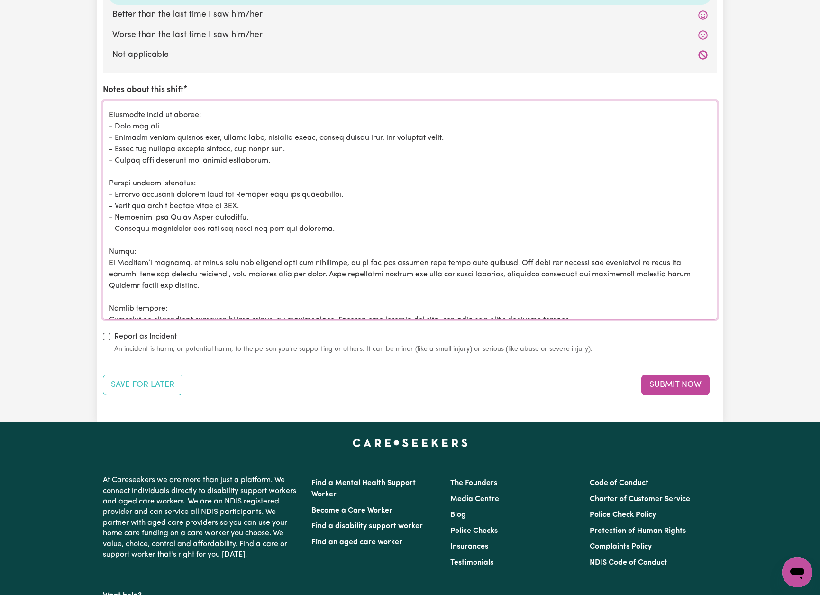
scroll to position [209, 0]
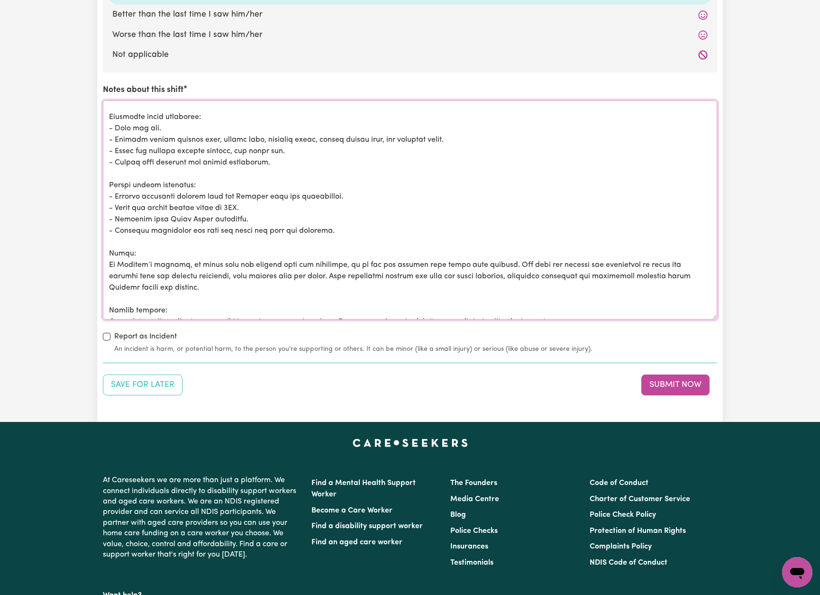
drag, startPoint x: 107, startPoint y: 276, endPoint x: 105, endPoint y: 236, distance: 40.8
click at [105, 236] on textarea "Notes about this shift" at bounding box center [410, 209] width 614 height 219
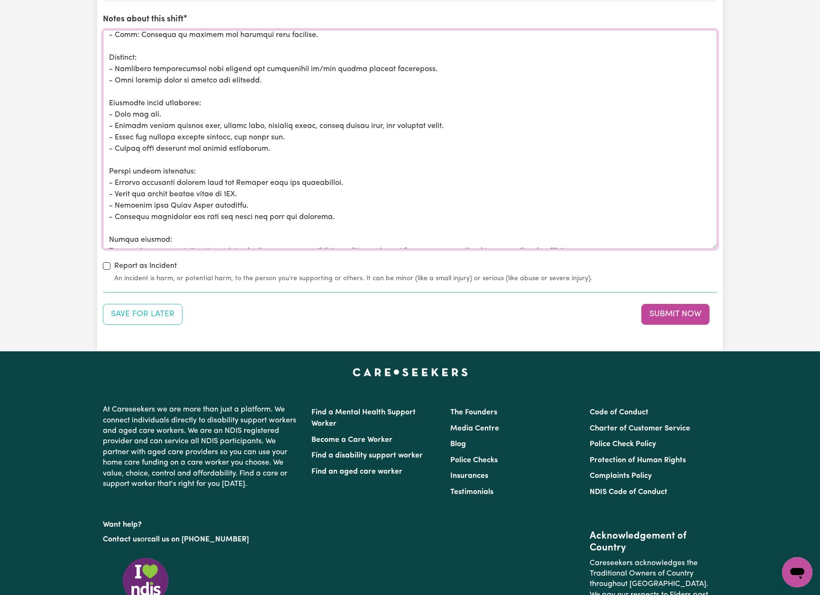
scroll to position [1211, 0]
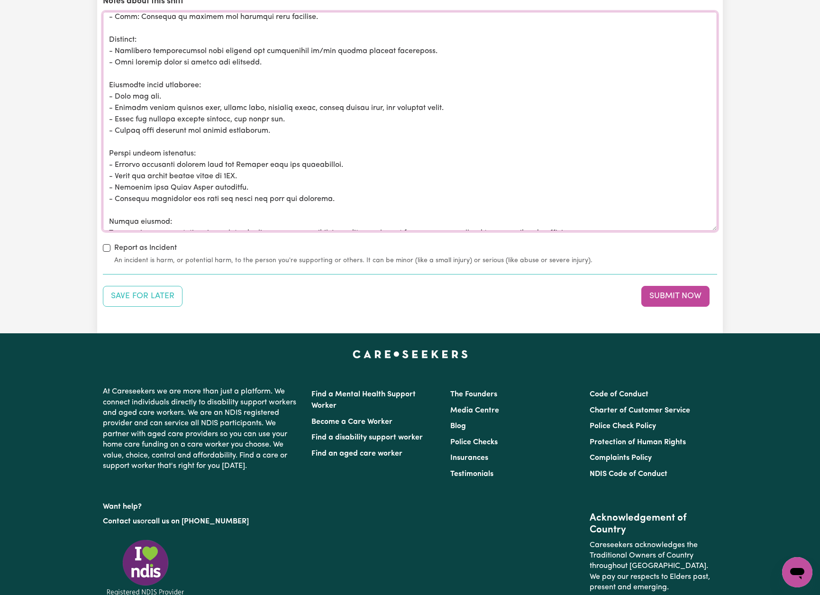
click at [587, 215] on textarea "Notes about this shift" at bounding box center [410, 121] width 614 height 219
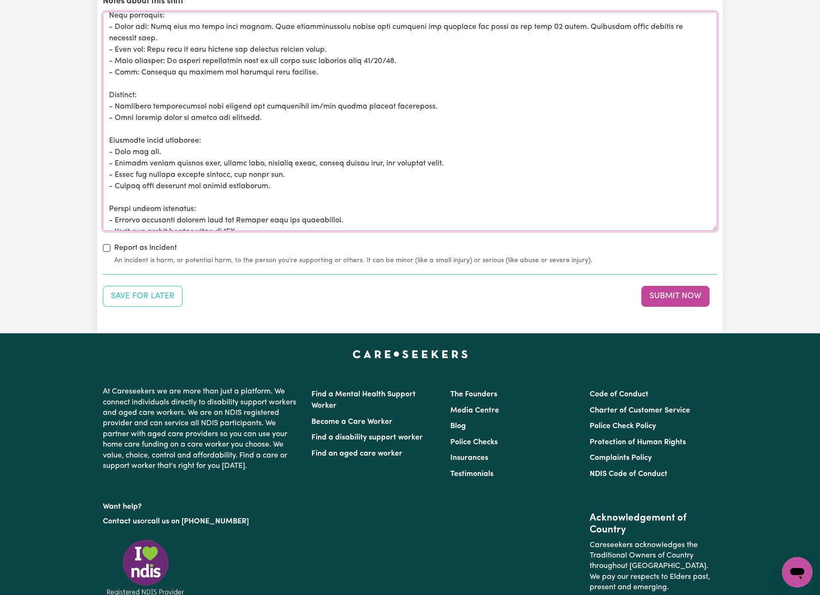
scroll to position [100, 0]
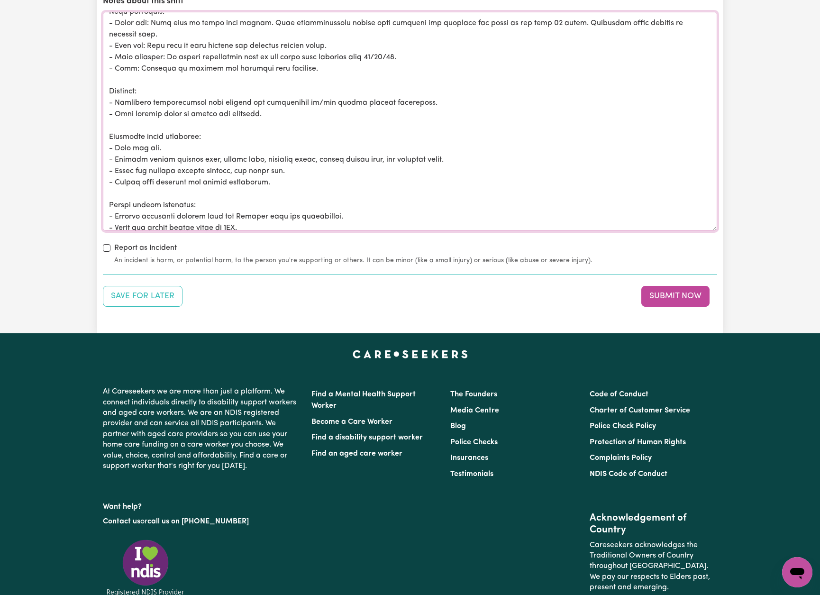
drag, startPoint x: 365, startPoint y: 141, endPoint x: 306, endPoint y: 138, distance: 58.8
click at [306, 139] on textarea "Notes about this shift" at bounding box center [410, 121] width 614 height 219
click at [297, 163] on textarea "Notes about this shift" at bounding box center [410, 121] width 614 height 219
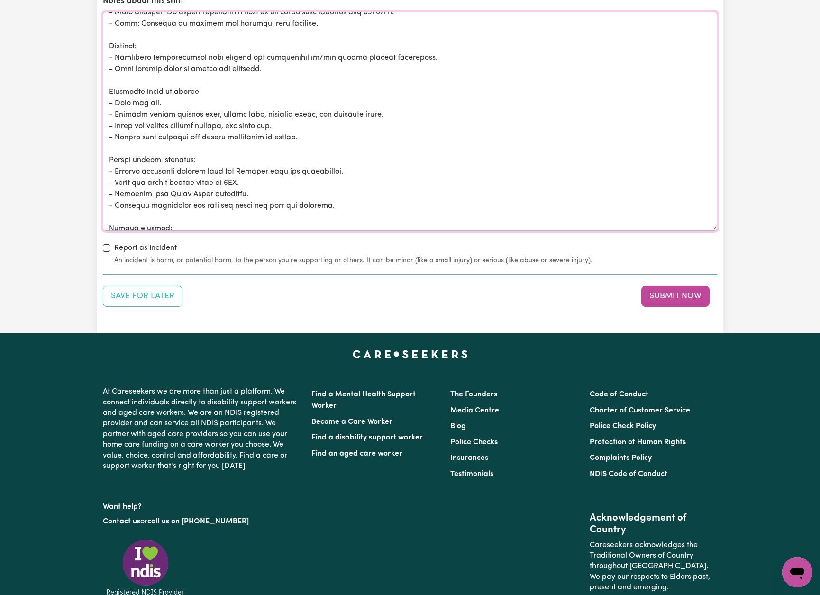
scroll to position [154, 0]
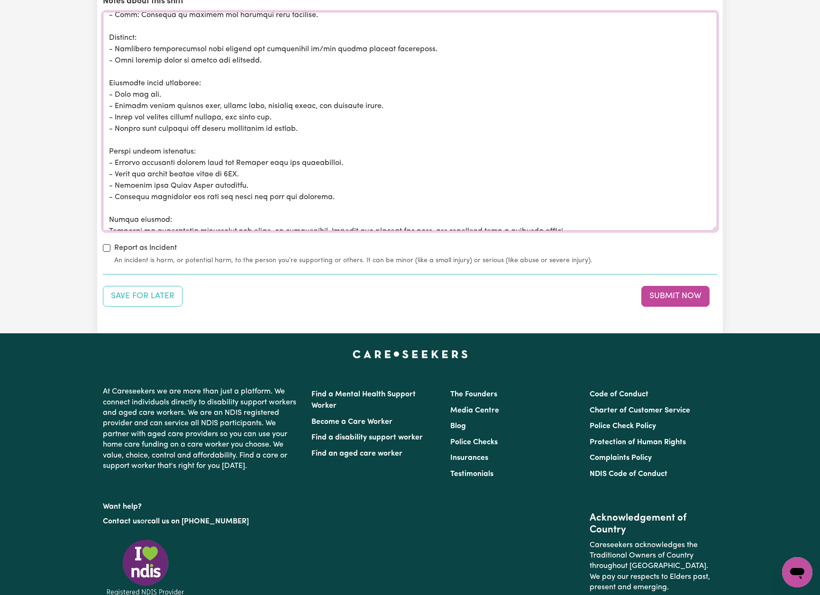
click at [355, 182] on textarea "Notes about this shift" at bounding box center [410, 121] width 614 height 219
drag, startPoint x: 449, startPoint y: 205, endPoint x: 100, endPoint y: 203, distance: 348.4
click at [474, 165] on textarea "Notes about this shift" at bounding box center [410, 121] width 614 height 219
drag, startPoint x: 623, startPoint y: 212, endPoint x: 105, endPoint y: 217, distance: 518.1
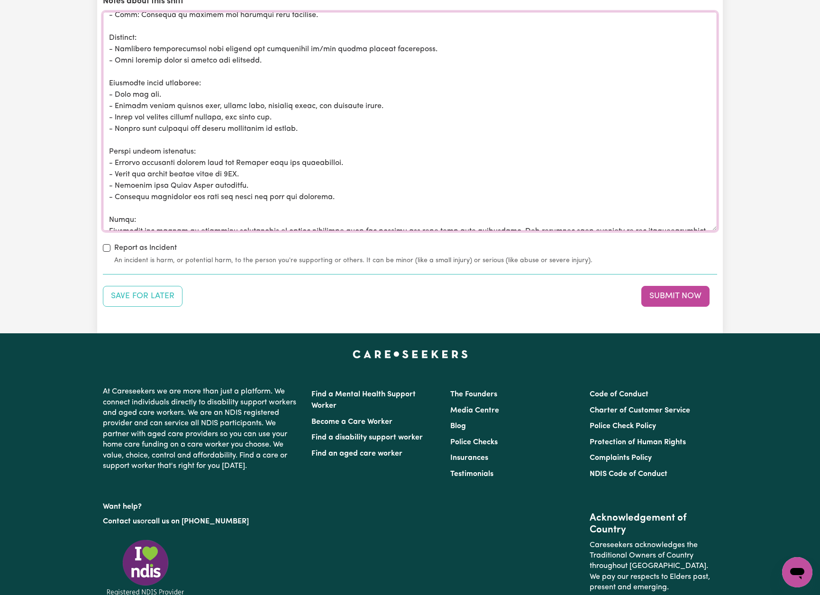
click at [105, 217] on textarea "Notes about this shift" at bounding box center [410, 121] width 614 height 219
paste textarea "including supervision of physiotherapy exercises into next week’s routine, time…"
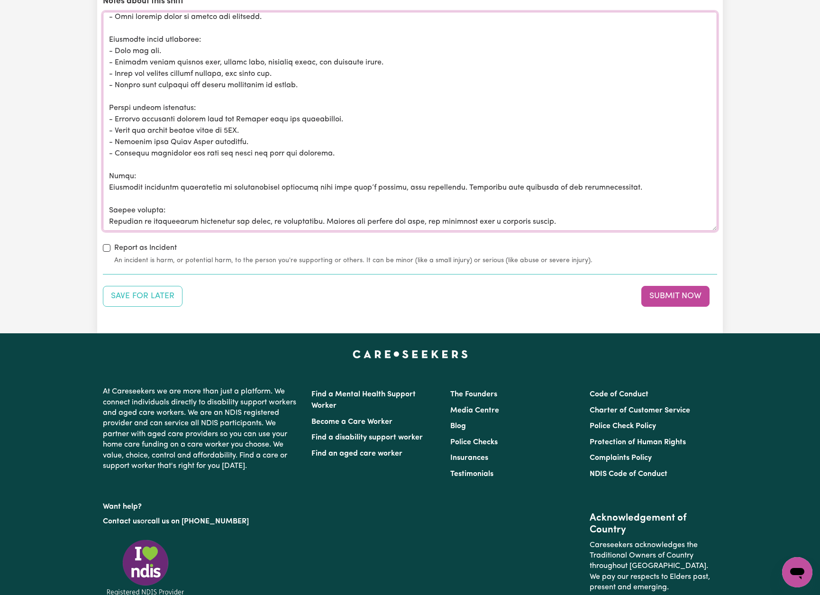
scroll to position [197, 0]
click at [581, 207] on textarea "Notes about this shift" at bounding box center [410, 121] width 614 height 219
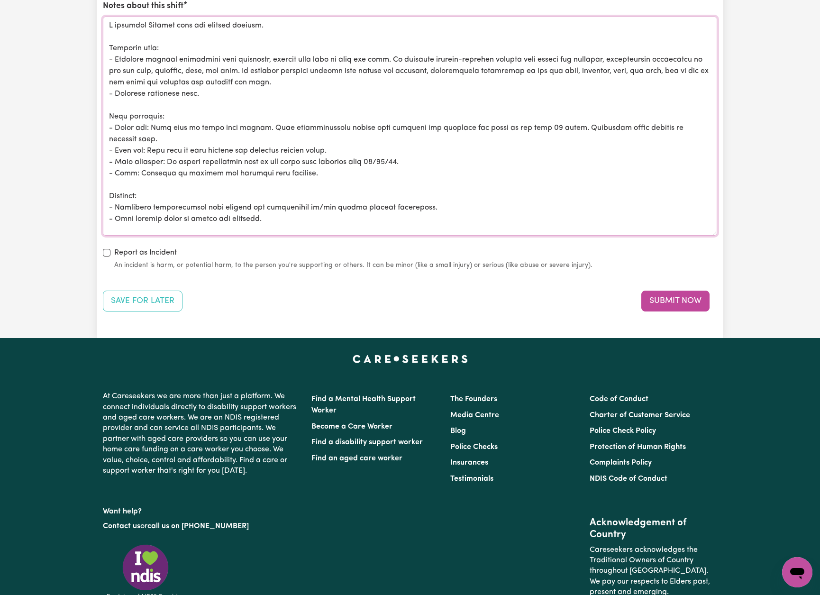
scroll to position [1204, 0]
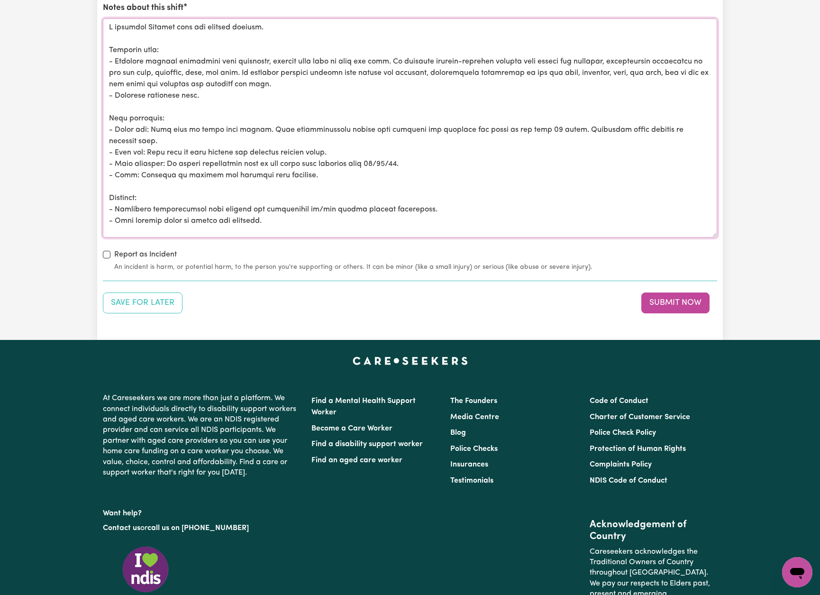
drag, startPoint x: 325, startPoint y: 156, endPoint x: 105, endPoint y: 4, distance: 267.8
click at [105, 4] on div "Notes about this shift" at bounding box center [410, 119] width 614 height 235
click at [518, 175] on textarea "Notes about this shift" at bounding box center [410, 127] width 614 height 219
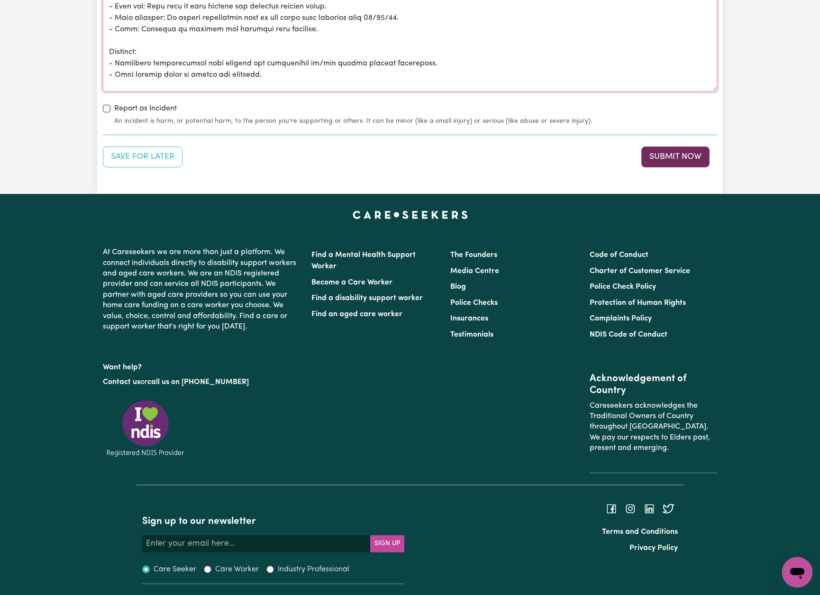
scroll to position [1349, 0]
type textarea "I assisted [PERSON_NAME] with his morning routine. Personal care: - Required mi…"
click at [681, 152] on button "Submit Now" at bounding box center [675, 157] width 68 height 21
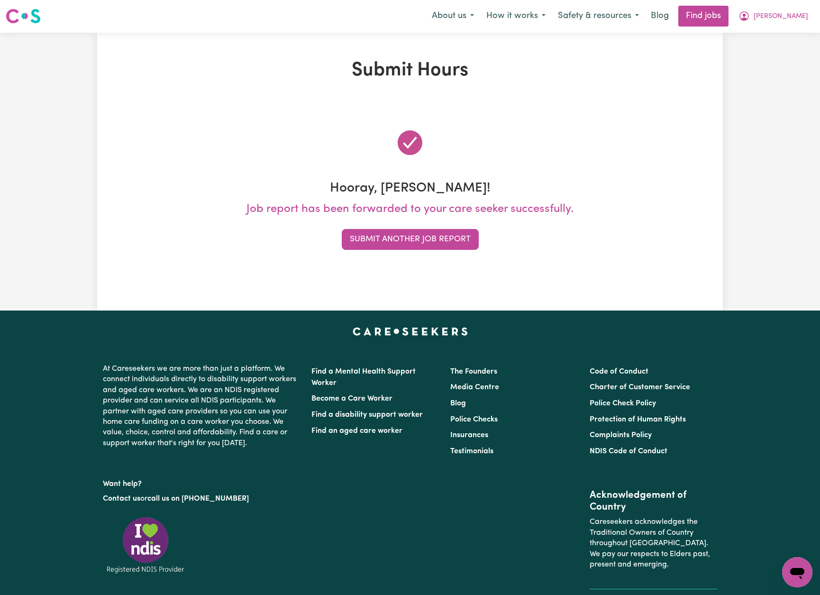
scroll to position [0, 0]
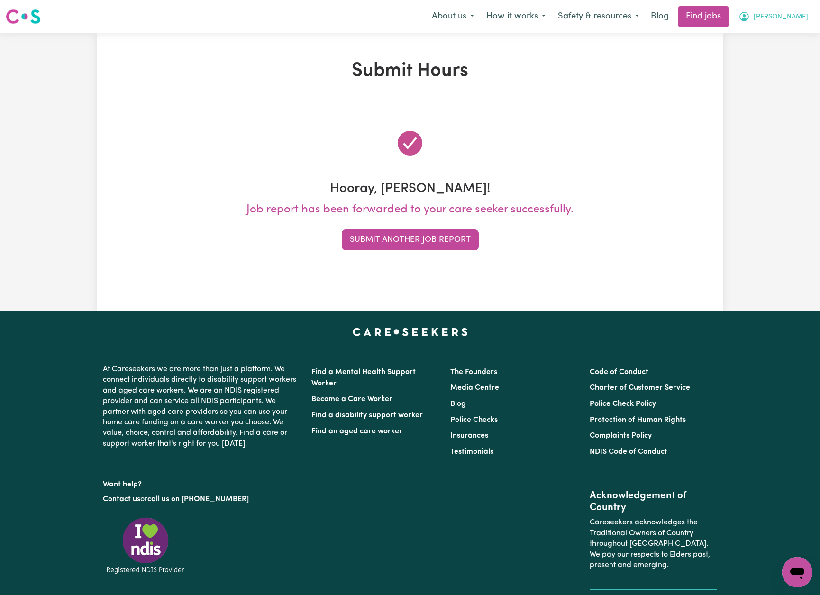
click at [790, 13] on span "[PERSON_NAME]" at bounding box center [781, 17] width 55 height 10
click at [773, 35] on link "My Account" at bounding box center [776, 37] width 75 height 18
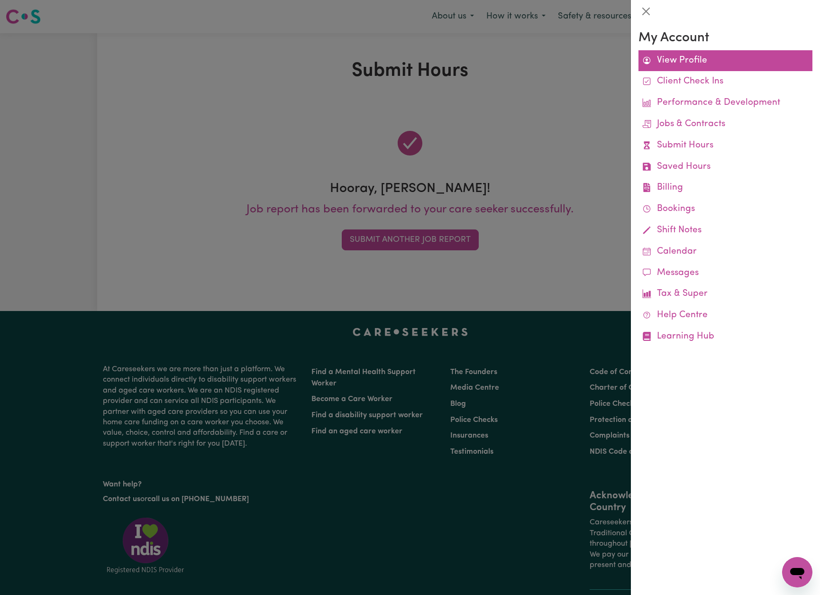
click at [693, 58] on link "View Profile" at bounding box center [725, 60] width 174 height 21
